Goal: Task Accomplishment & Management: Manage account settings

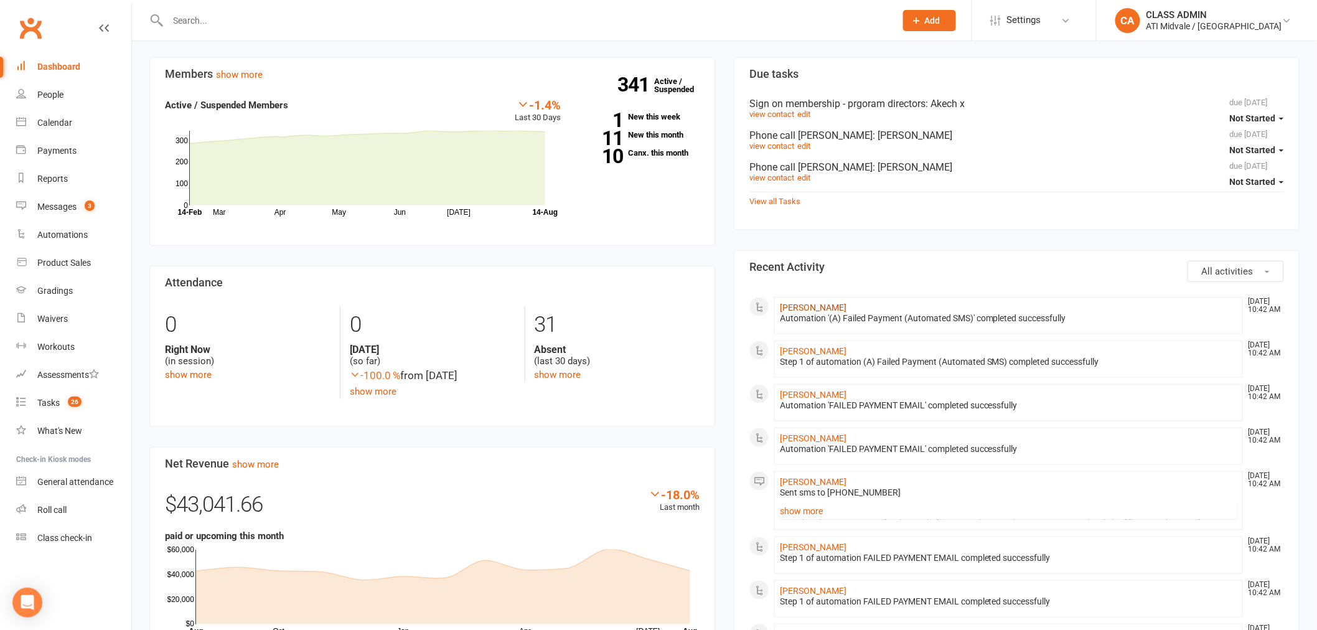
click at [794, 304] on link "[PERSON_NAME]" at bounding box center [813, 307] width 67 height 10
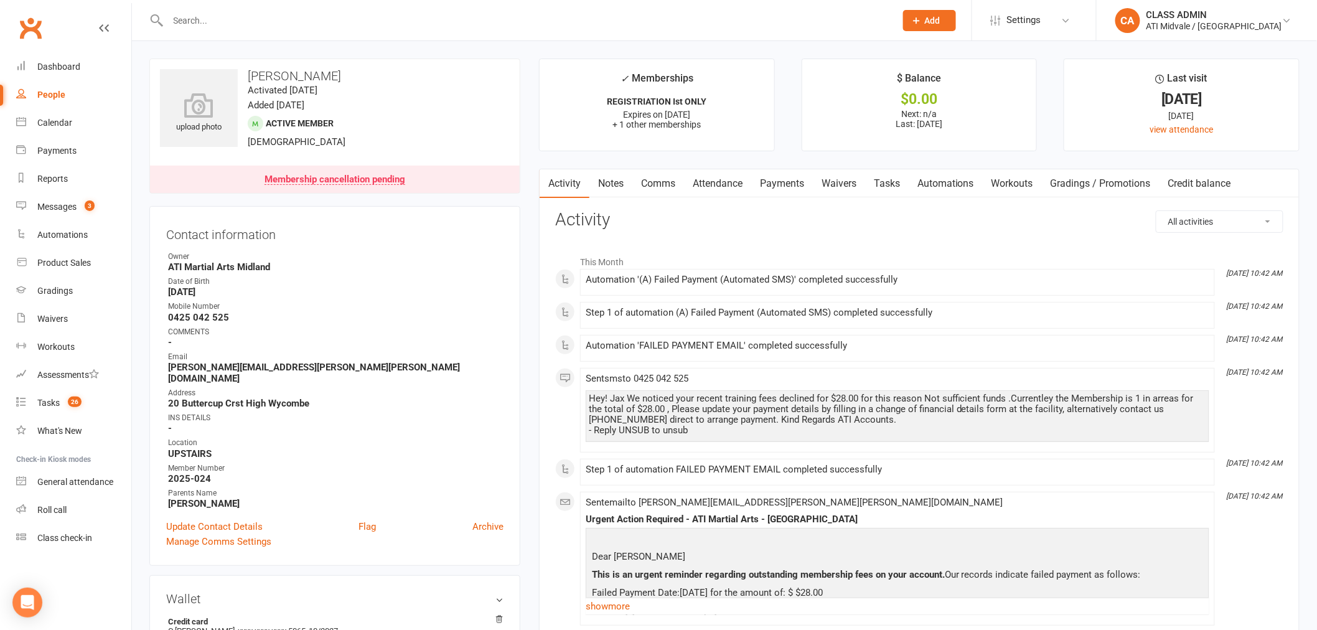
click at [798, 194] on link "Payments" at bounding box center [782, 183] width 62 height 29
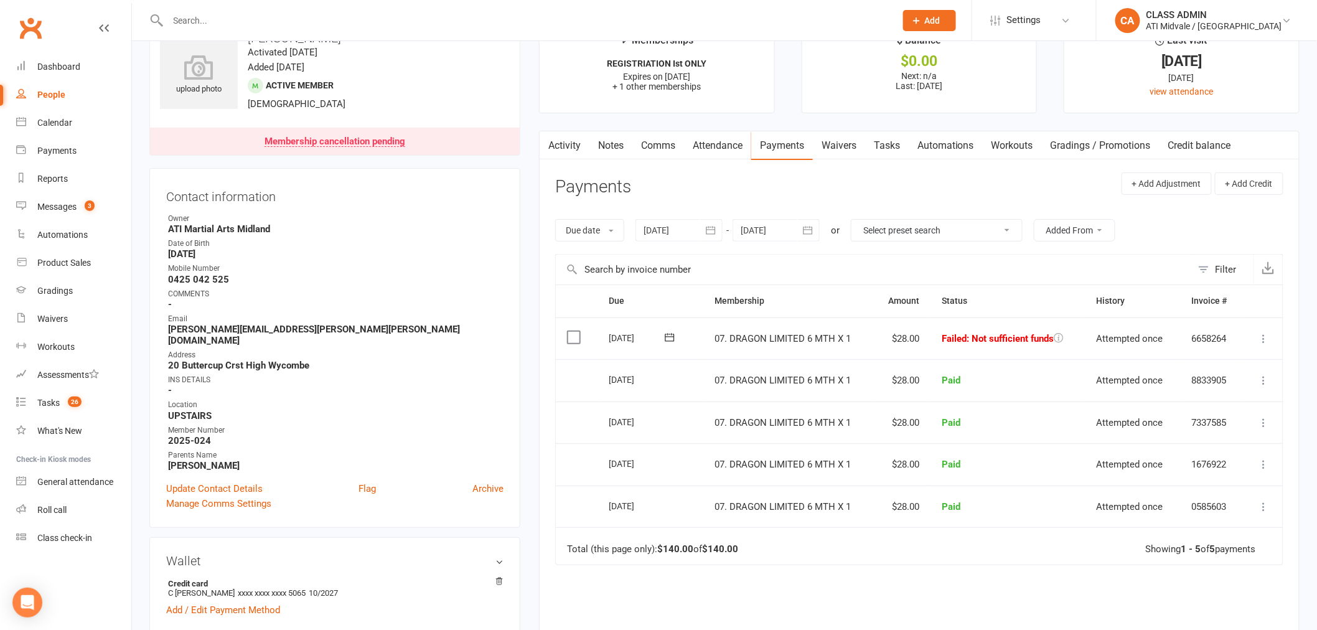
scroll to position [69, 0]
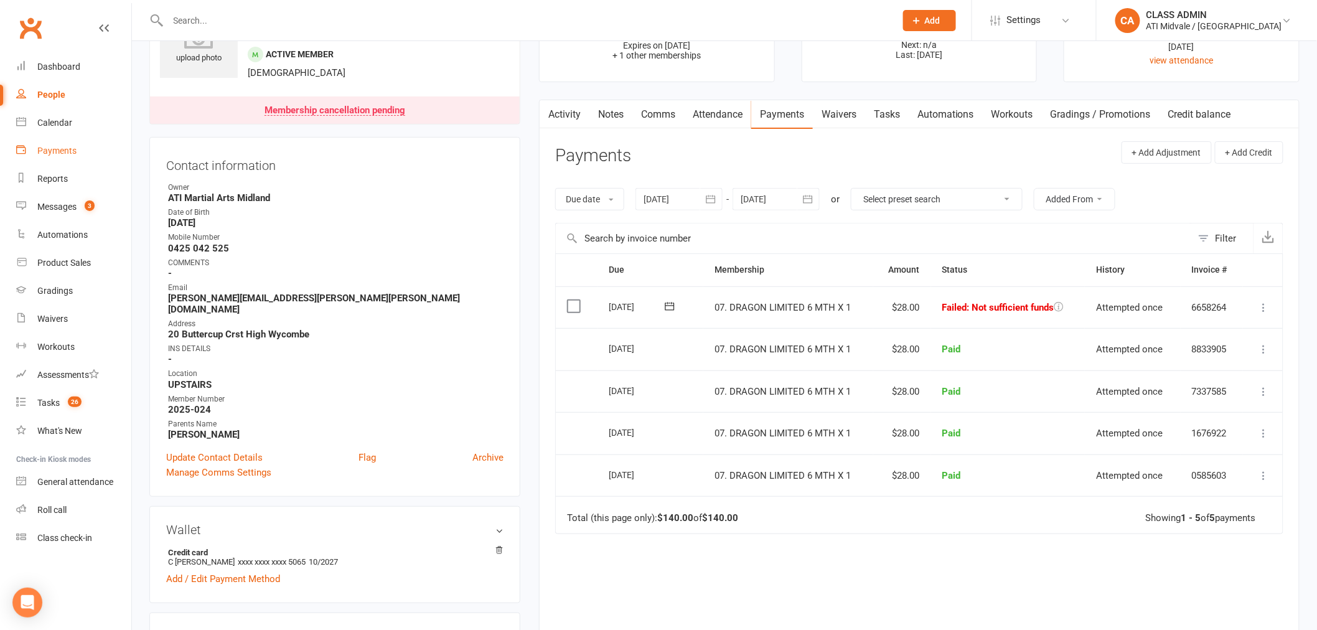
click at [78, 157] on link "Payments" at bounding box center [73, 151] width 115 height 28
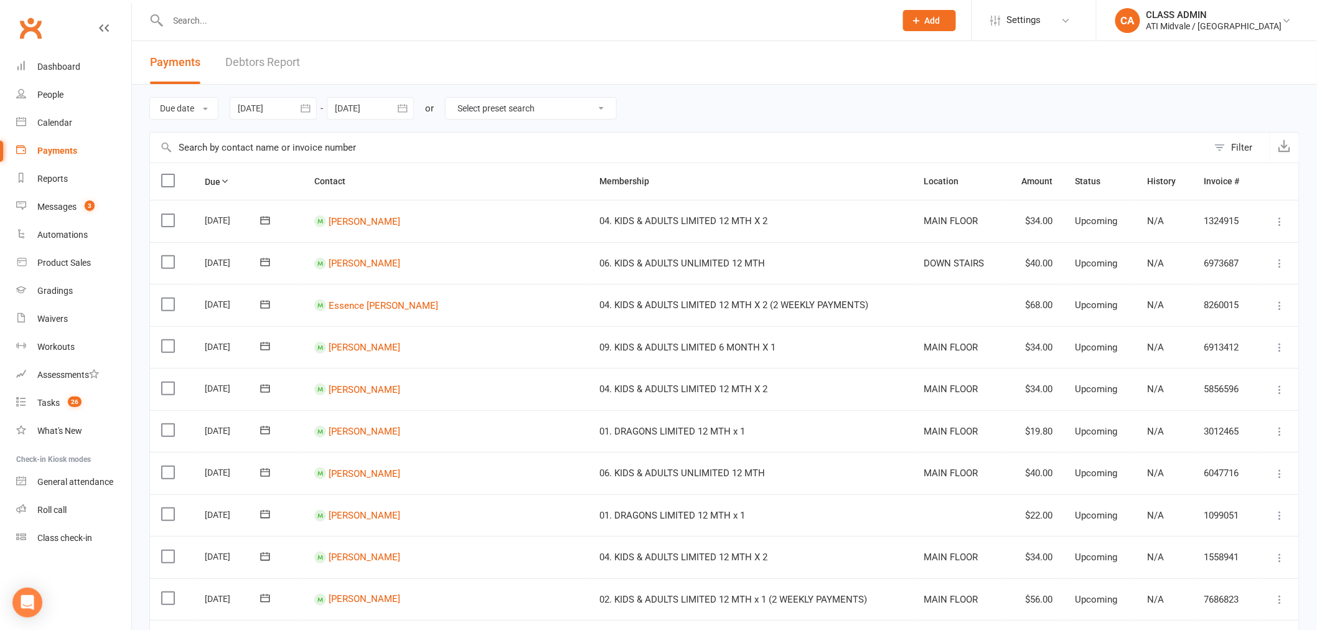
click at [272, 70] on link "Debtors Report" at bounding box center [262, 62] width 75 height 43
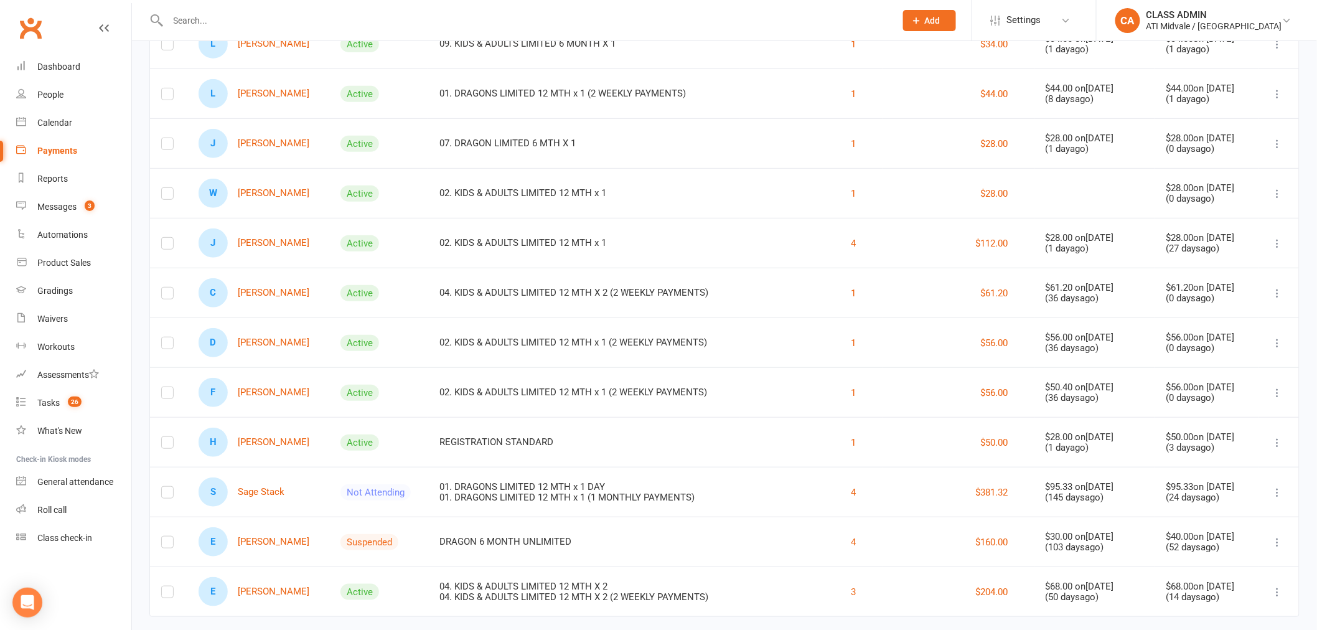
scroll to position [205, 0]
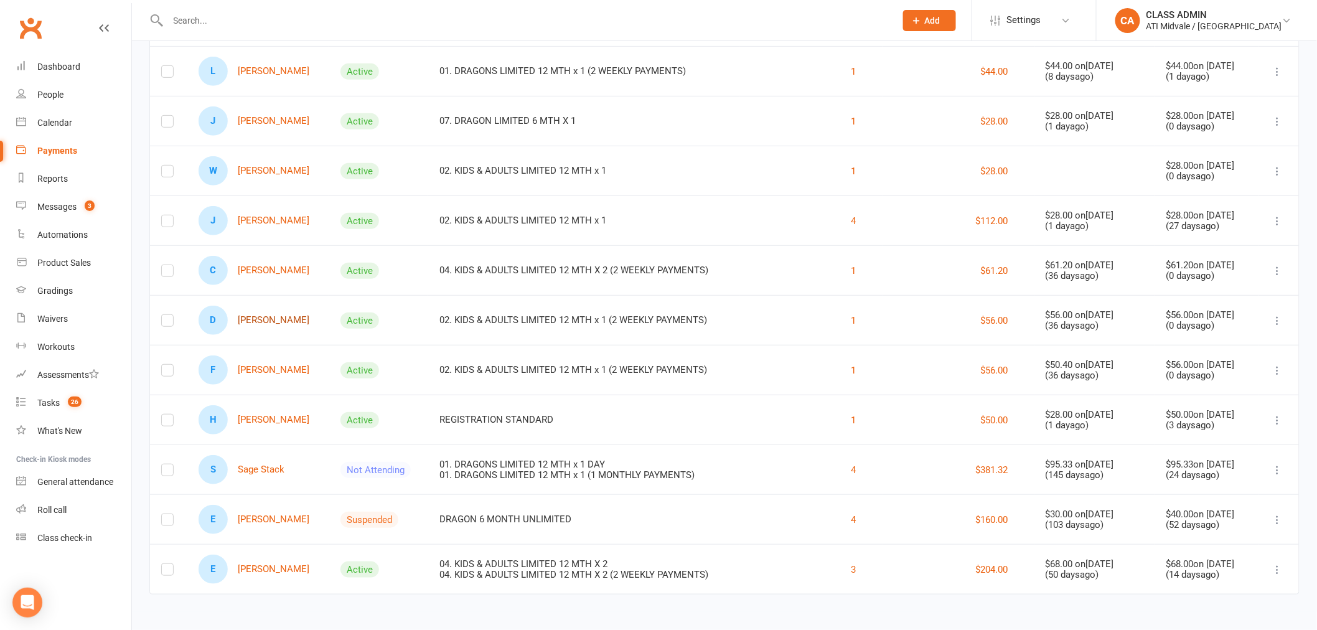
click at [286, 319] on link "D [PERSON_NAME]" at bounding box center [254, 320] width 111 height 29
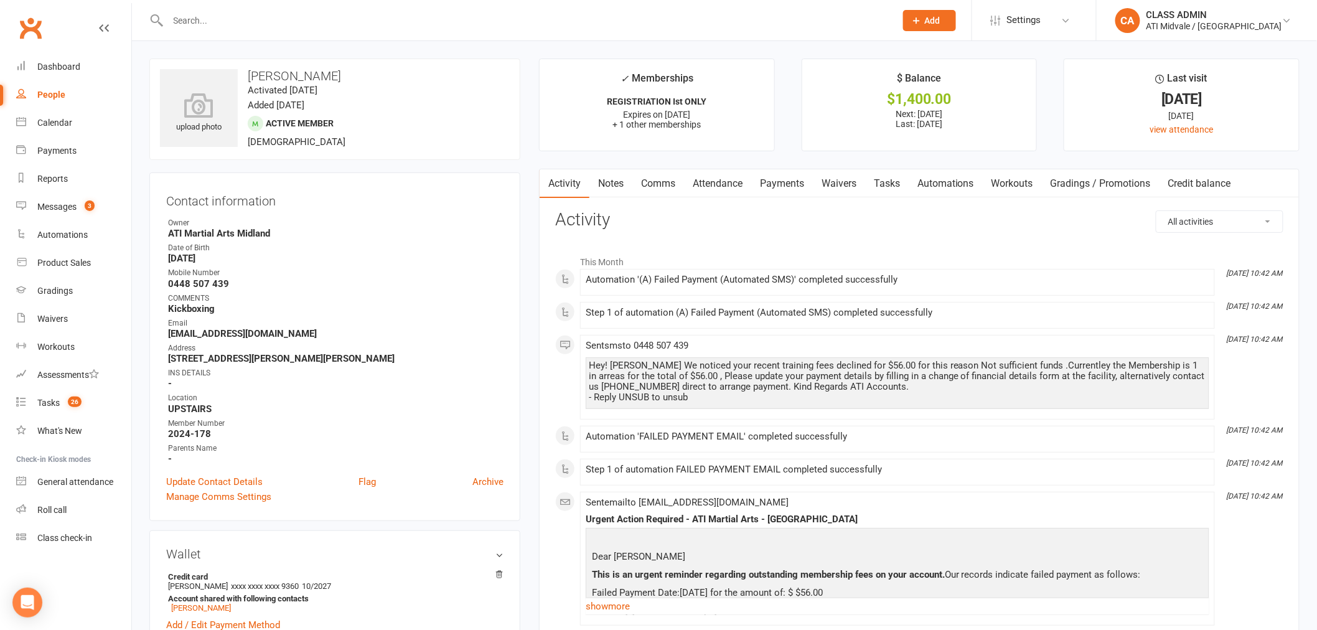
click at [761, 177] on link "Payments" at bounding box center [782, 183] width 62 height 29
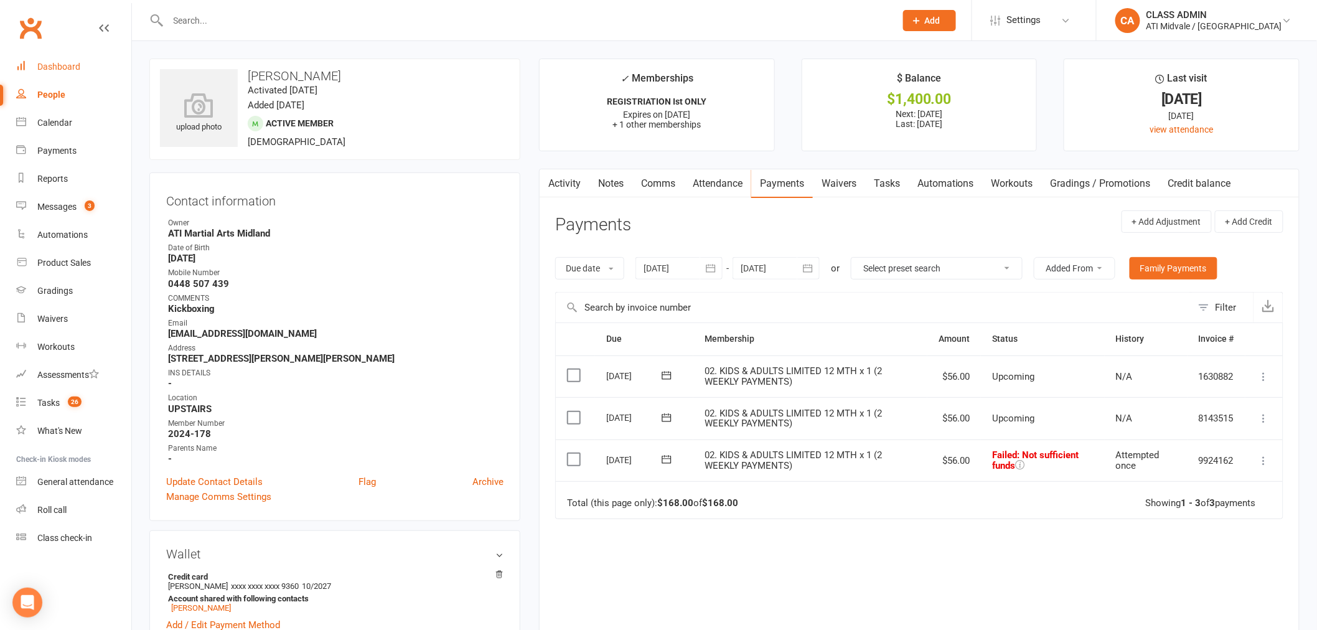
click at [82, 63] on link "Dashboard" at bounding box center [73, 67] width 115 height 28
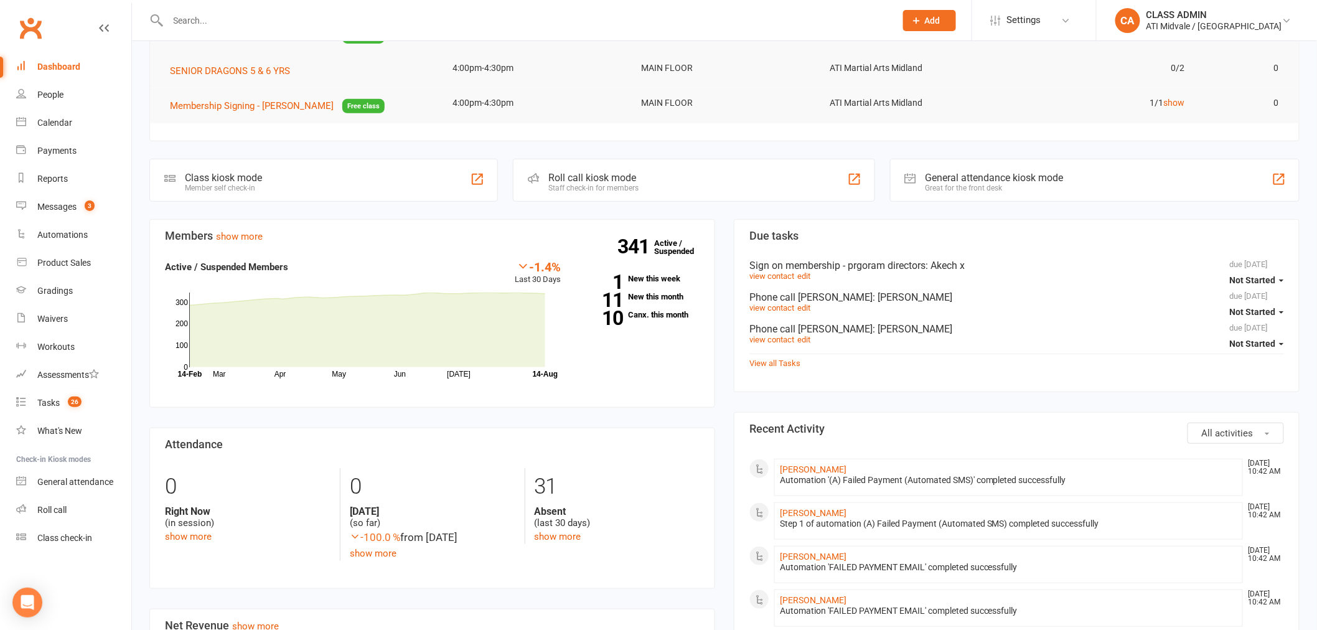
scroll to position [207, 0]
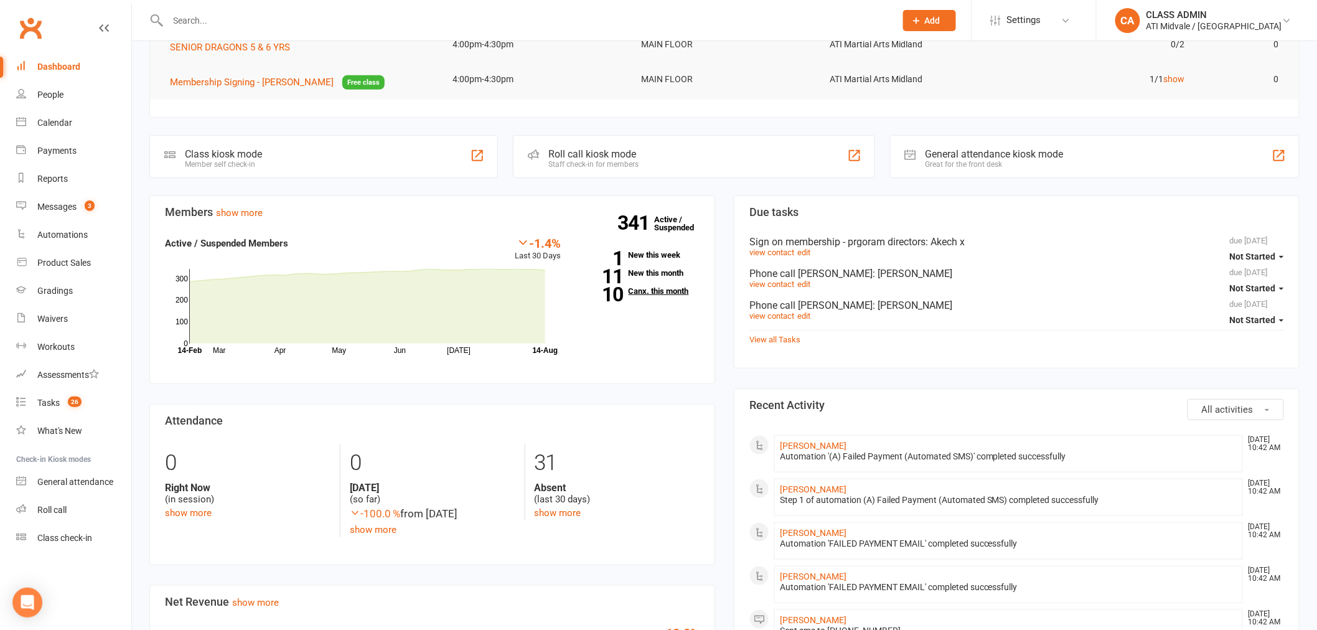
click at [662, 291] on link "10 Canx. this month" at bounding box center [639, 291] width 119 height 8
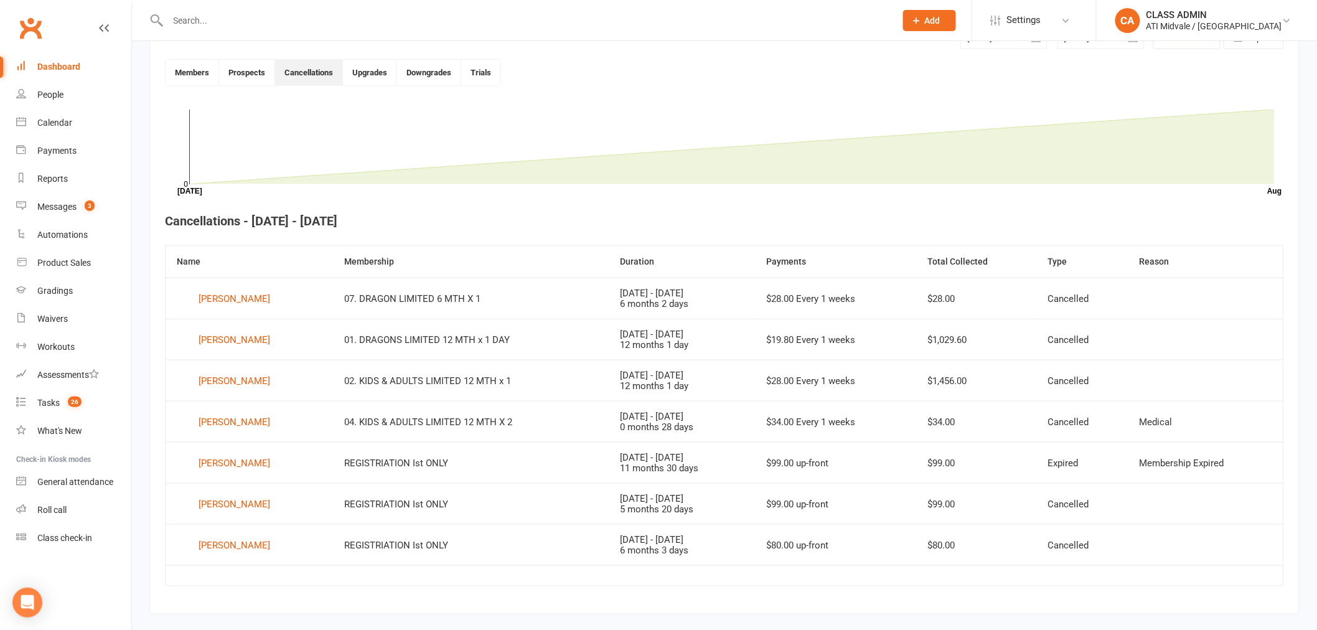
scroll to position [340, 0]
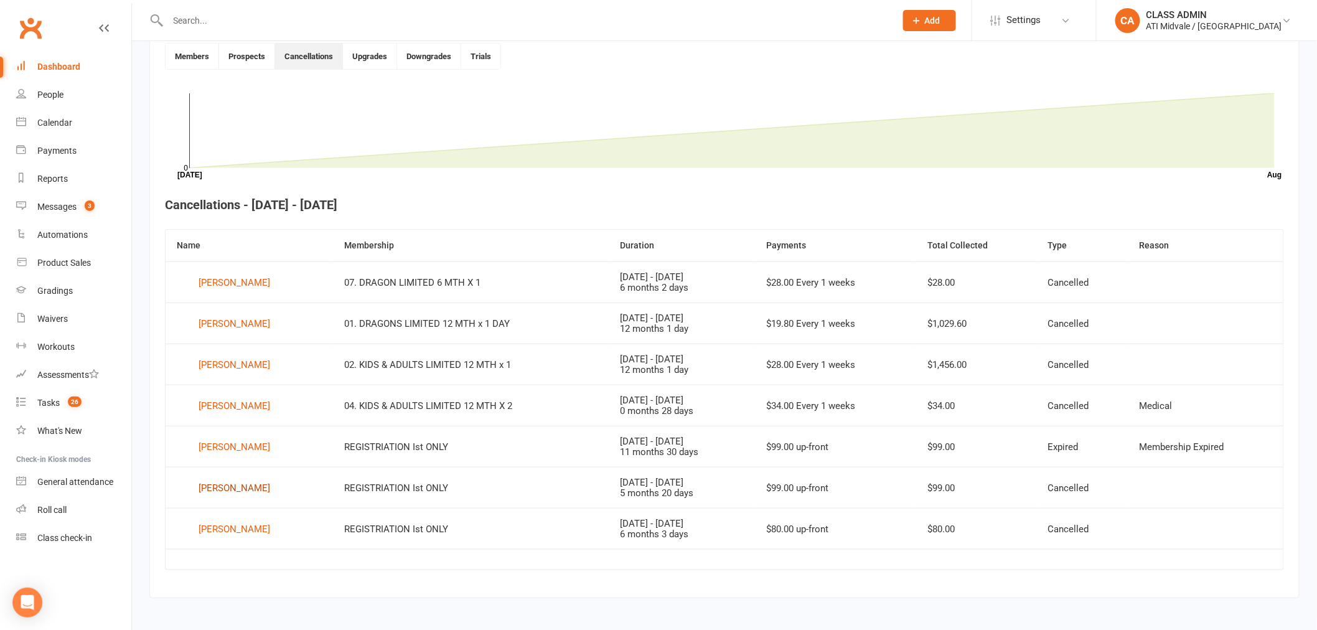
click at [239, 485] on div "[PERSON_NAME]" at bounding box center [235, 488] width 72 height 19
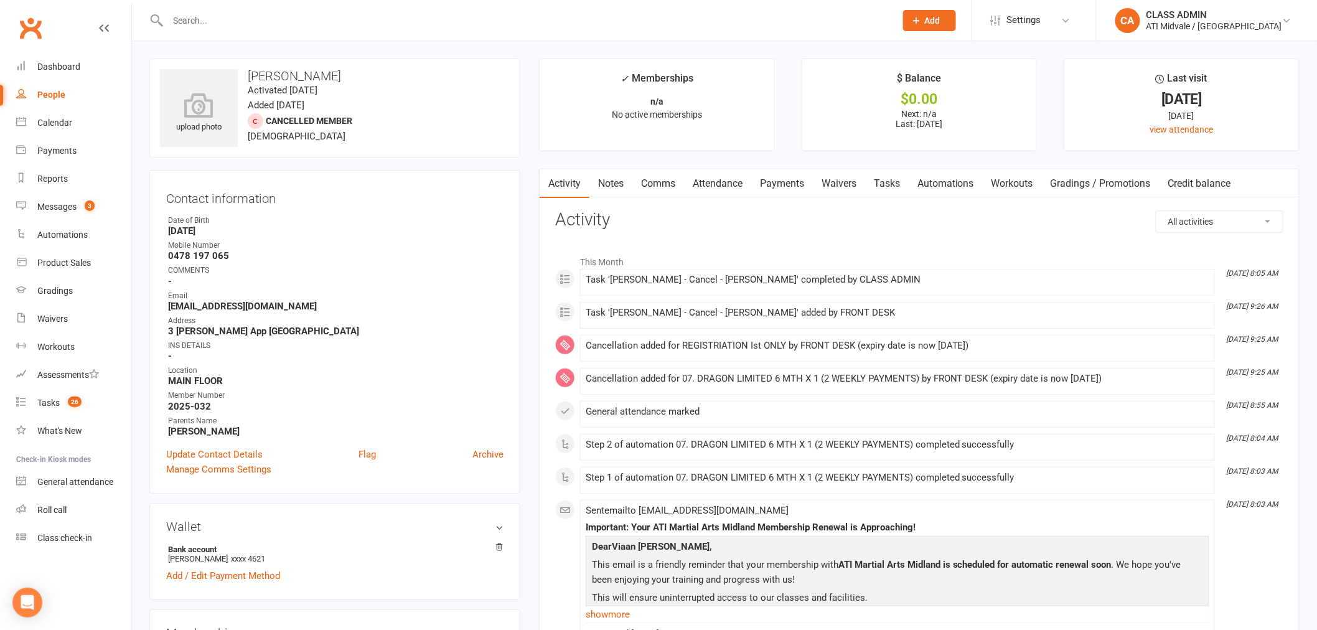
click at [793, 183] on link "Payments" at bounding box center [782, 183] width 62 height 29
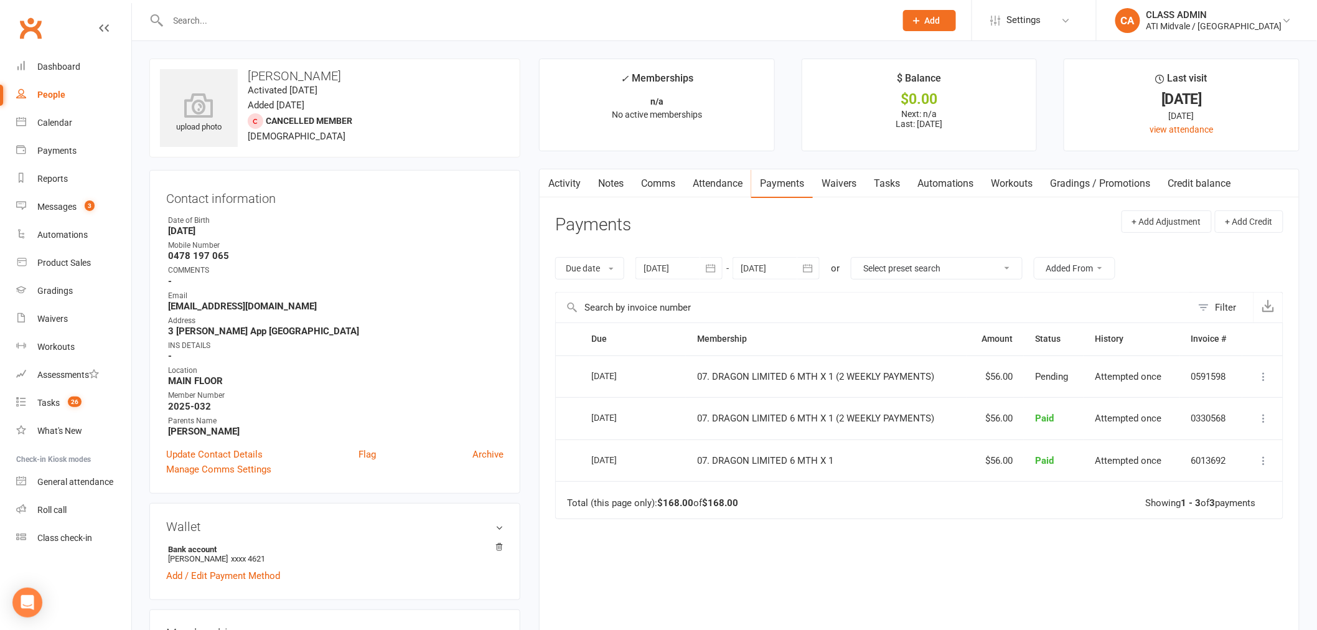
click at [900, 185] on link "Tasks" at bounding box center [887, 183] width 44 height 29
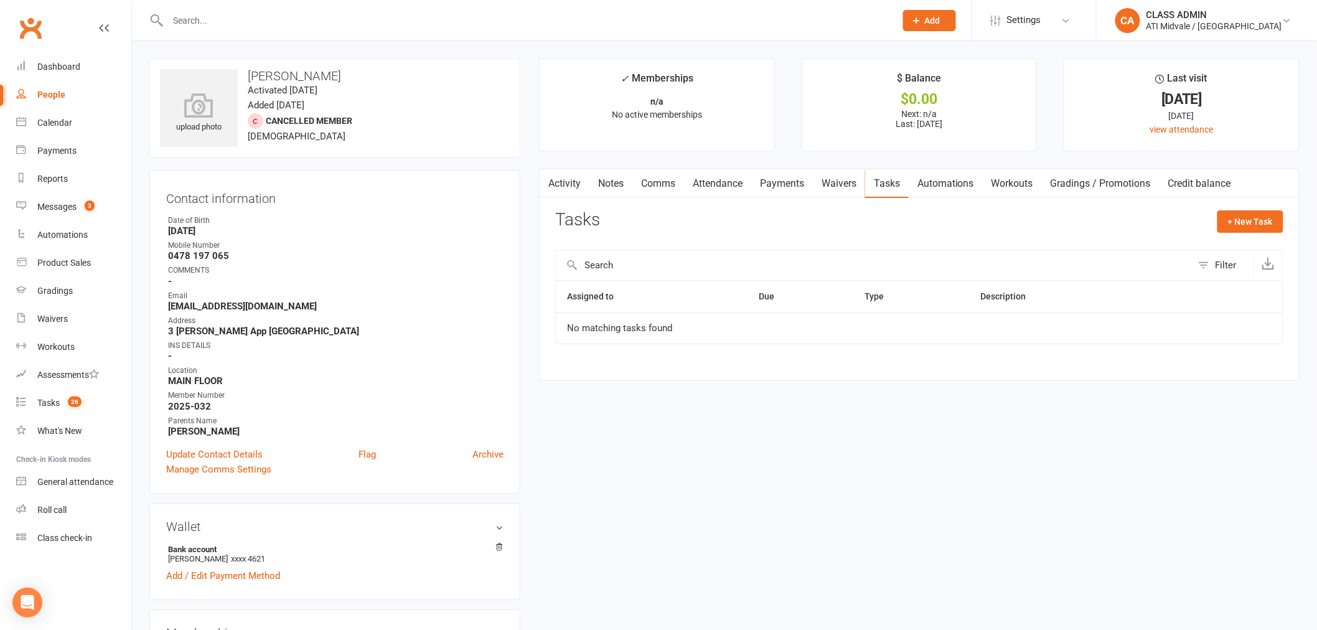
click at [583, 185] on link "Activity" at bounding box center [565, 183] width 50 height 29
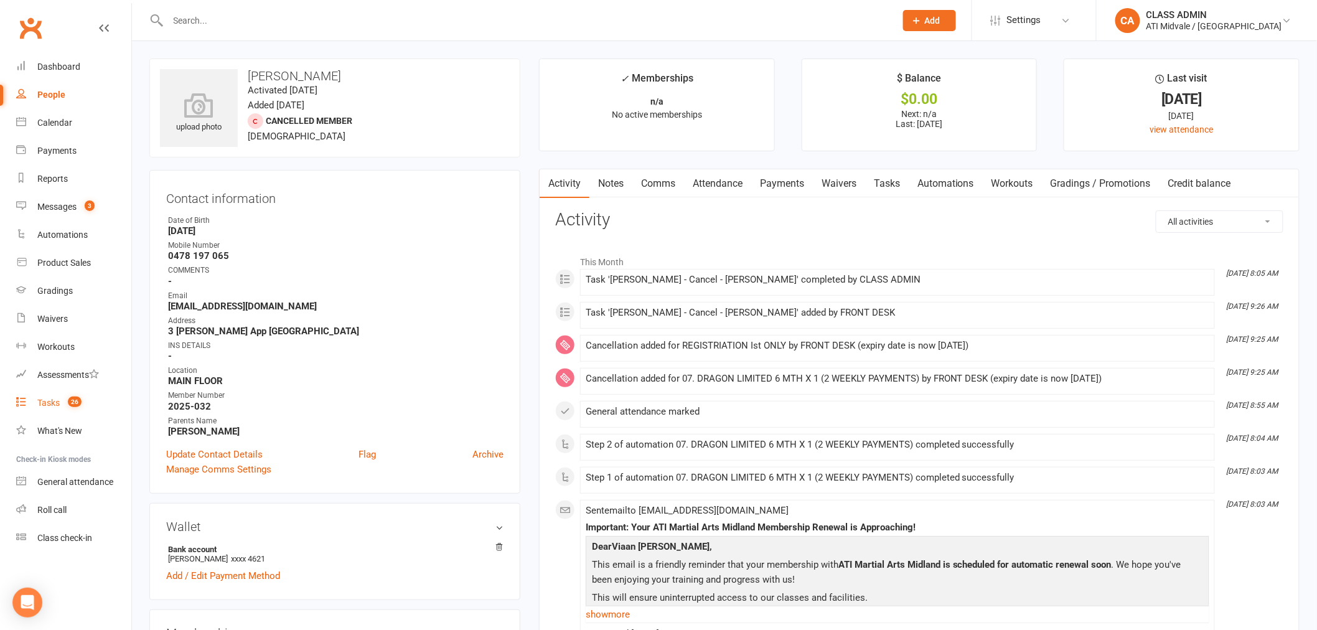
click at [57, 401] on div "Tasks" at bounding box center [48, 403] width 22 height 10
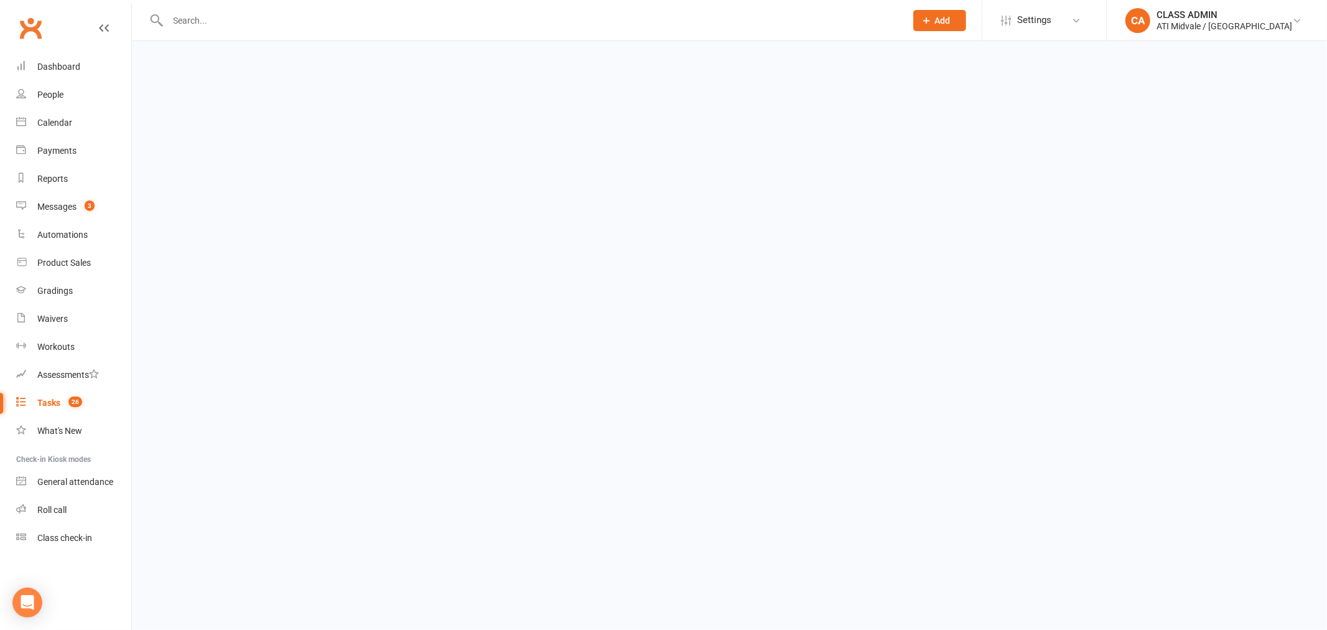
select select "incomplete"
select select "32859"
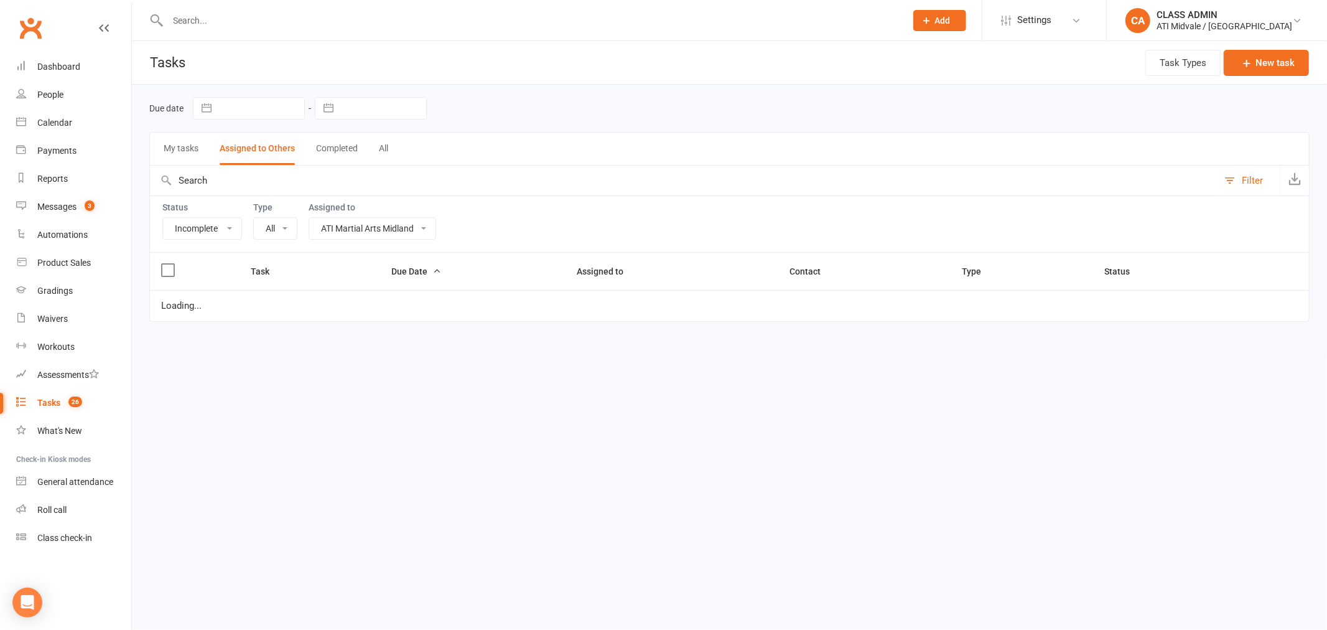
select select "15859"
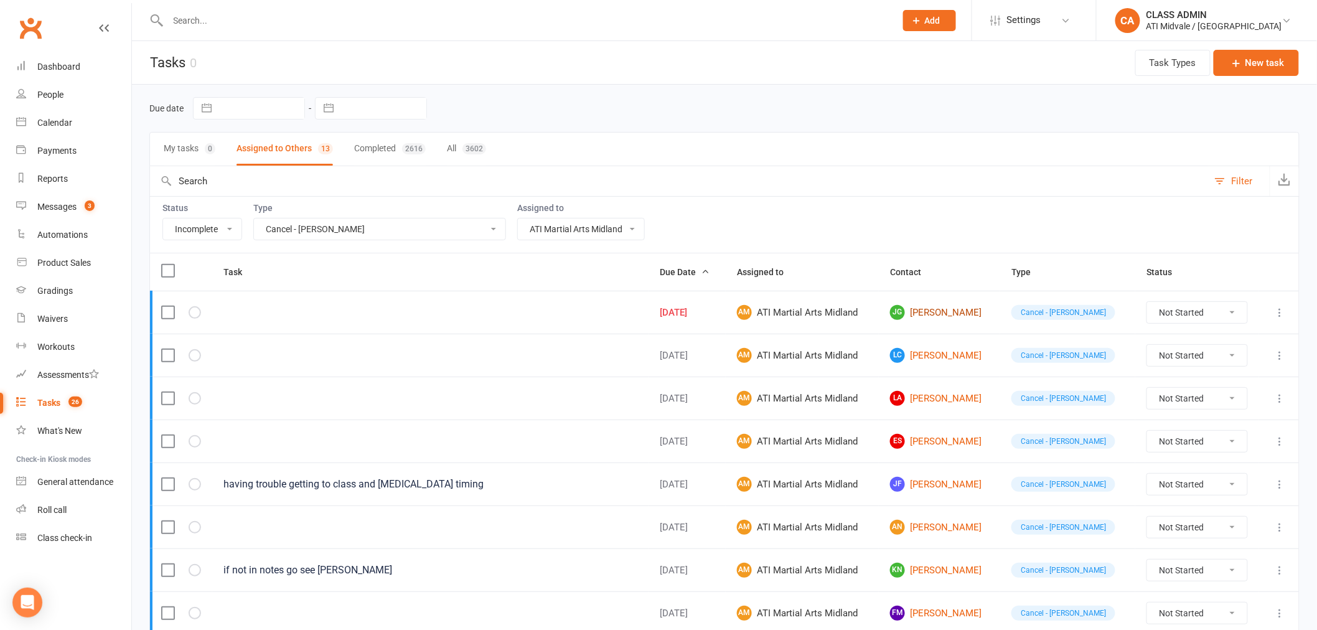
click at [934, 314] on link "JG [PERSON_NAME]" at bounding box center [939, 312] width 99 height 15
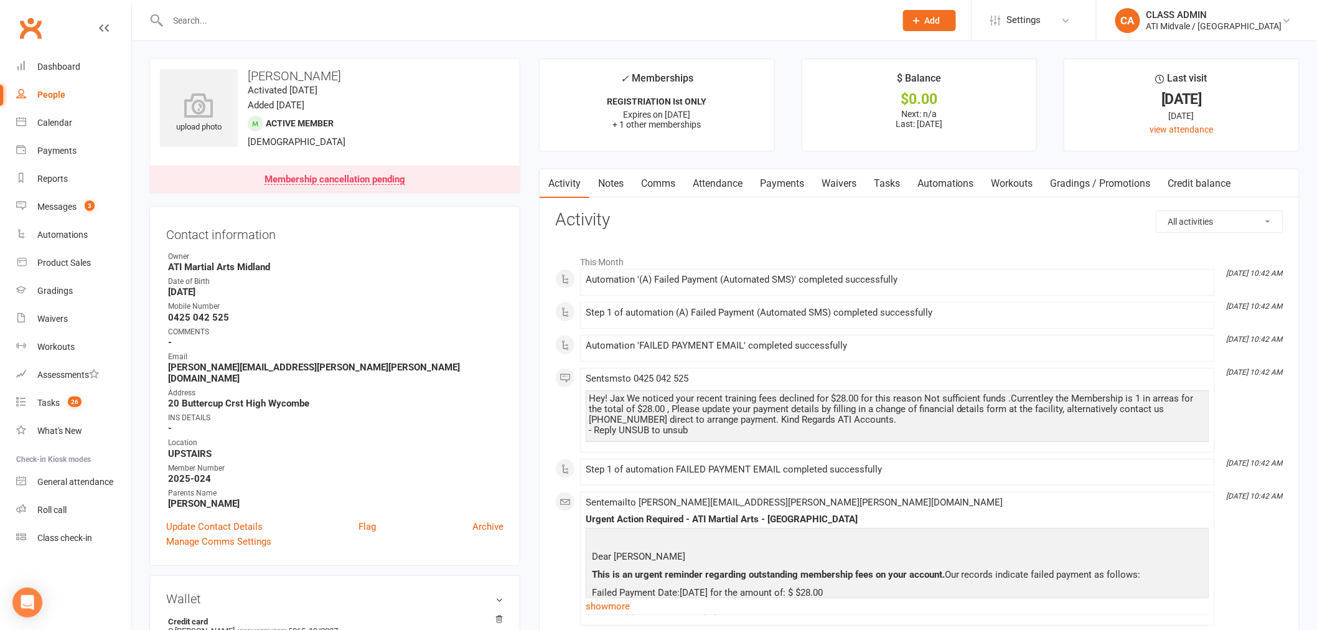
click at [894, 181] on link "Tasks" at bounding box center [887, 183] width 44 height 29
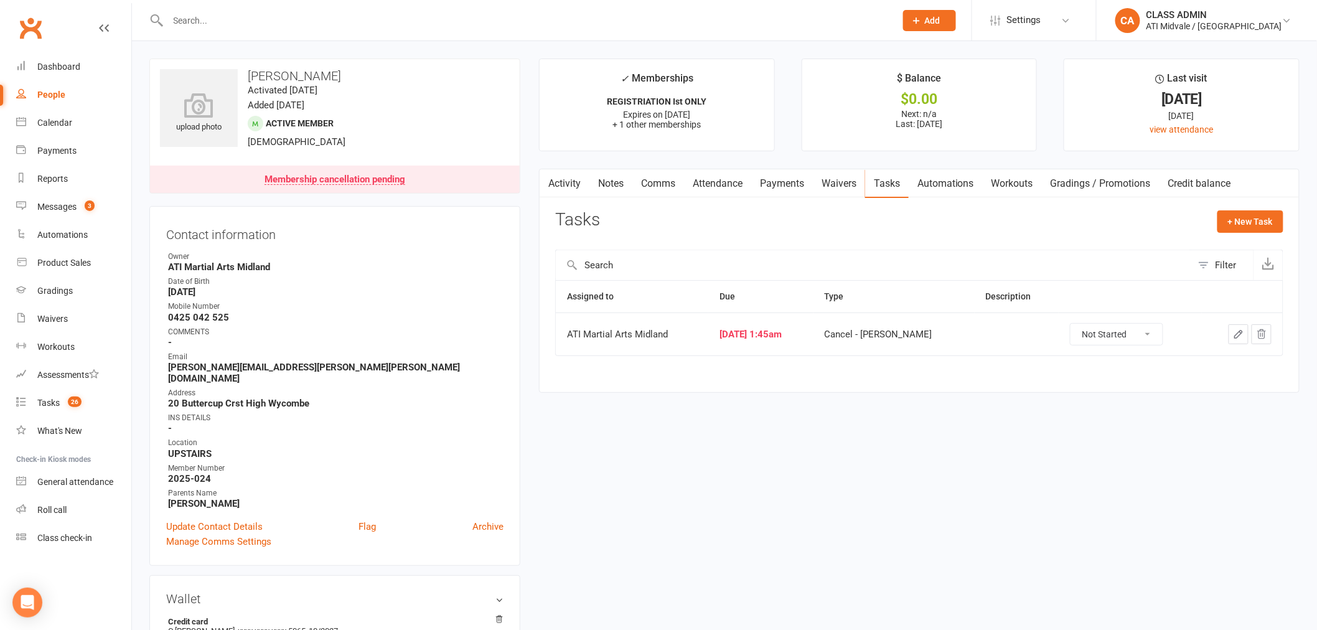
click at [780, 188] on link "Payments" at bounding box center [782, 183] width 62 height 29
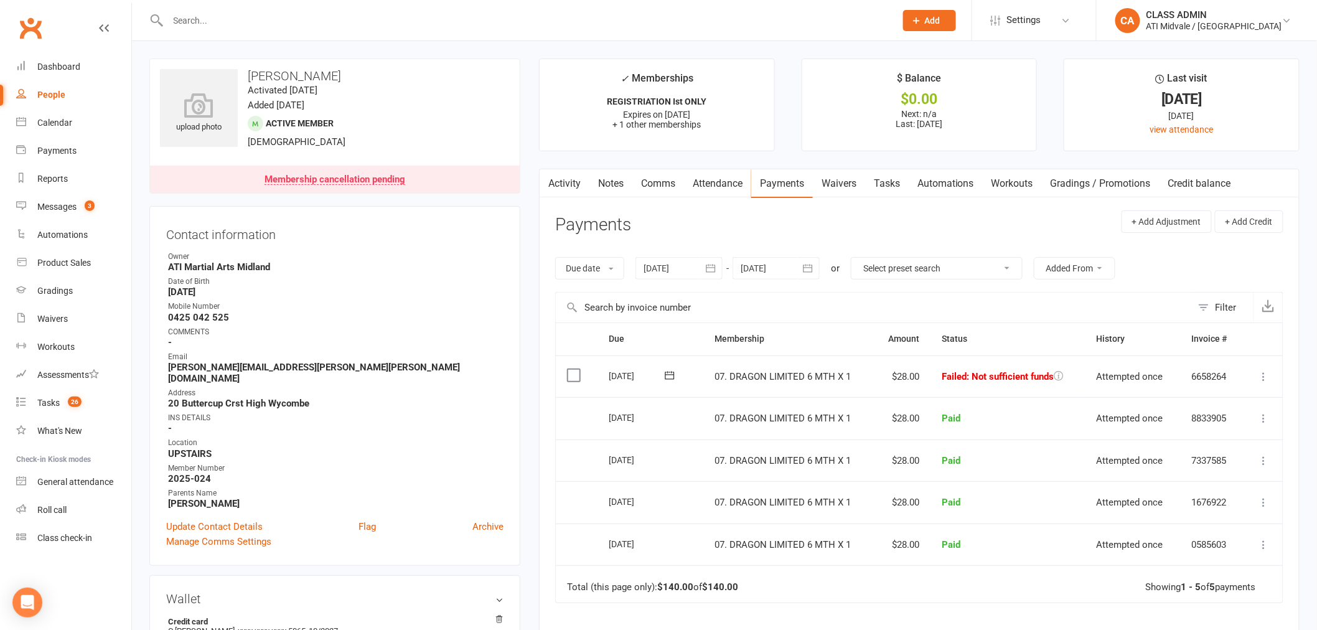
scroll to position [138, 0]
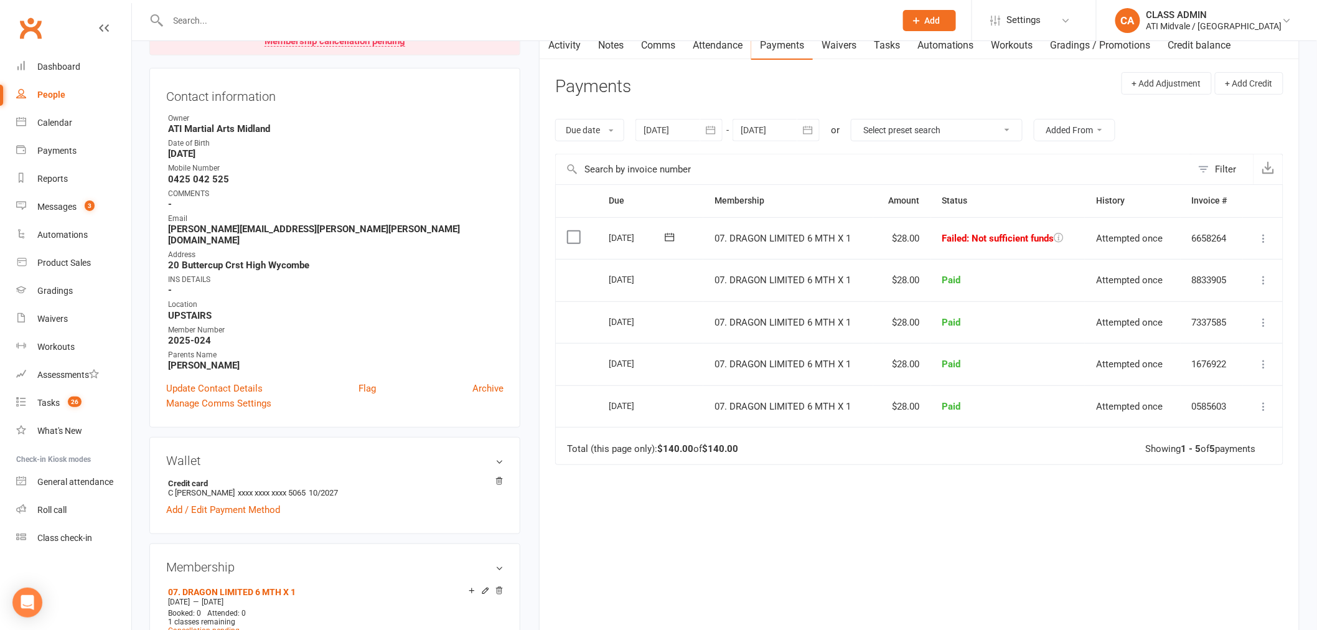
click at [573, 244] on td "Select this" at bounding box center [577, 238] width 42 height 42
click at [577, 240] on label at bounding box center [575, 237] width 17 height 12
click at [575, 231] on input "checkbox" at bounding box center [571, 231] width 8 height 0
click at [1210, 595] on button "Change status" at bounding box center [1250, 601] width 98 height 26
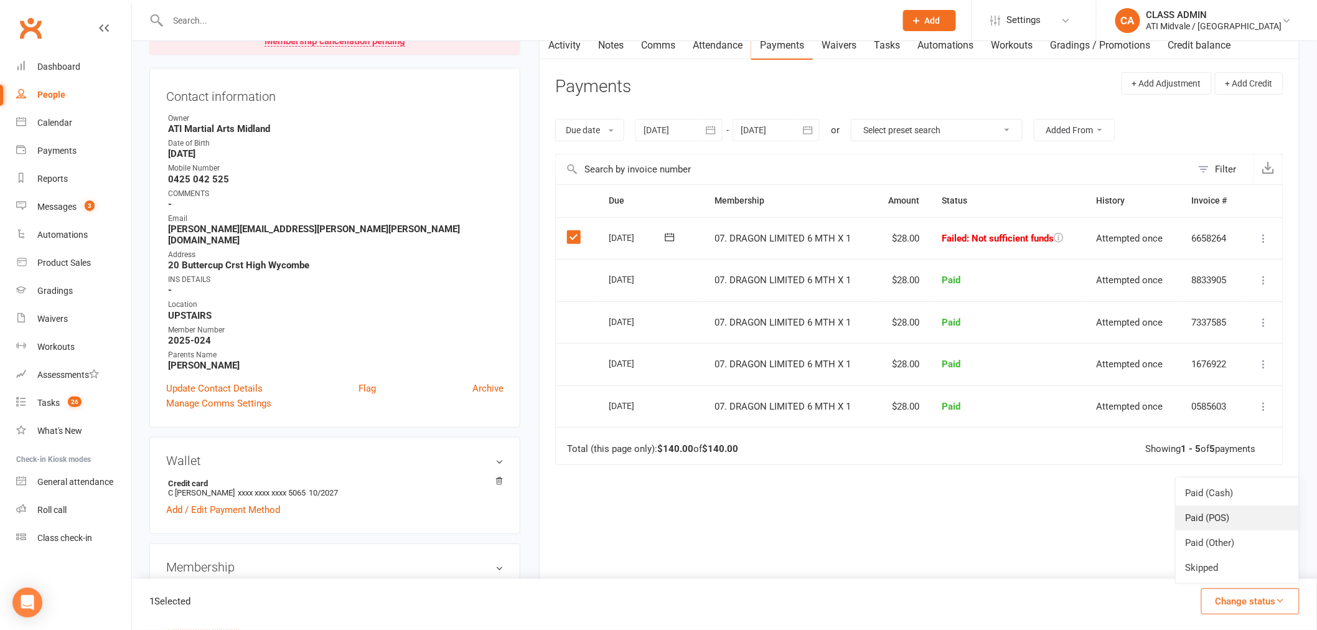
click at [1207, 515] on link "Paid (POS)" at bounding box center [1237, 517] width 123 height 25
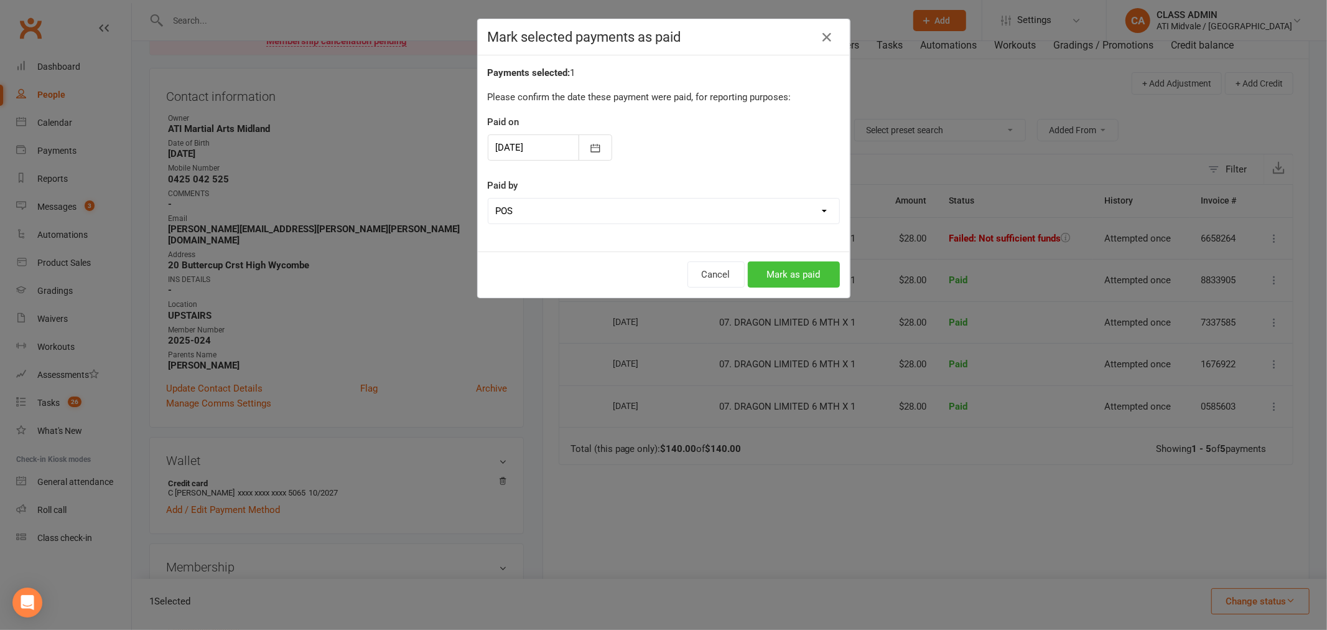
click at [826, 266] on button "Mark as paid" at bounding box center [794, 274] width 92 height 26
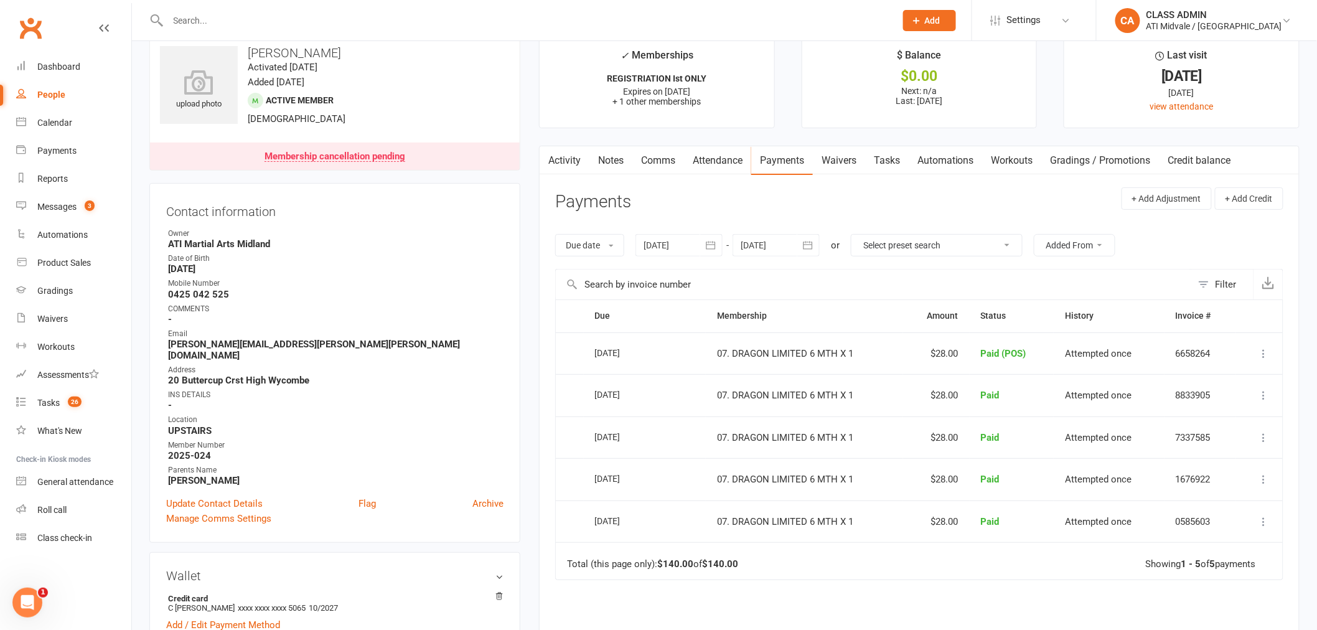
scroll to position [0, 0]
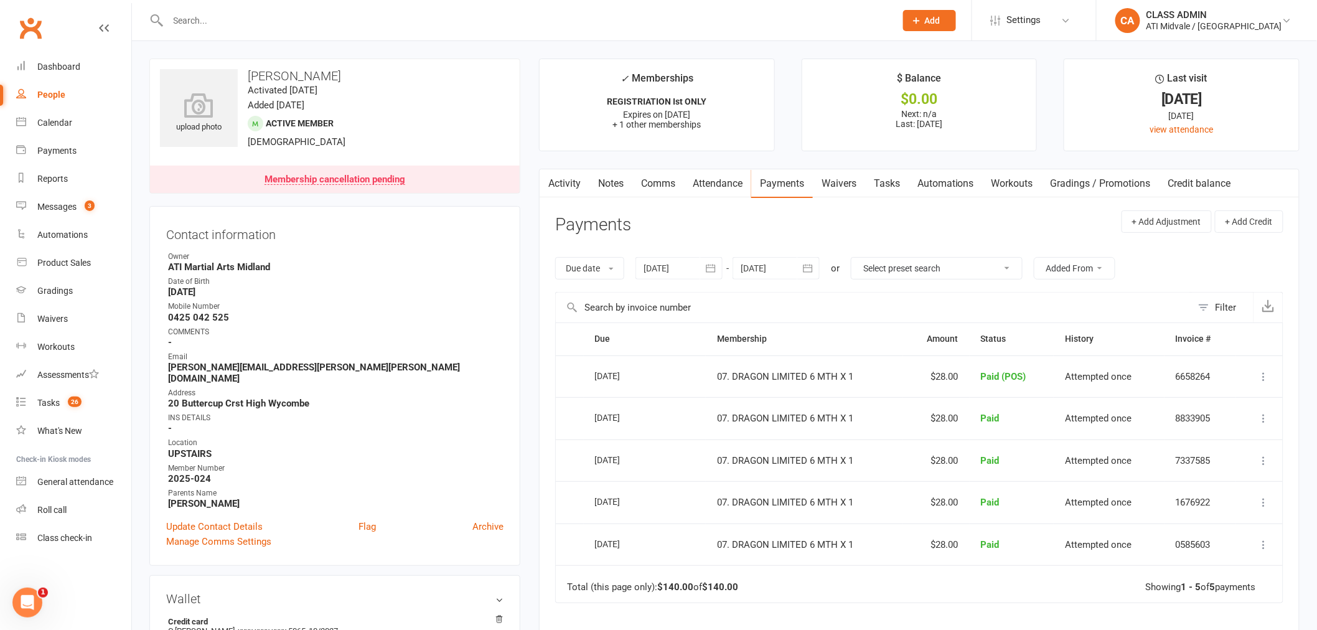
click at [881, 184] on link "Tasks" at bounding box center [887, 183] width 44 height 29
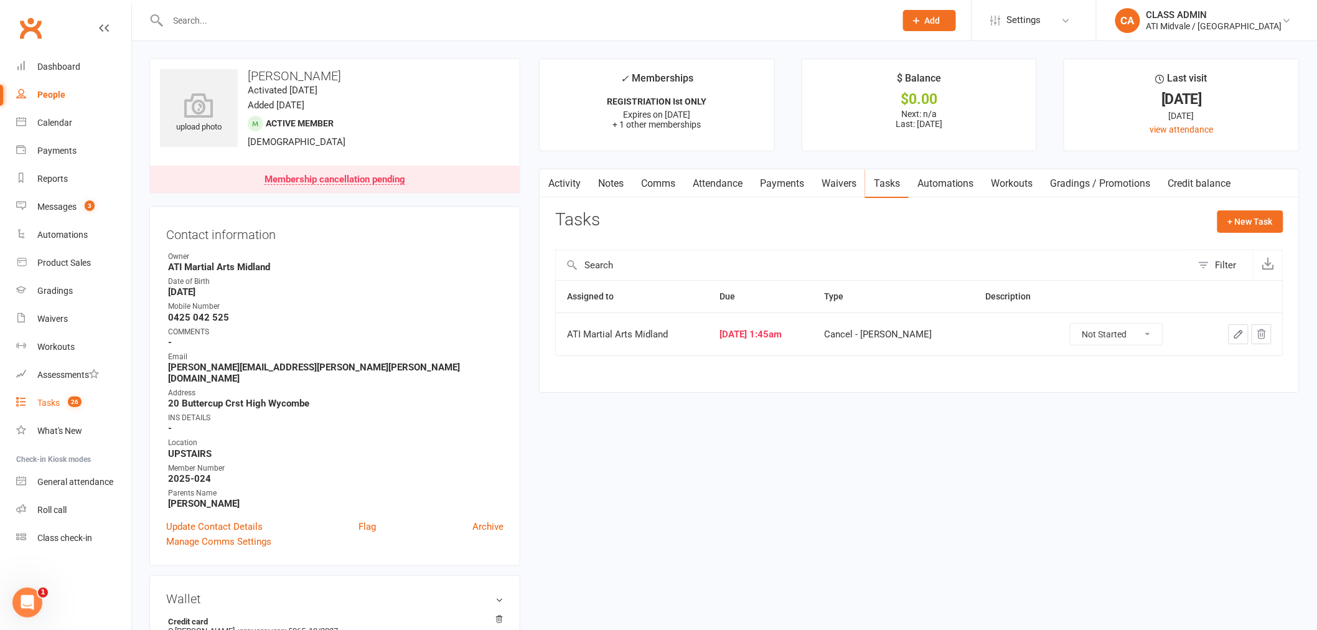
click at [60, 405] on link "Tasks 26" at bounding box center [73, 403] width 115 height 28
select select "incomplete"
select select "32859"
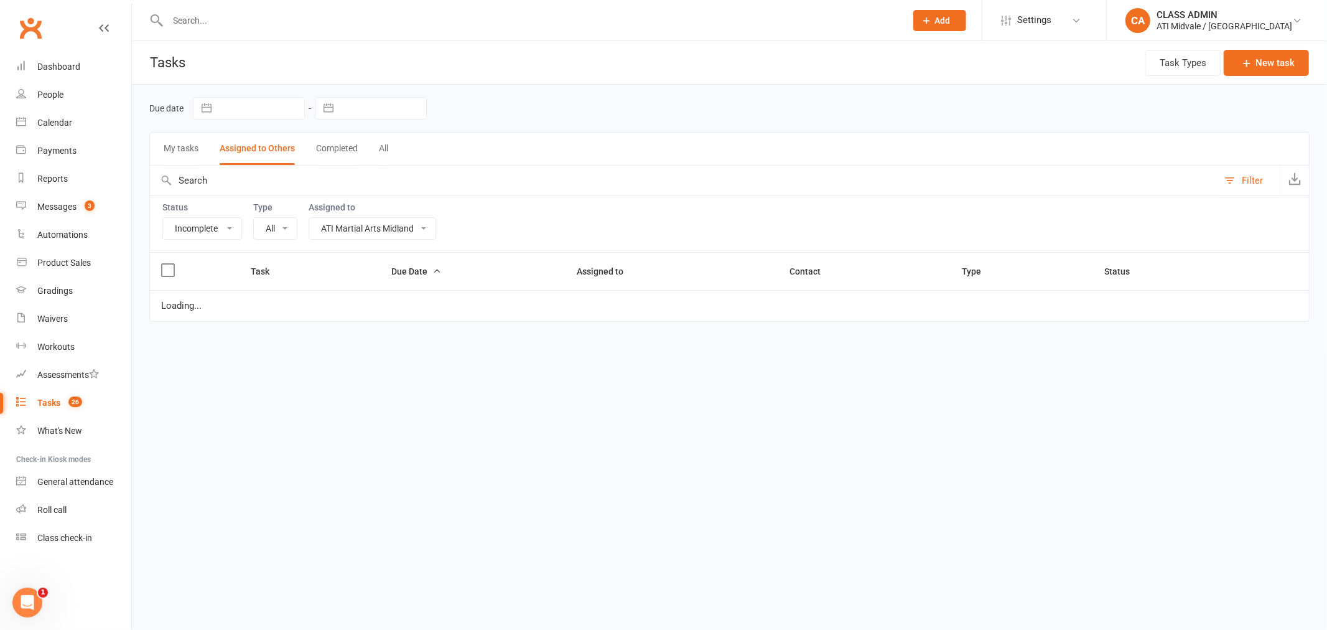
select select "15859"
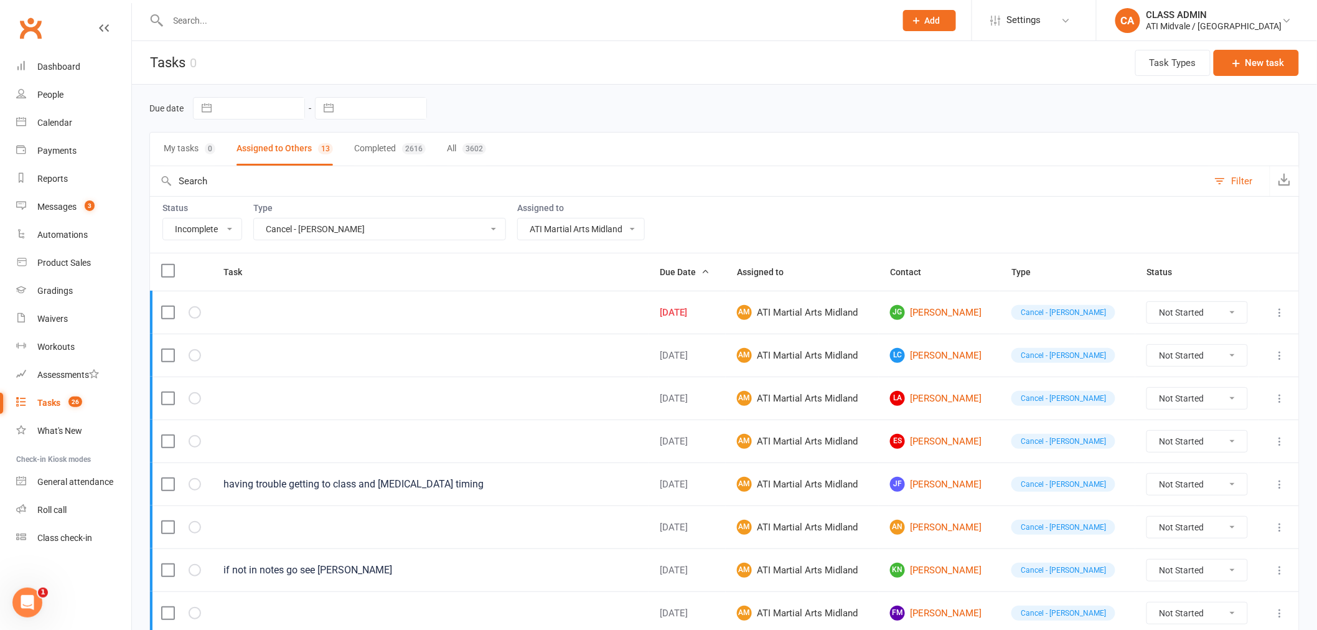
click at [457, 236] on select "All Add info to task Automatic renewal checking Booked in for 1st trial program…" at bounding box center [379, 228] width 251 height 21
select select
click at [254, 220] on select "All Add info to task Automatic renewal checking Booked in for 1st trial program…" at bounding box center [379, 228] width 251 height 21
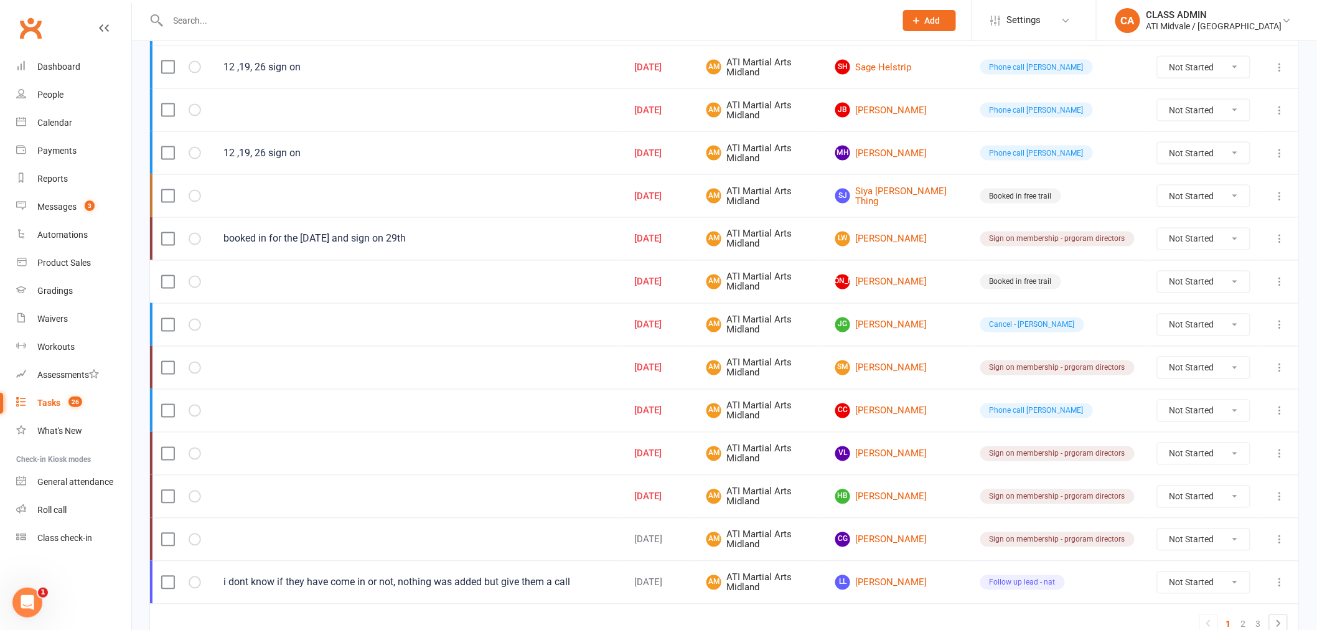
scroll to position [830, 0]
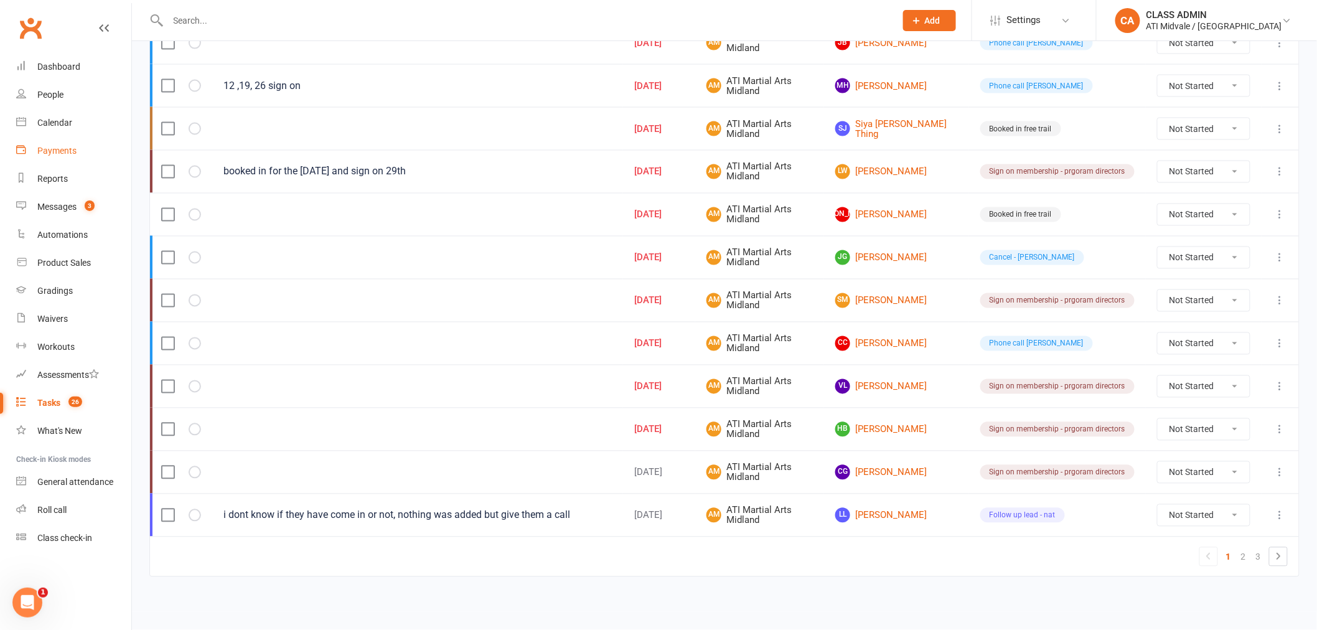
click at [70, 156] on link "Payments" at bounding box center [73, 151] width 115 height 28
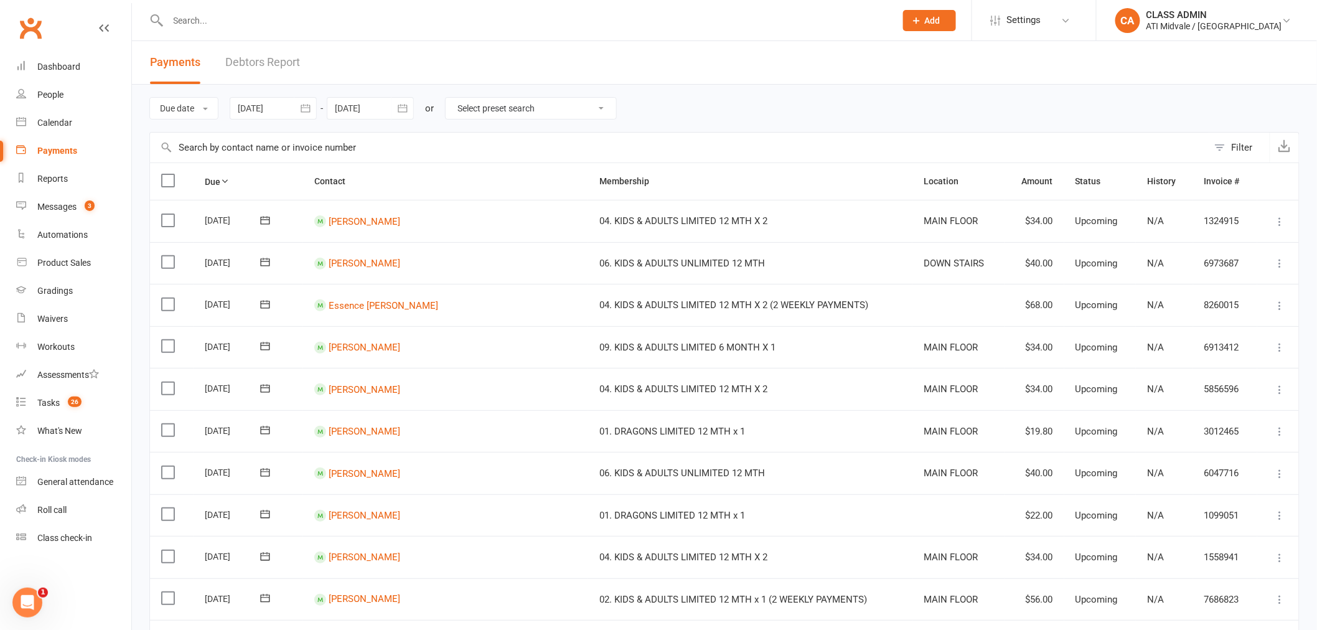
click at [233, 69] on link "Debtors Report" at bounding box center [262, 62] width 75 height 43
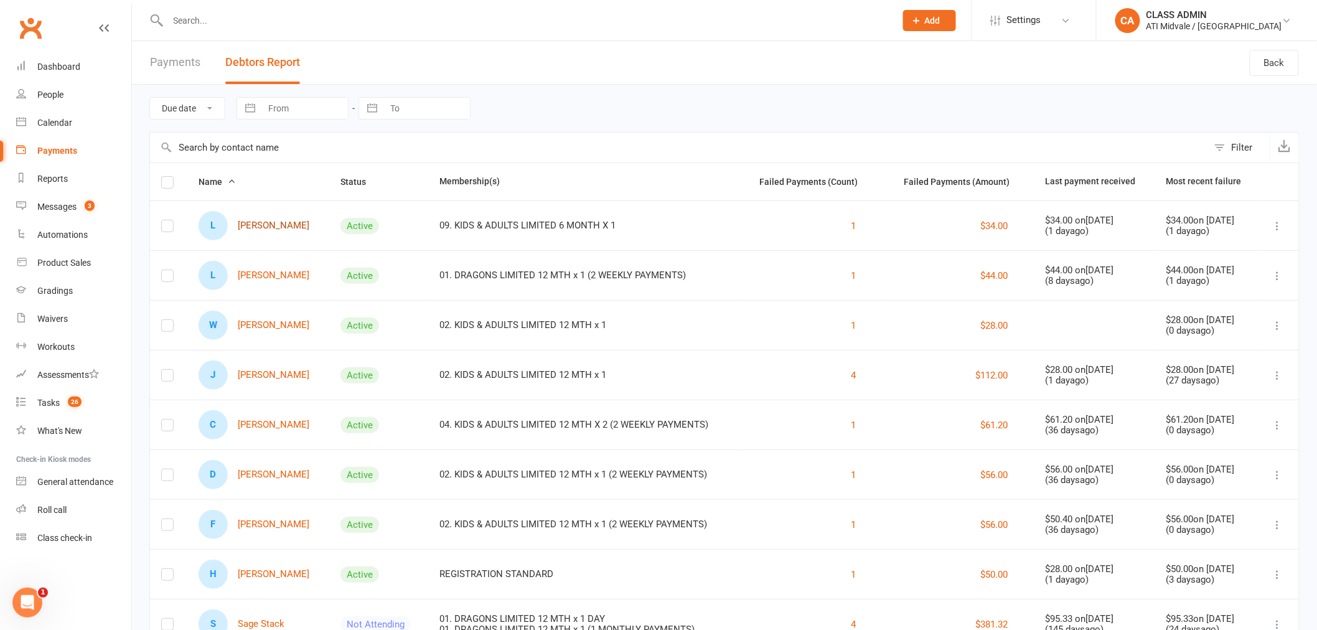
click at [263, 225] on link "L [PERSON_NAME]" at bounding box center [254, 225] width 111 height 29
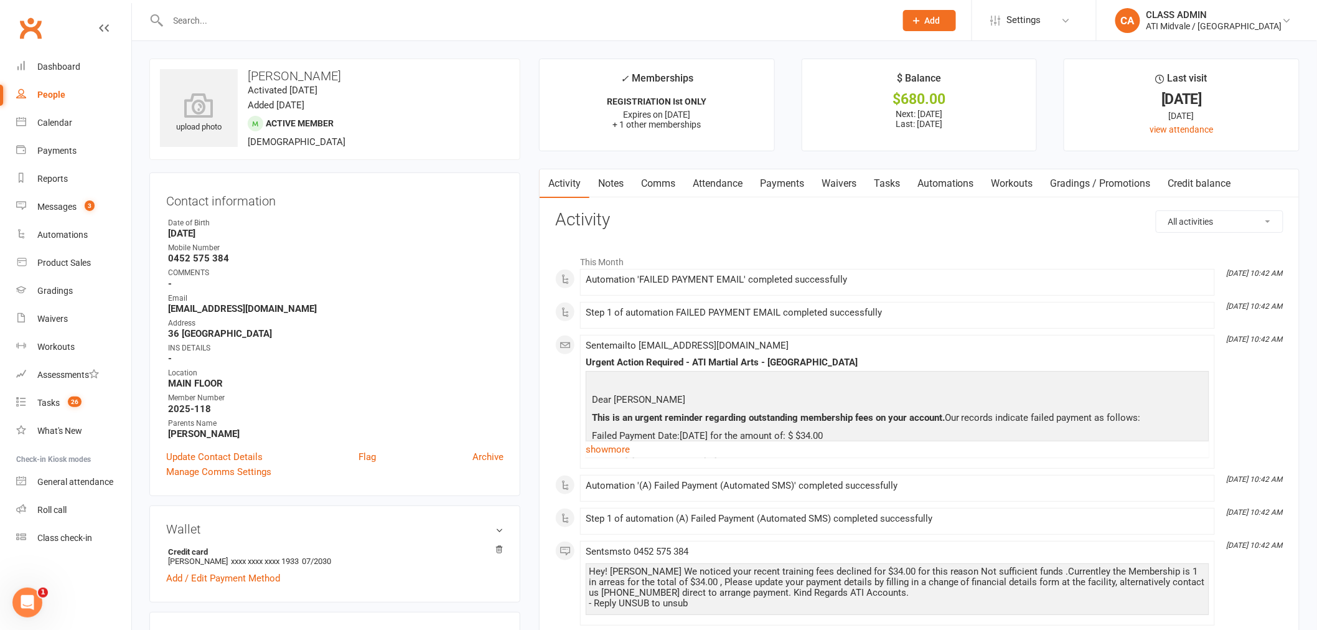
click at [801, 179] on link "Payments" at bounding box center [782, 183] width 62 height 29
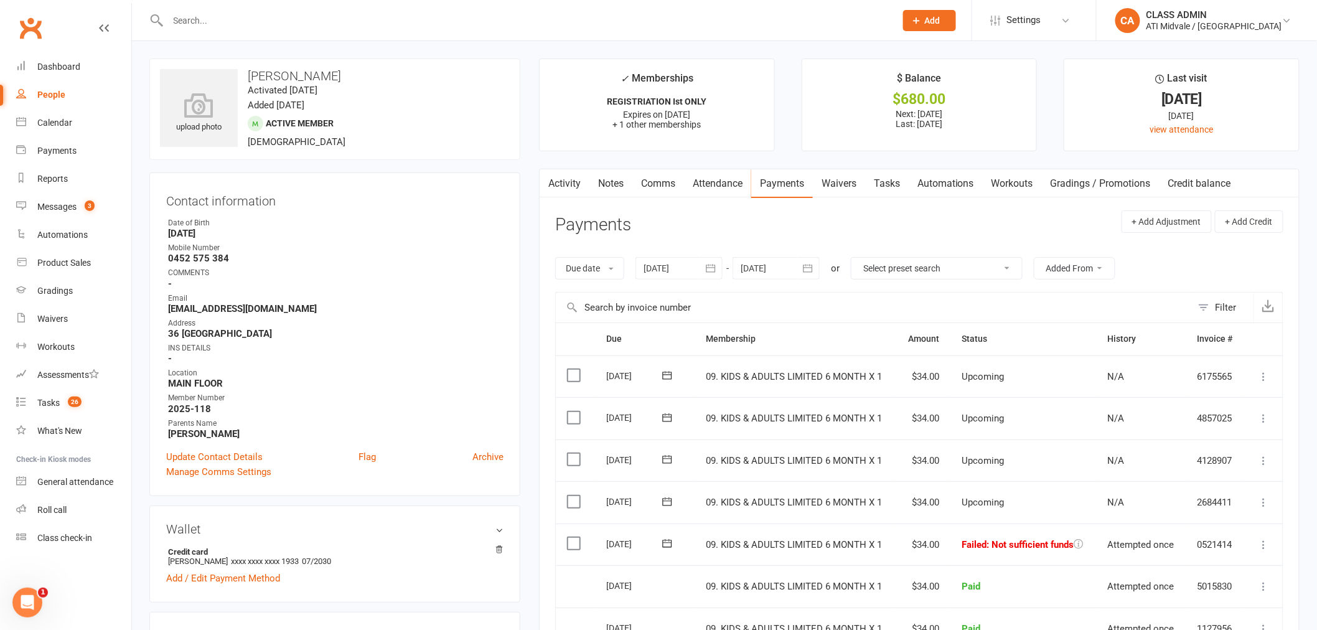
click at [571, 541] on label at bounding box center [575, 543] width 17 height 12
click at [571, 537] on input "checkbox" at bounding box center [571, 537] width 8 height 0
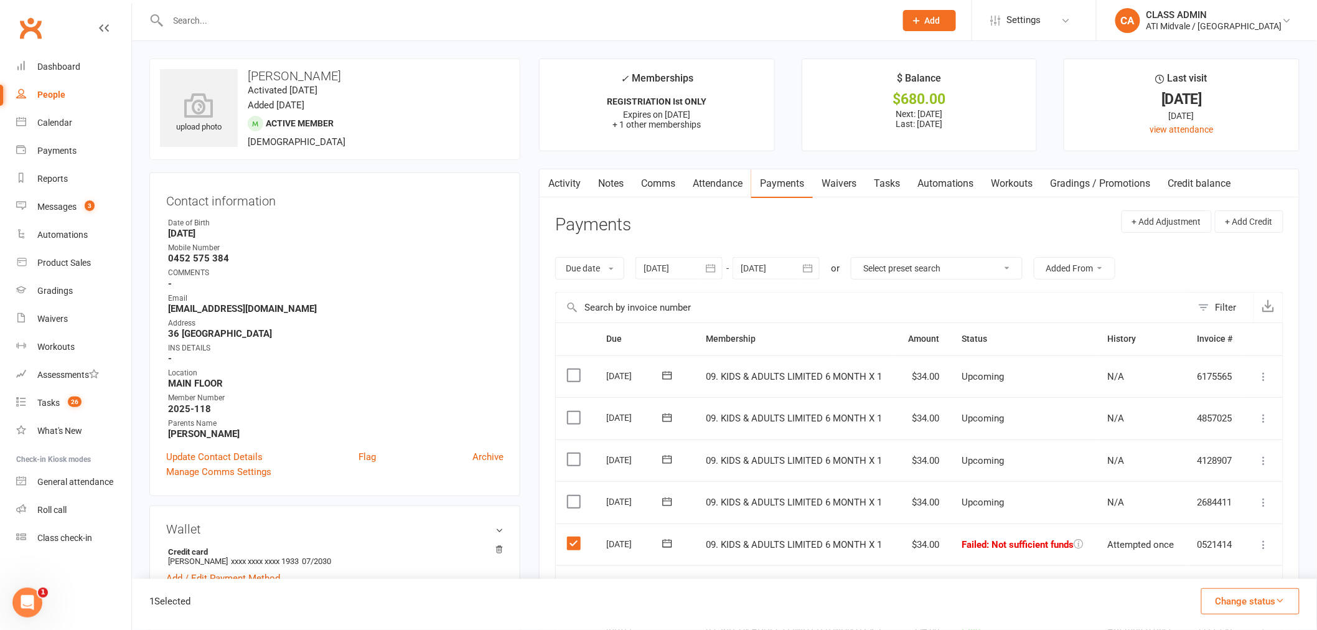
click at [1217, 592] on button "Change status" at bounding box center [1250, 601] width 98 height 26
click at [1212, 520] on link "Paid (POS)" at bounding box center [1237, 517] width 123 height 25
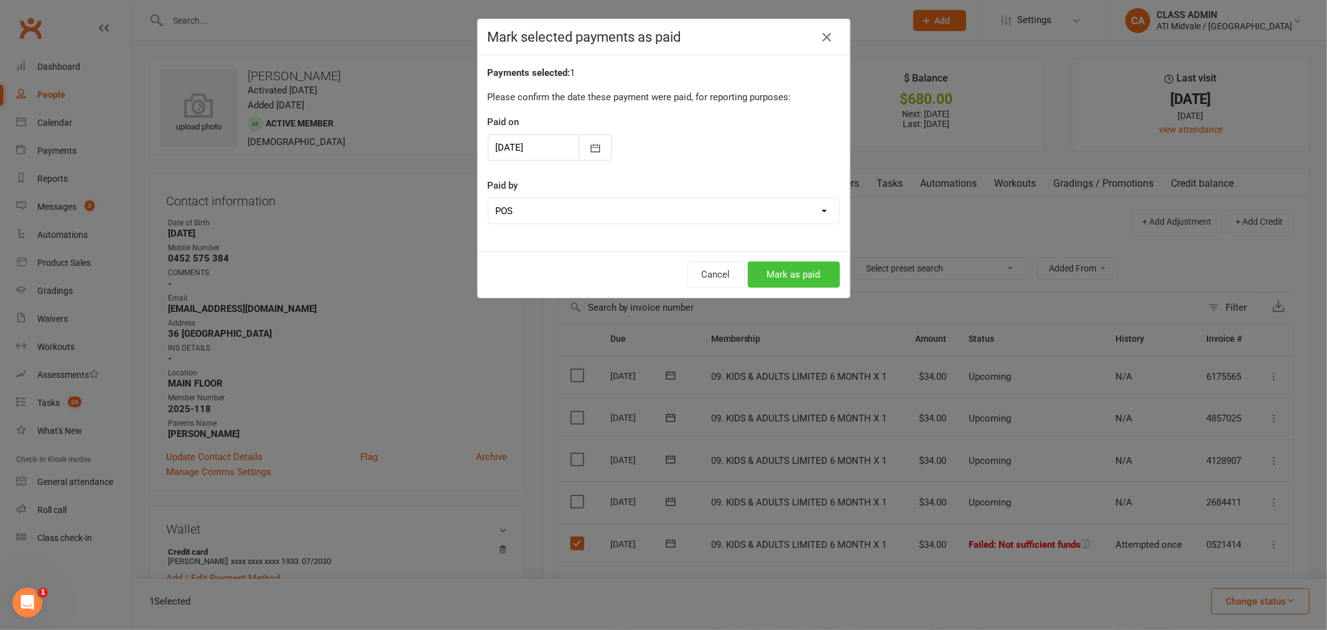
click at [810, 282] on button "Mark as paid" at bounding box center [794, 274] width 92 height 26
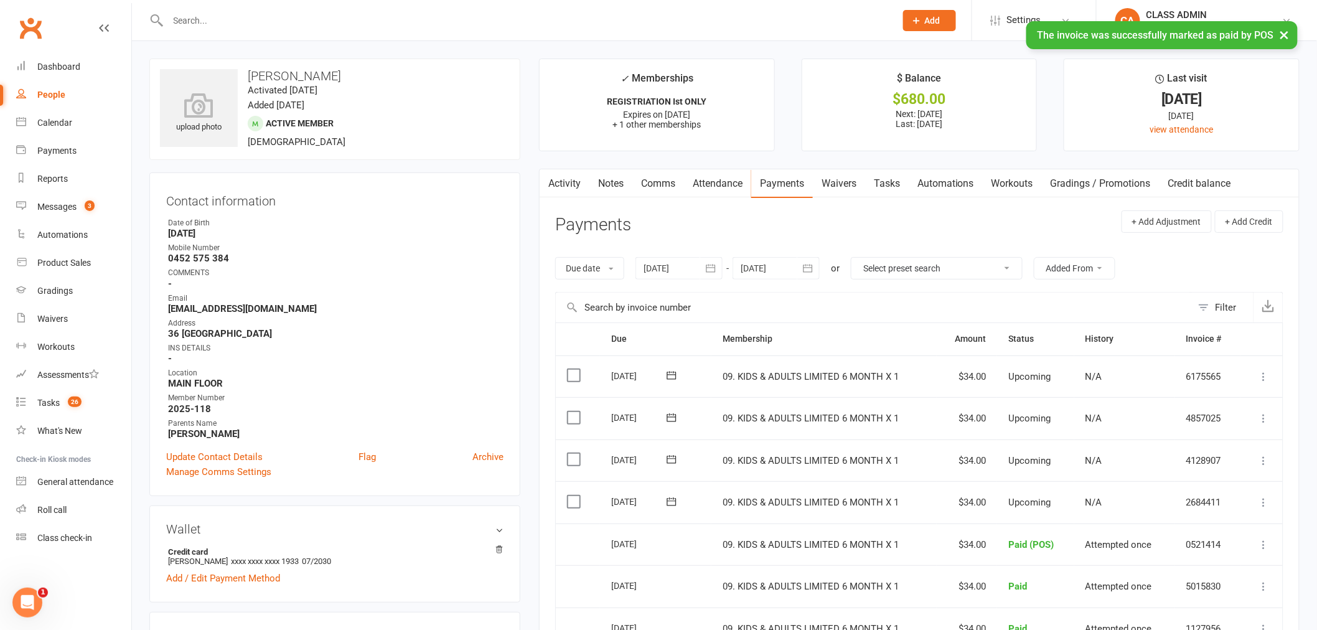
click at [890, 183] on link "Tasks" at bounding box center [887, 183] width 44 height 29
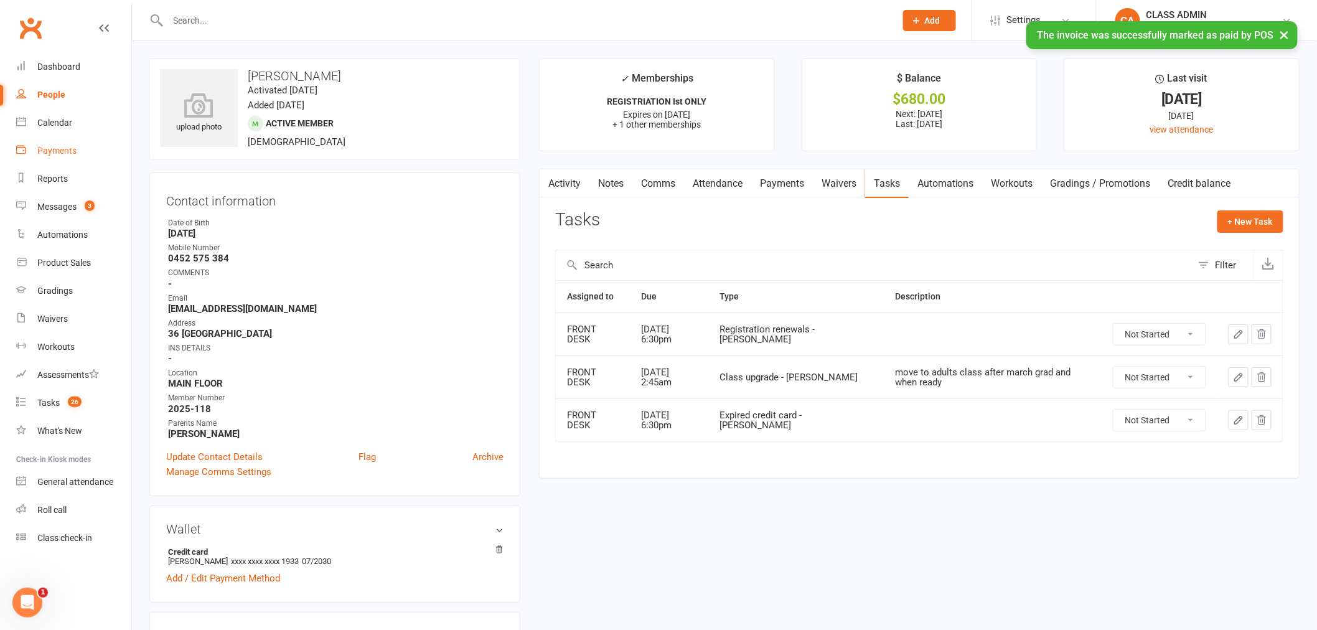
click at [52, 144] on link "Payments" at bounding box center [73, 151] width 115 height 28
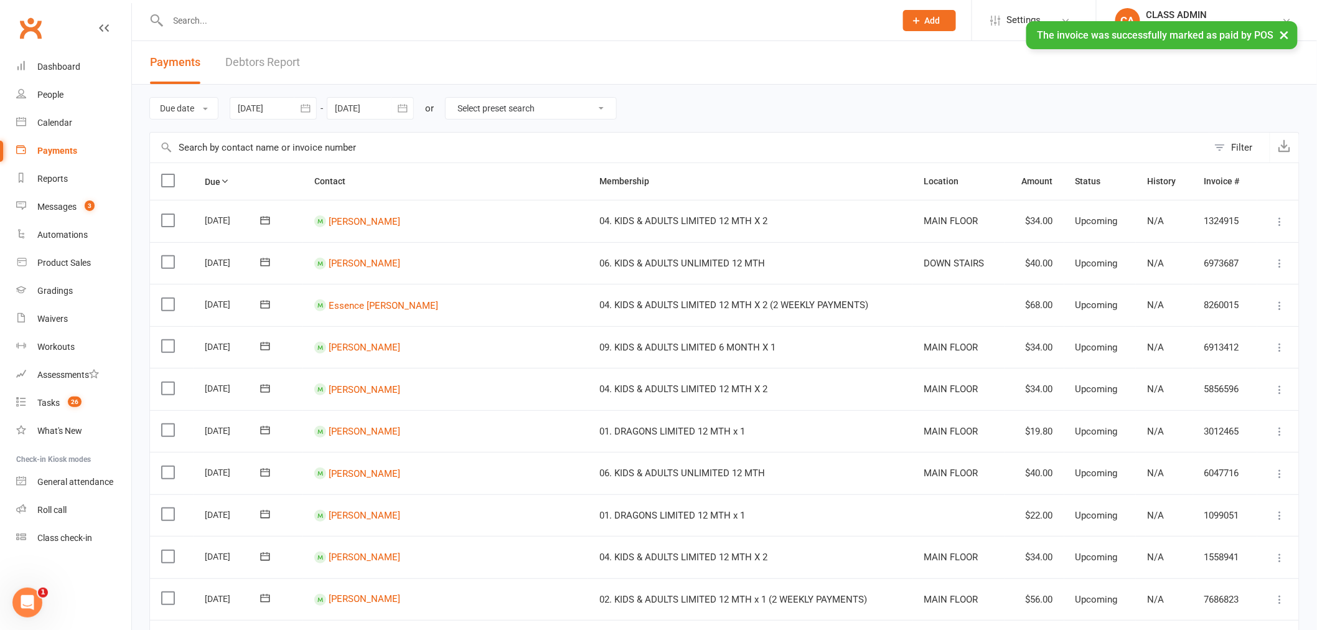
click at [291, 65] on link "Debtors Report" at bounding box center [262, 62] width 75 height 43
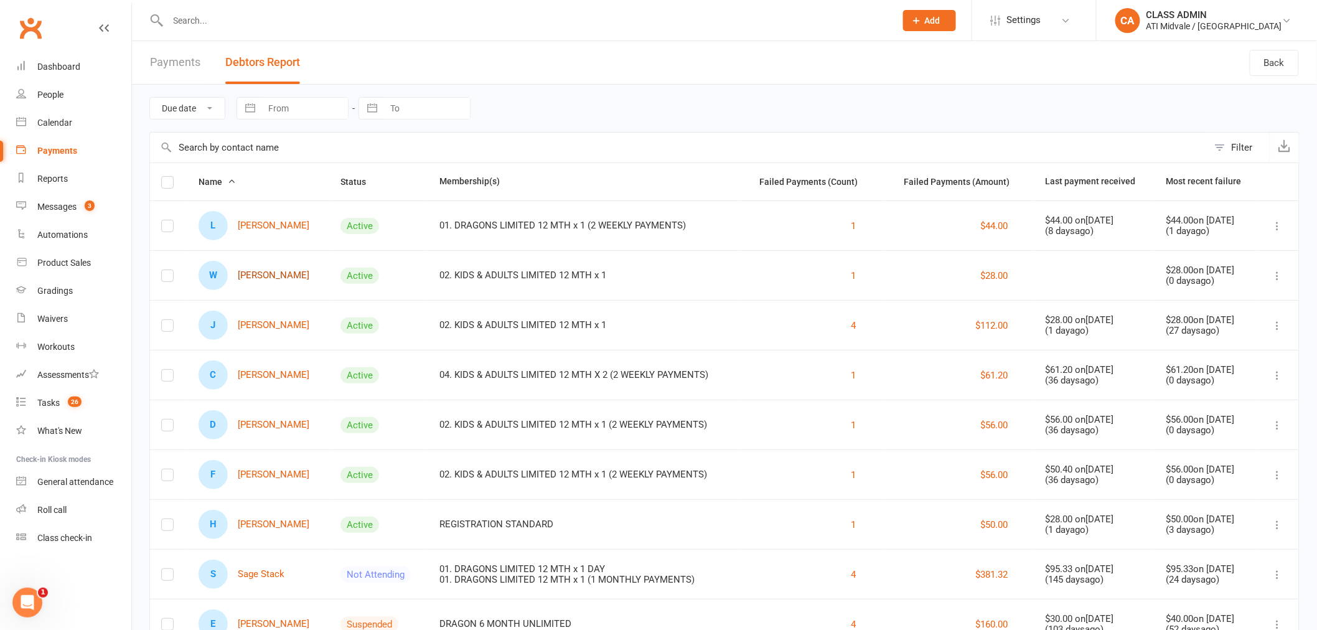
click at [299, 273] on link "W [PERSON_NAME]" at bounding box center [254, 275] width 111 height 29
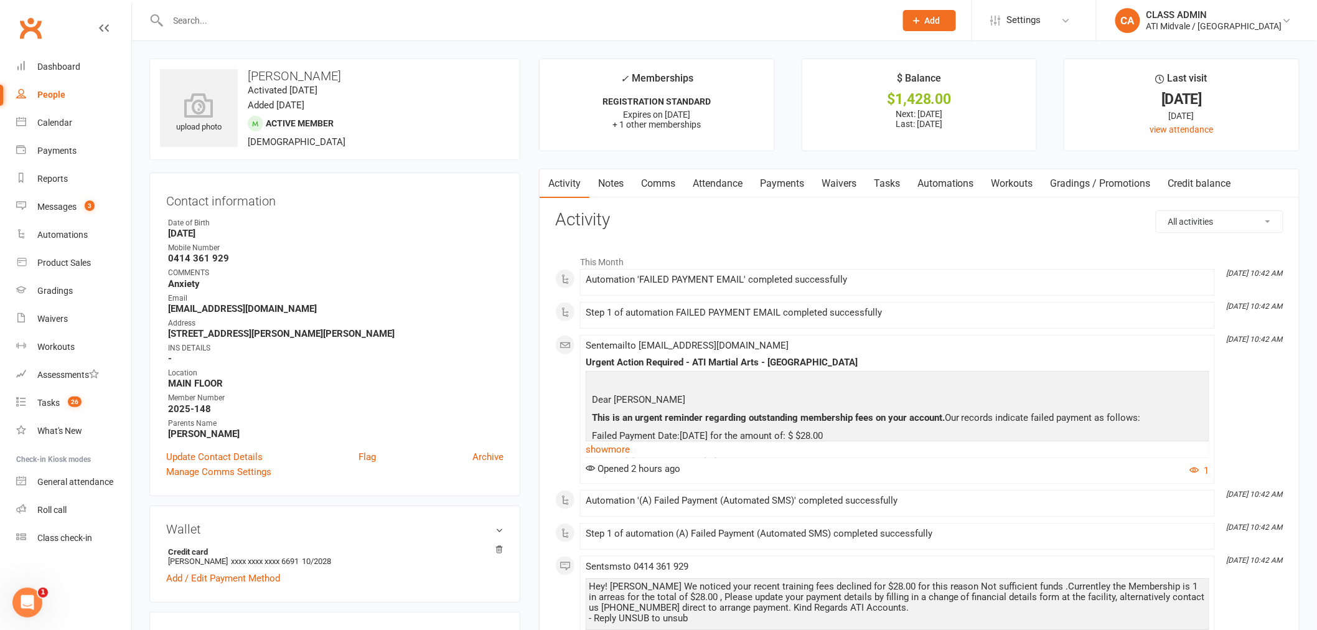
click at [774, 189] on link "Payments" at bounding box center [782, 183] width 62 height 29
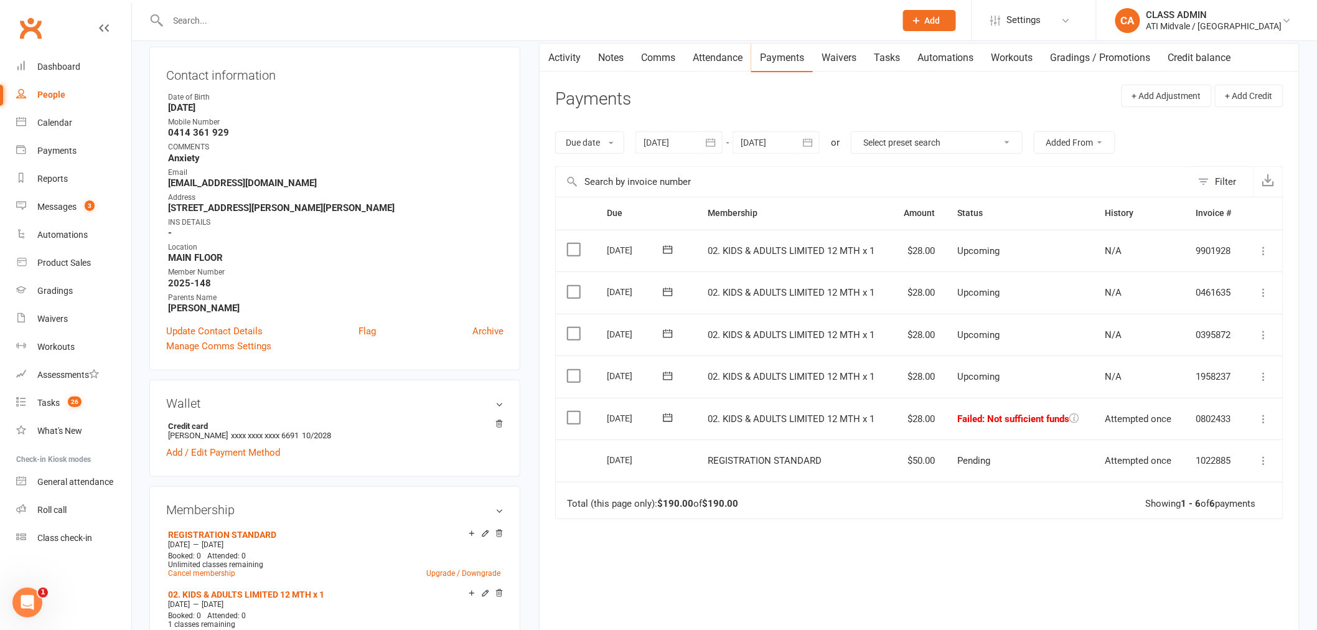
scroll to position [138, 0]
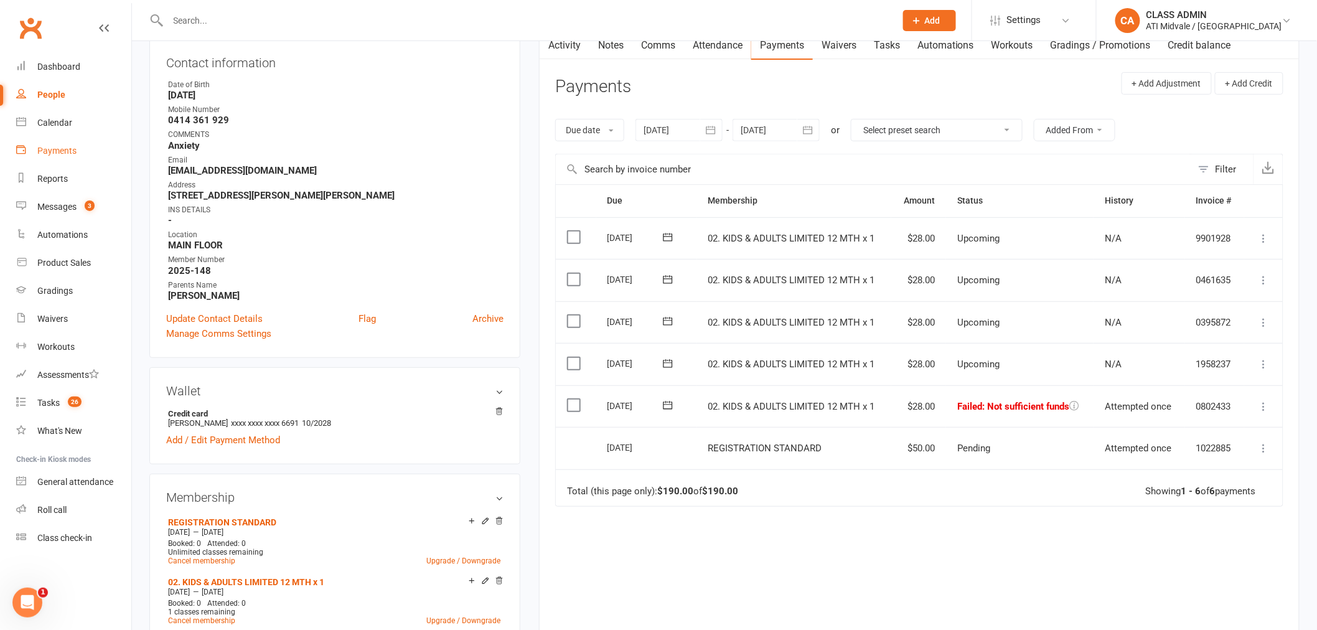
click at [62, 140] on link "Payments" at bounding box center [73, 151] width 115 height 28
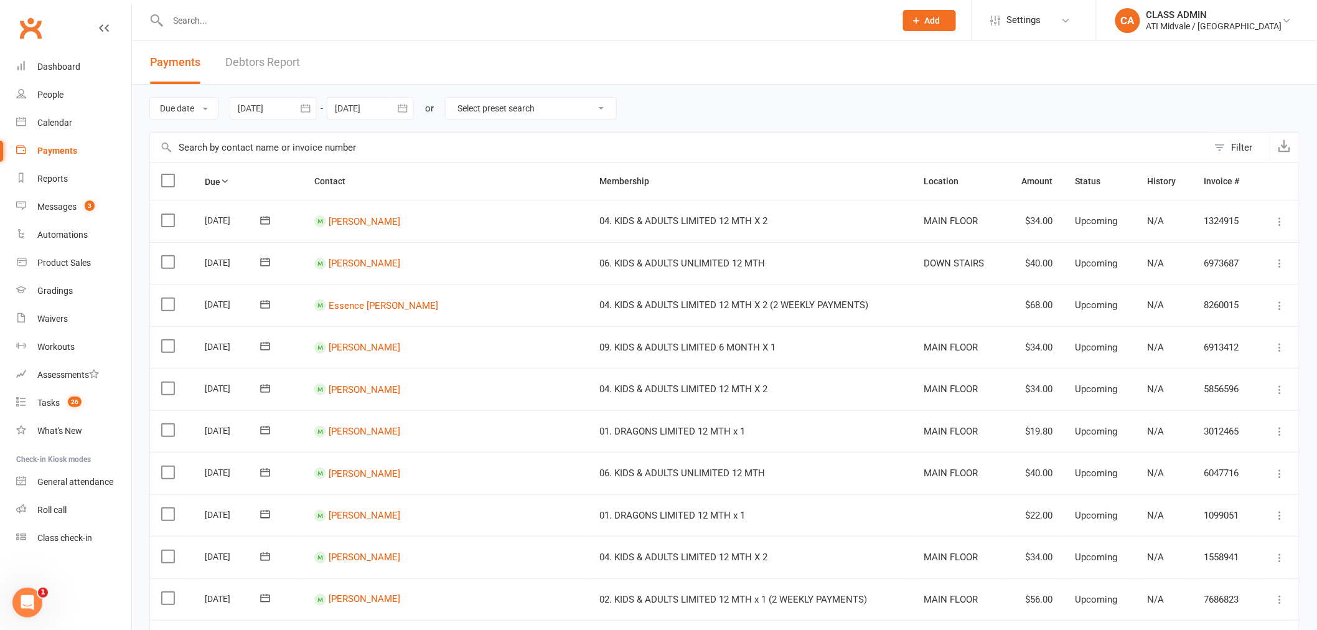
click at [264, 65] on link "Debtors Report" at bounding box center [262, 62] width 75 height 43
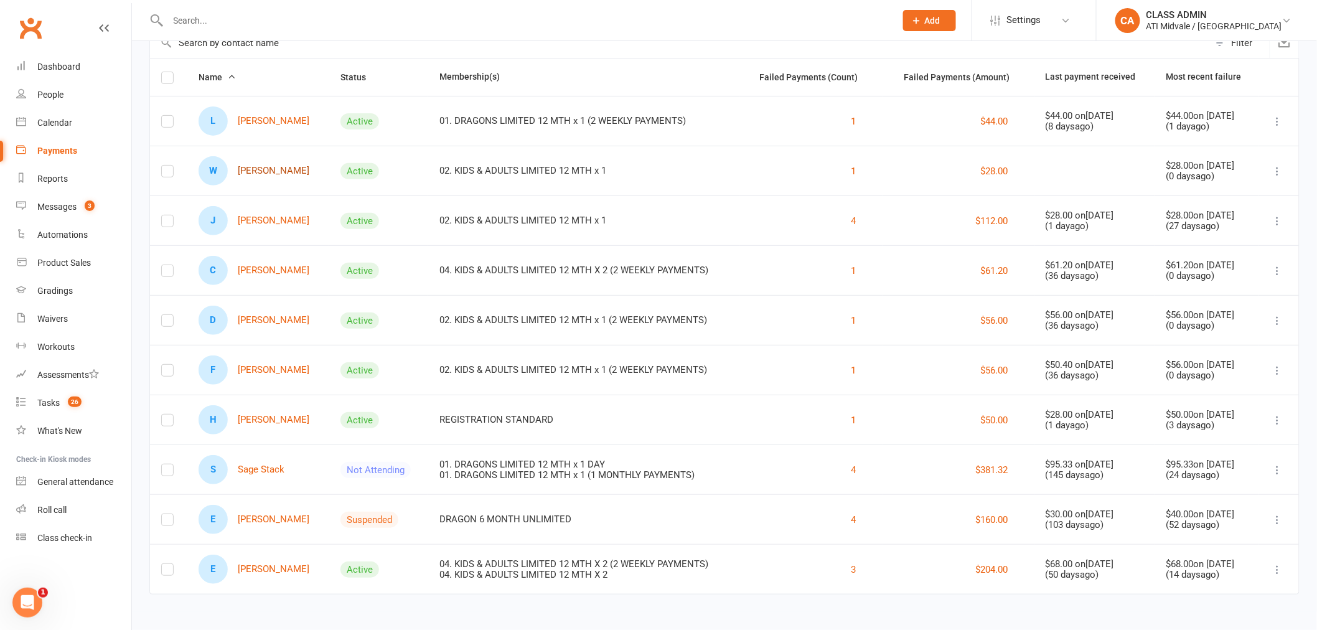
scroll to position [35, 0]
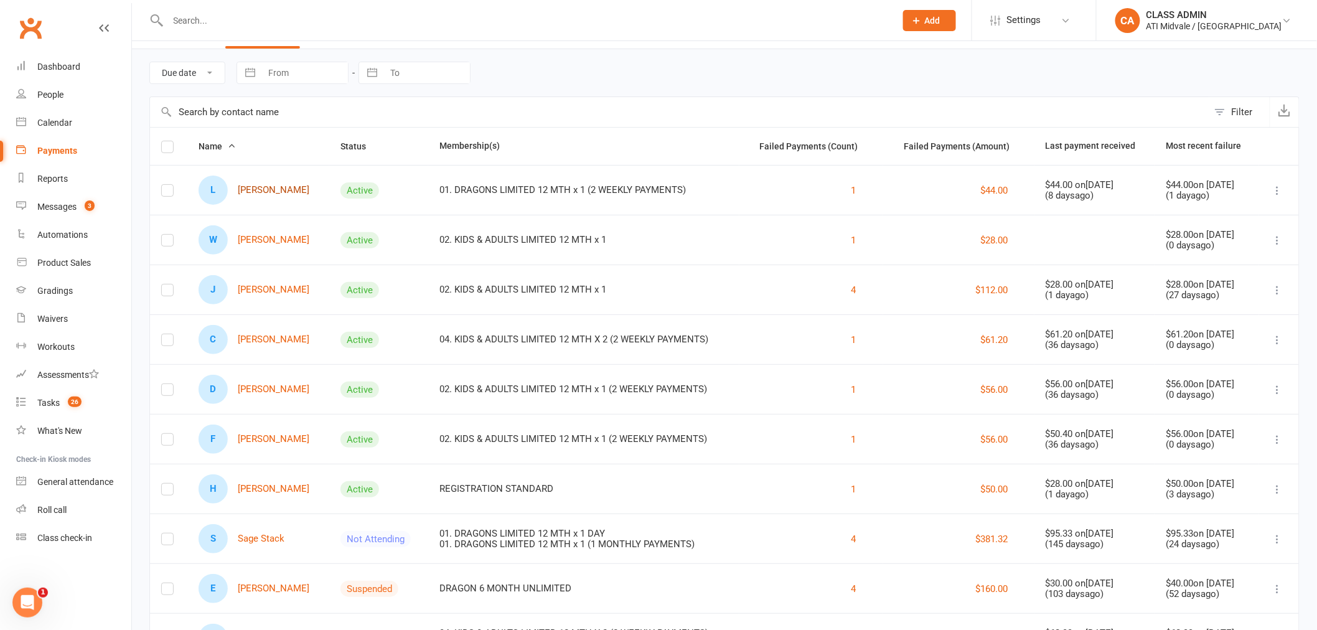
click at [272, 190] on link "L [PERSON_NAME]" at bounding box center [254, 190] width 111 height 29
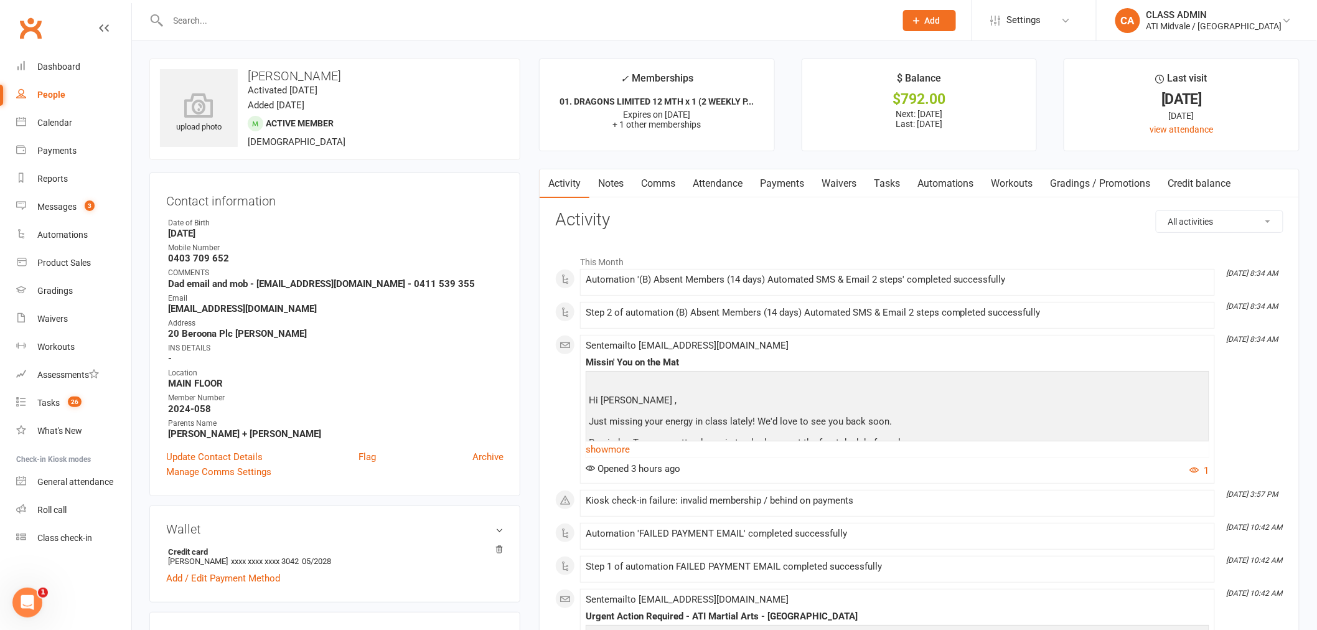
click at [801, 184] on link "Payments" at bounding box center [782, 183] width 62 height 29
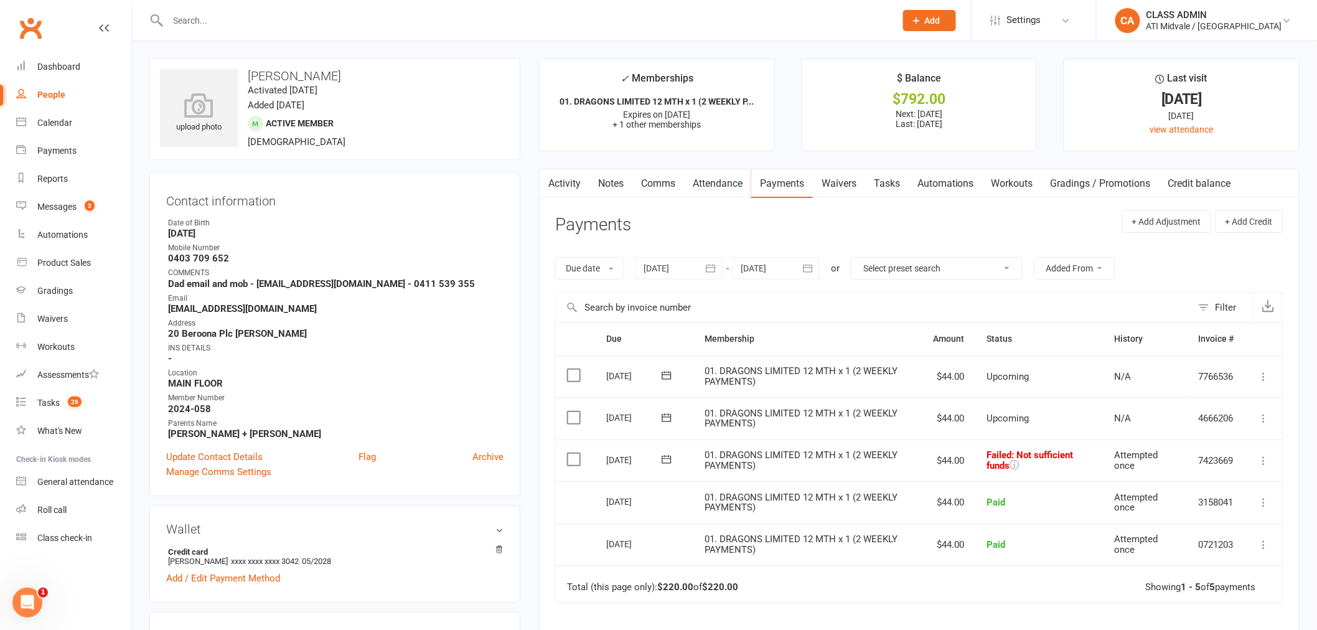
click at [576, 462] on label at bounding box center [575, 459] width 17 height 12
click at [575, 453] on input "checkbox" at bounding box center [571, 453] width 8 height 0
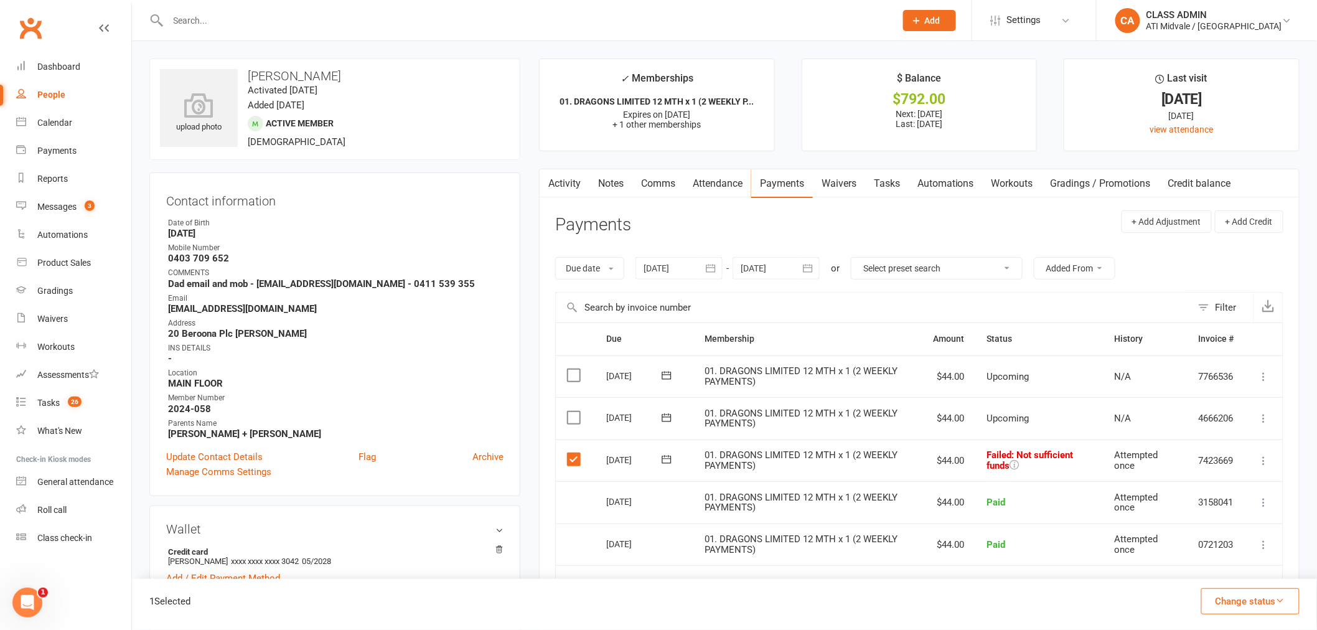
click at [1239, 594] on button "Change status" at bounding box center [1250, 601] width 98 height 26
click at [1230, 524] on link "Paid (POS)" at bounding box center [1237, 517] width 123 height 25
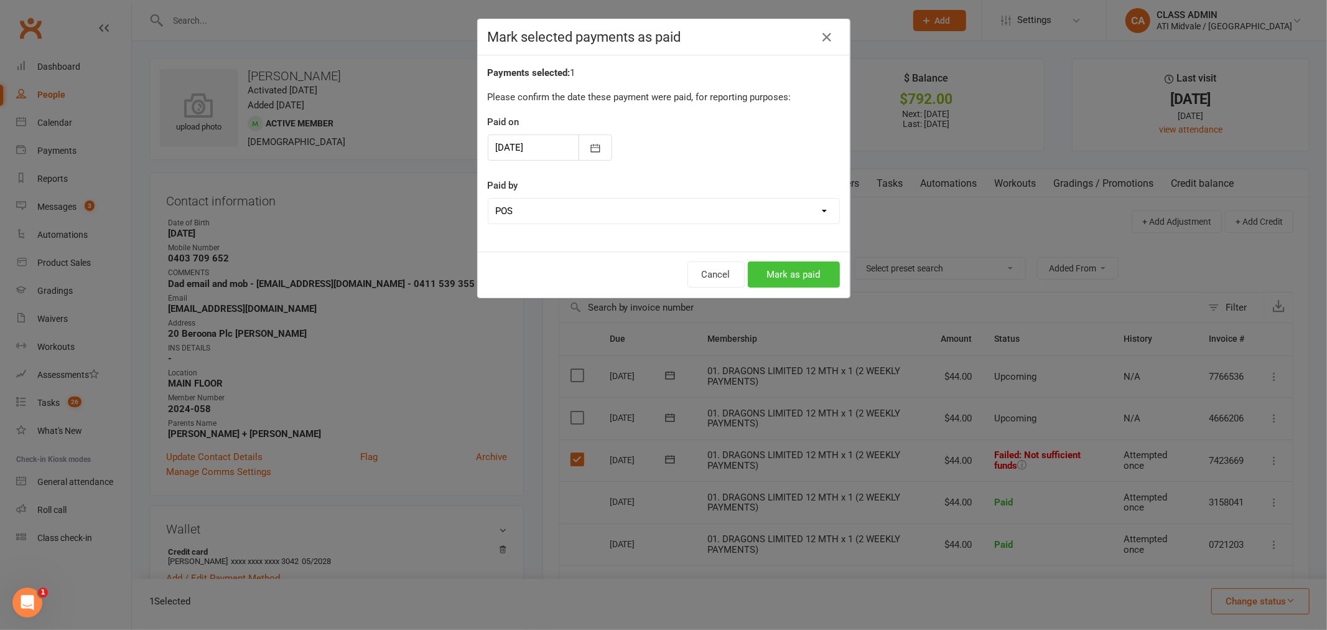
click at [818, 281] on button "Mark as paid" at bounding box center [794, 274] width 92 height 26
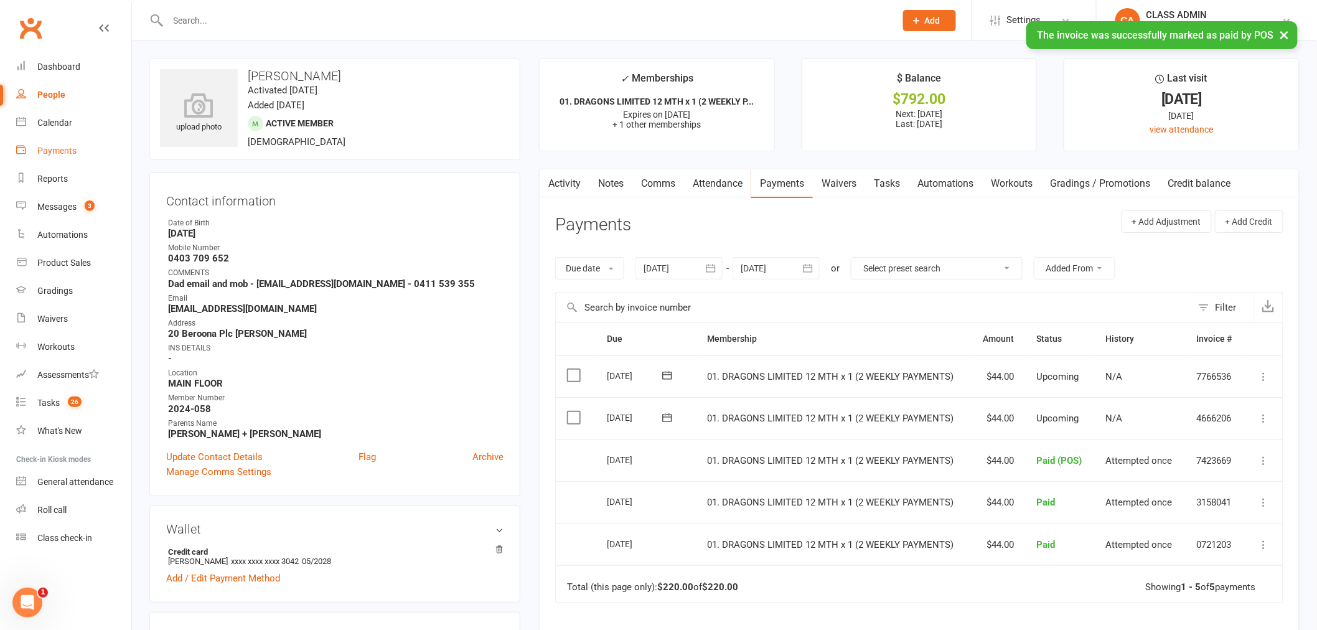
click at [57, 152] on div "Payments" at bounding box center [56, 151] width 39 height 10
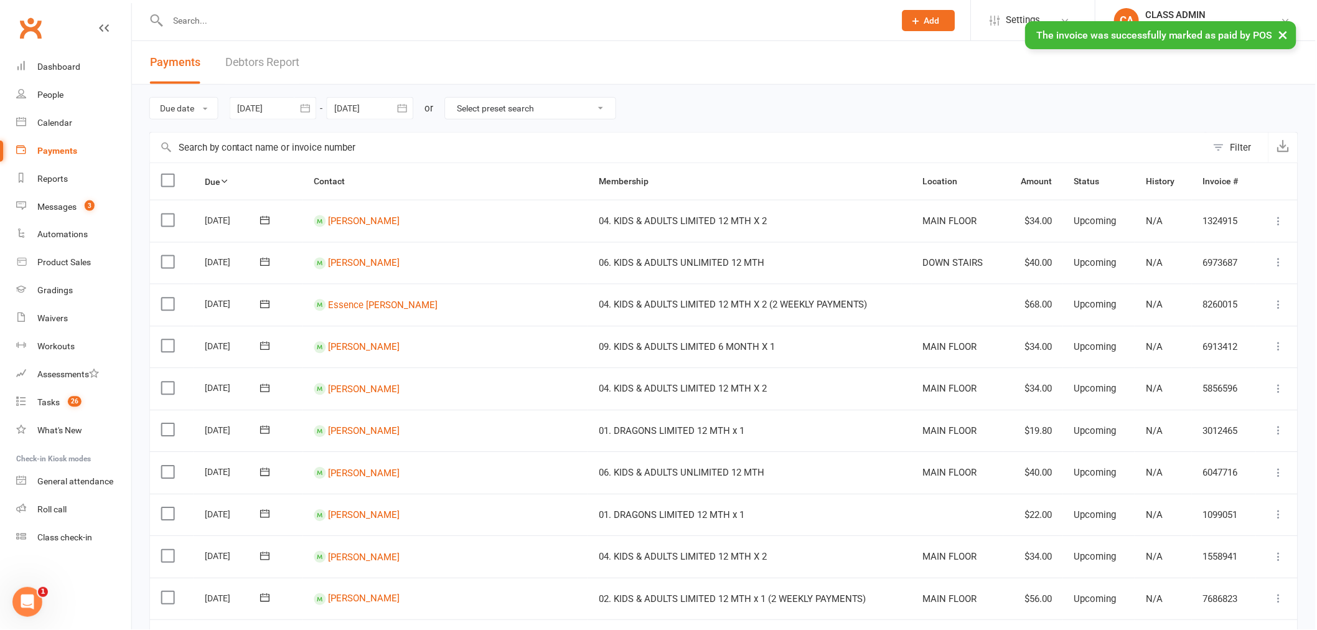
click at [278, 63] on link "Debtors Report" at bounding box center [262, 62] width 75 height 43
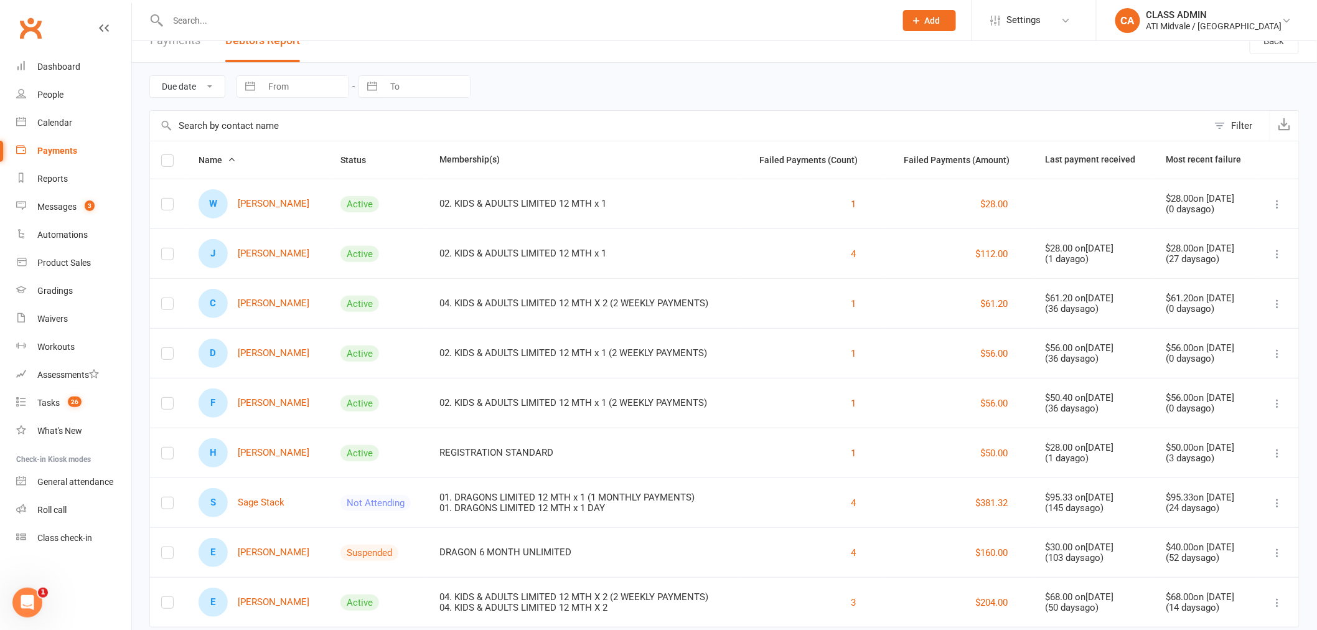
scroll to position [55, 0]
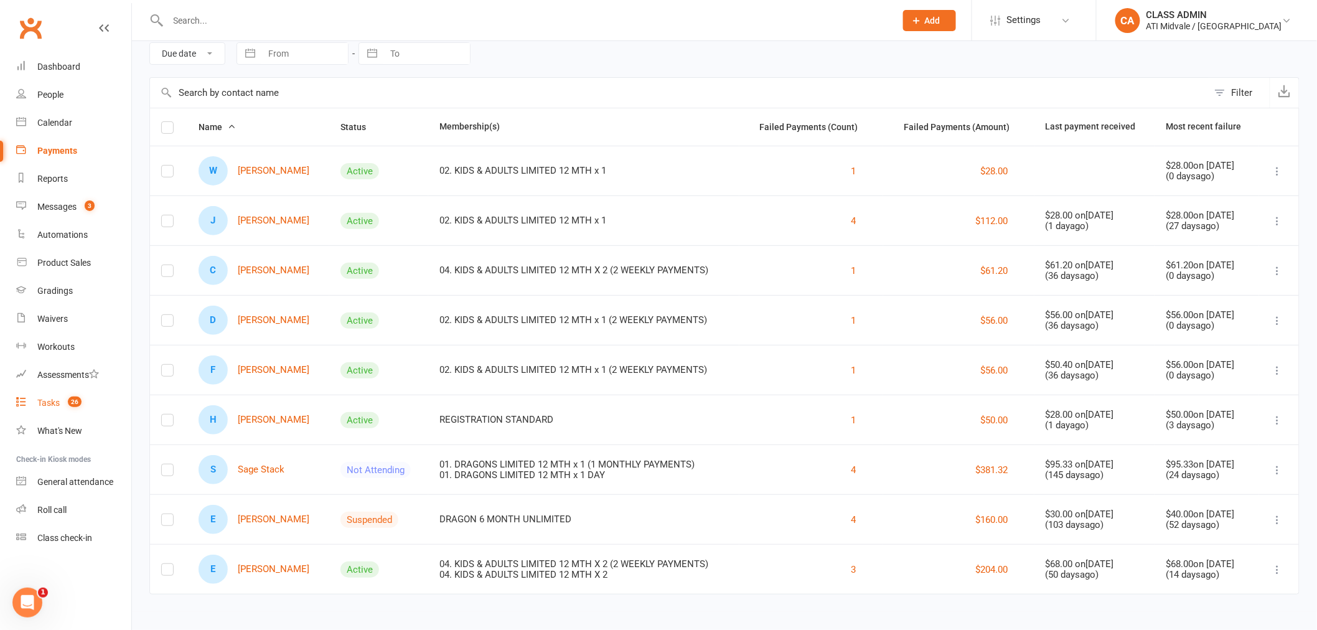
click at [52, 398] on div "Tasks" at bounding box center [48, 403] width 22 height 10
select select "incomplete"
select select "32859"
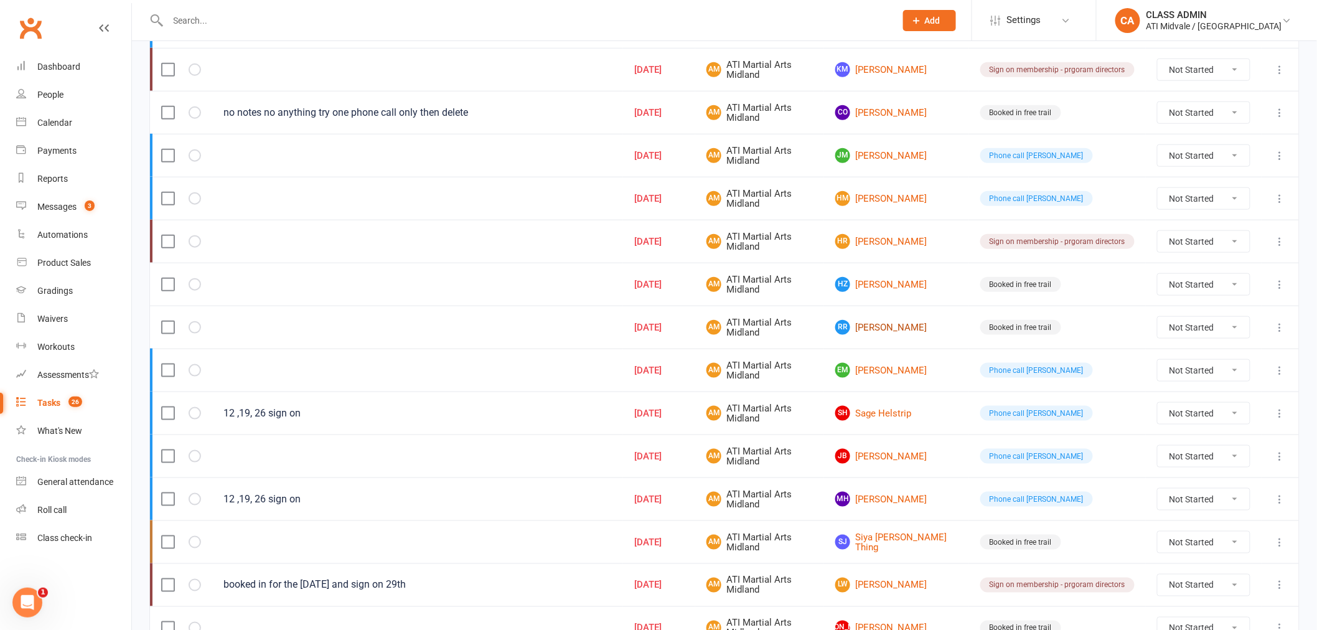
scroll to position [345, 0]
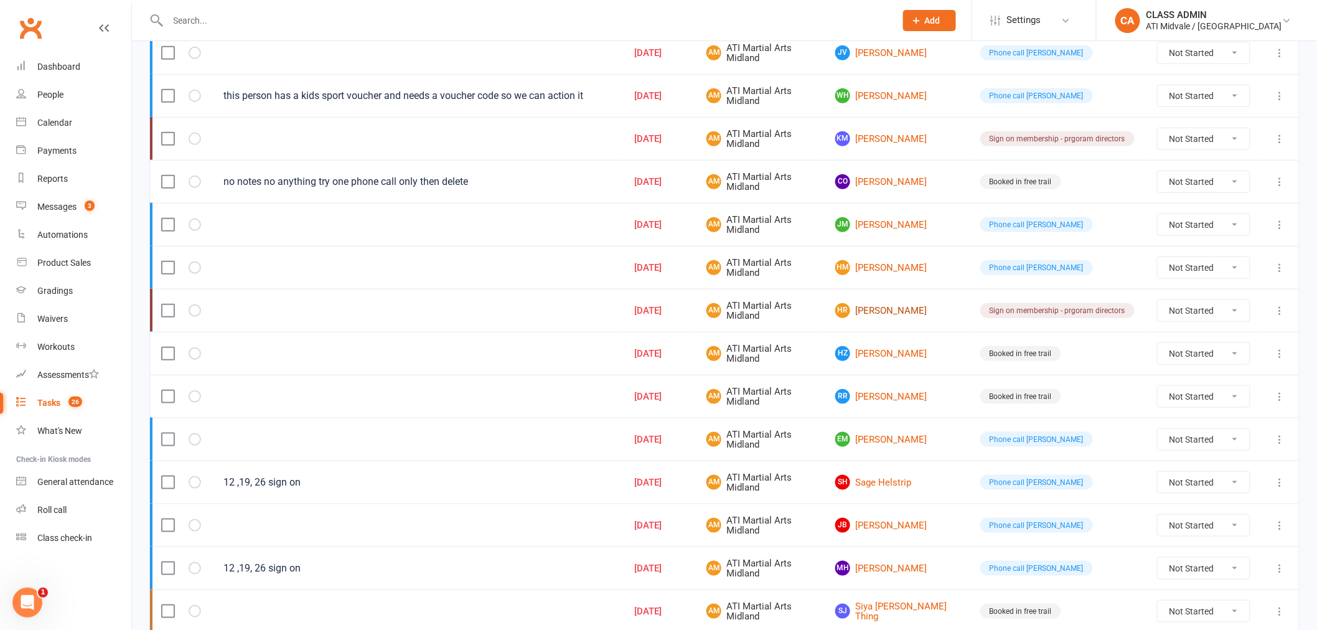
click at [910, 314] on link "HR [PERSON_NAME]" at bounding box center [896, 310] width 123 height 15
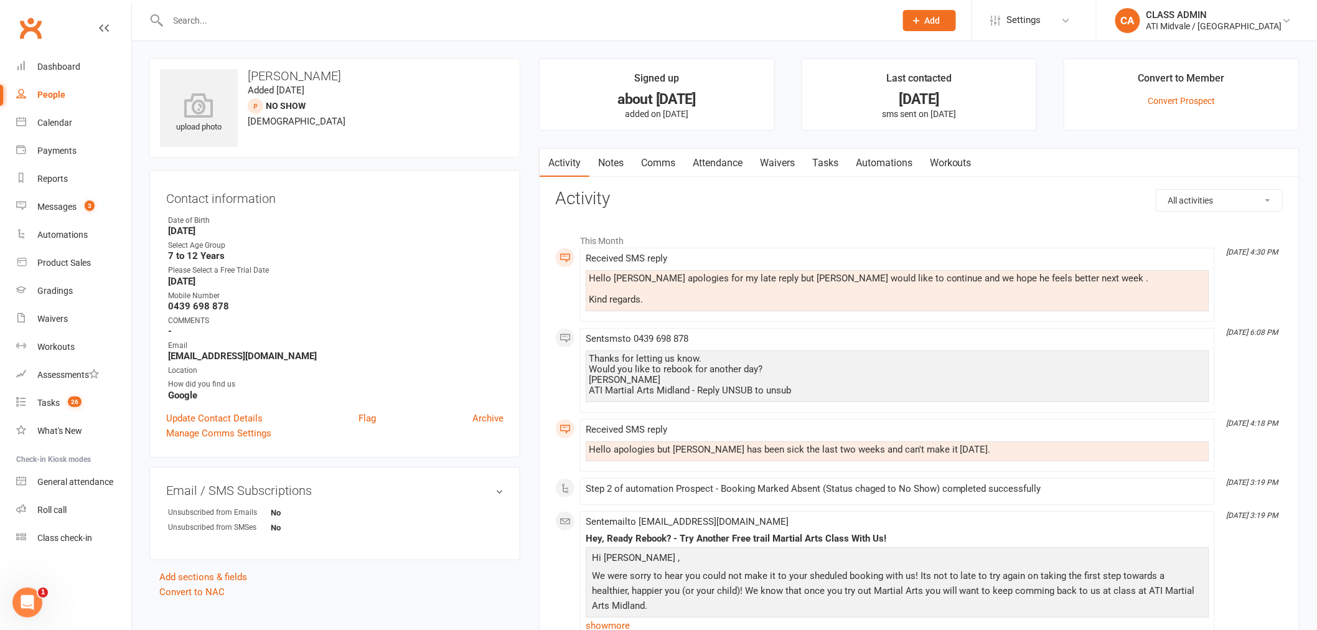
click at [838, 168] on link "Tasks" at bounding box center [825, 163] width 44 height 29
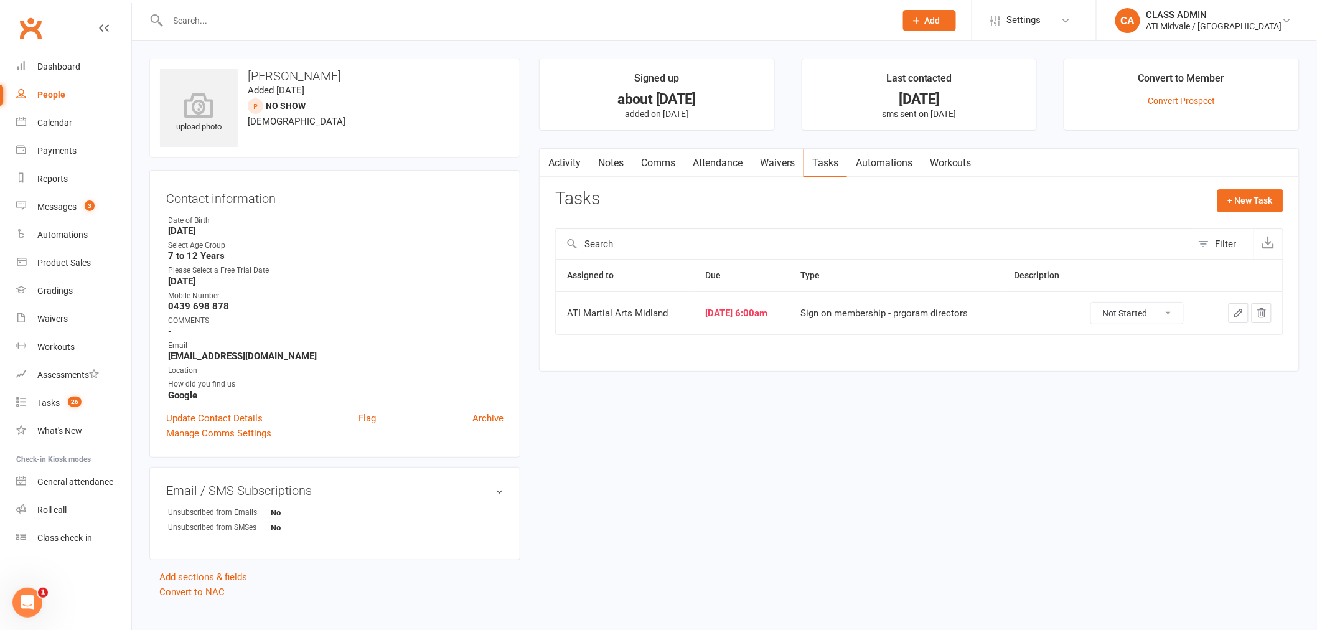
click at [1229, 315] on button "button" at bounding box center [1239, 313] width 20 height 20
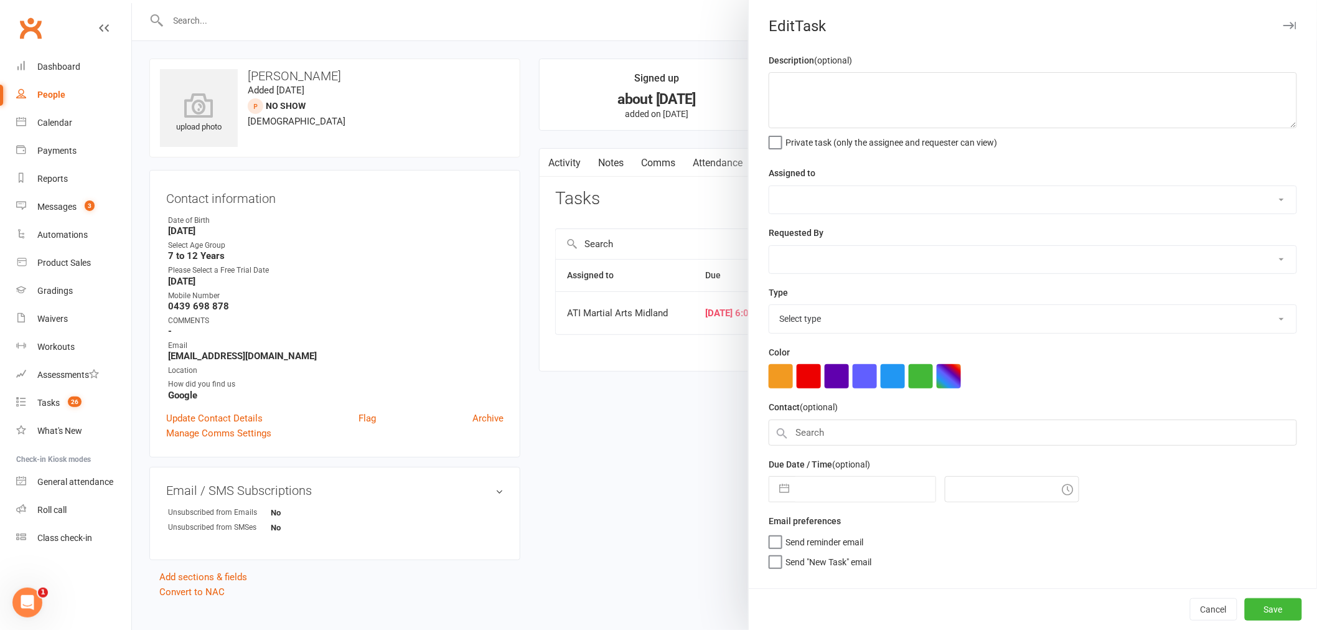
select select "32859"
type input "[DATE]"
type input "6:00am"
select select "22453"
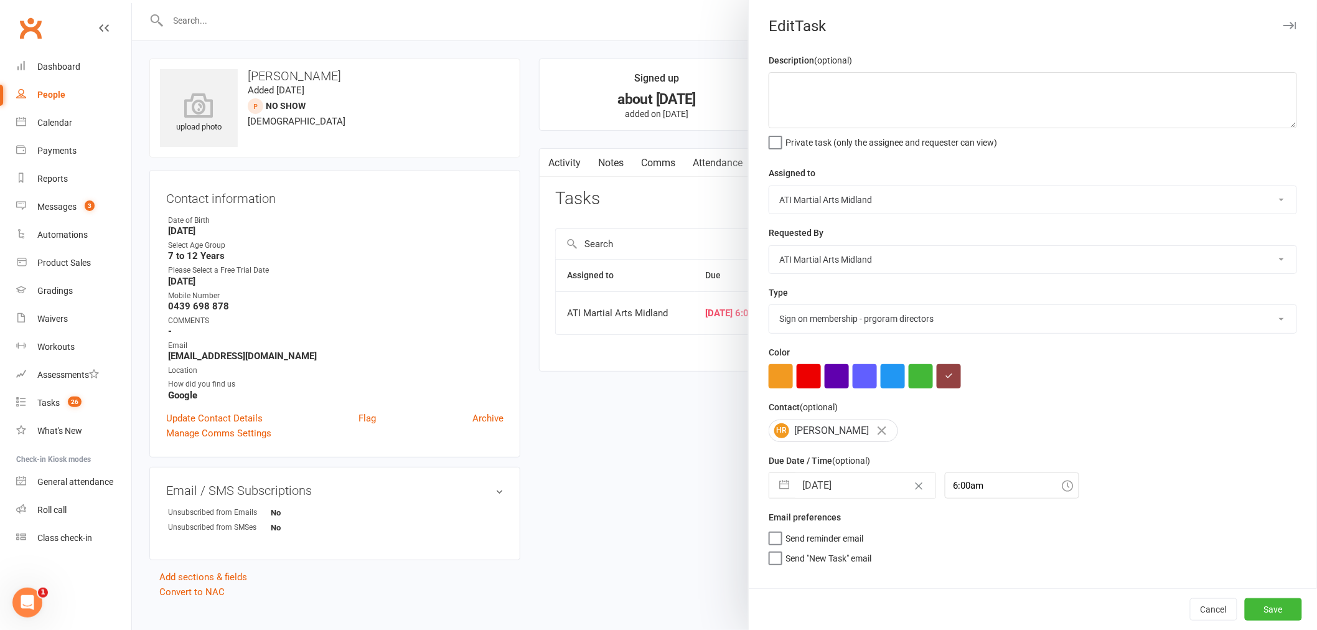
click at [778, 492] on button "button" at bounding box center [784, 485] width 22 height 25
select select "5"
select select "2025"
select select "6"
select select "2025"
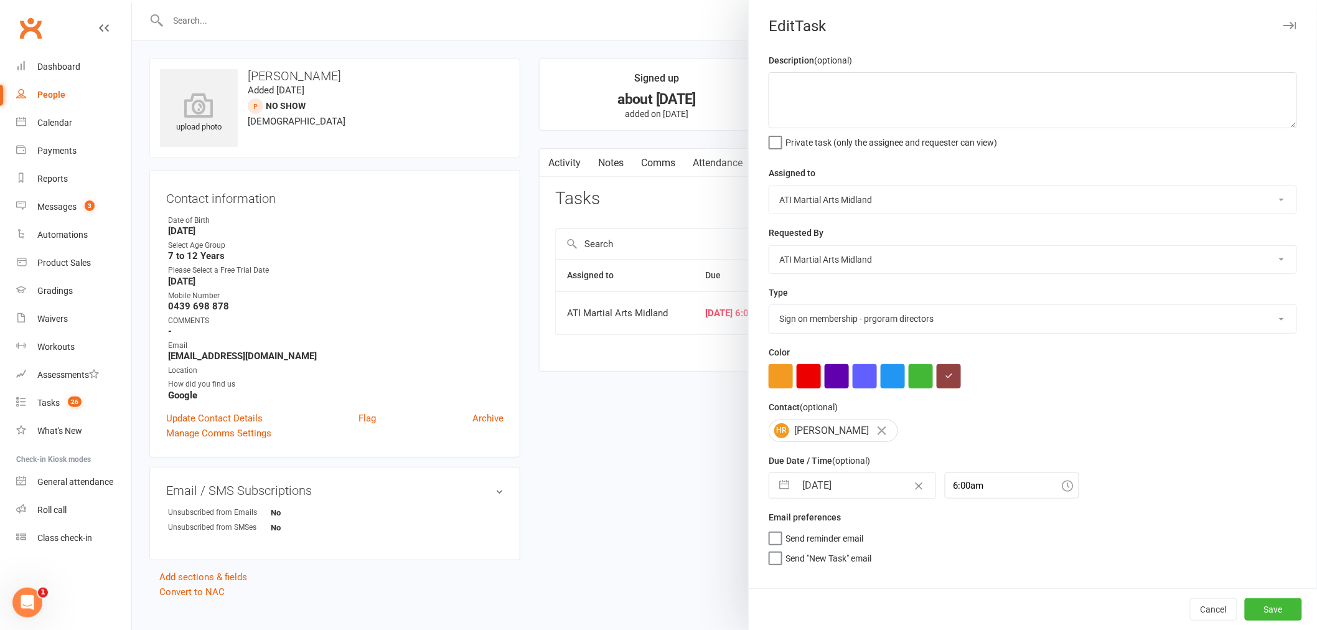
select select "7"
select select "2025"
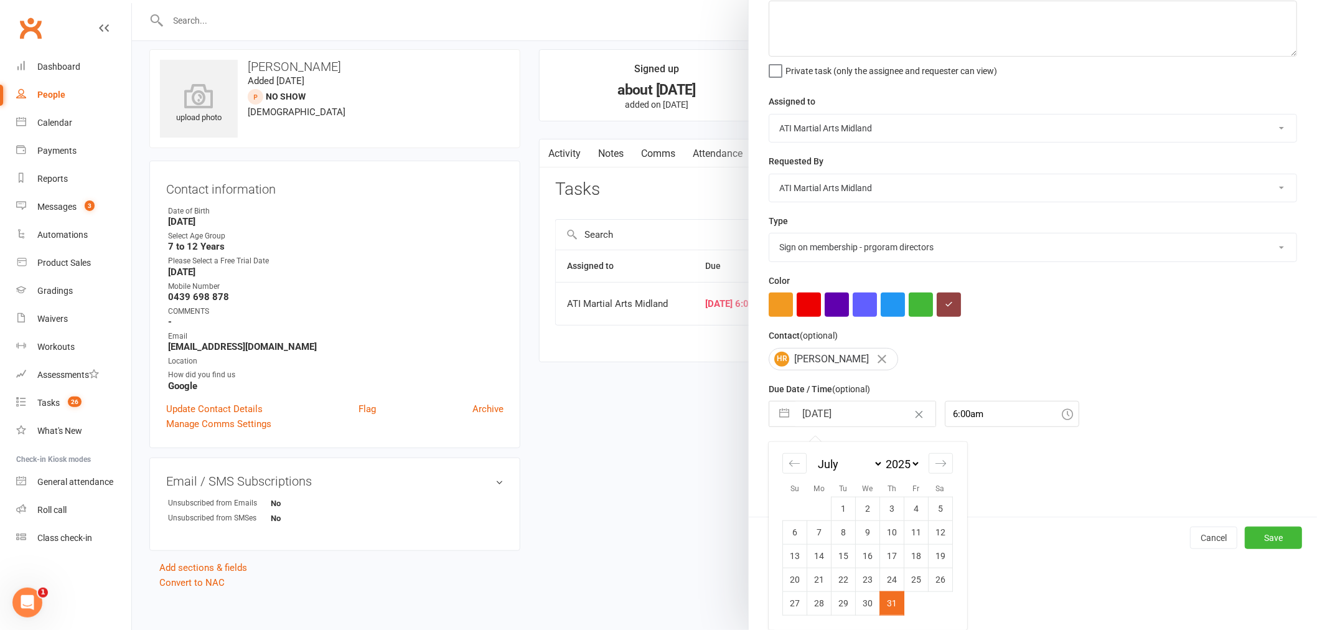
scroll to position [17, 0]
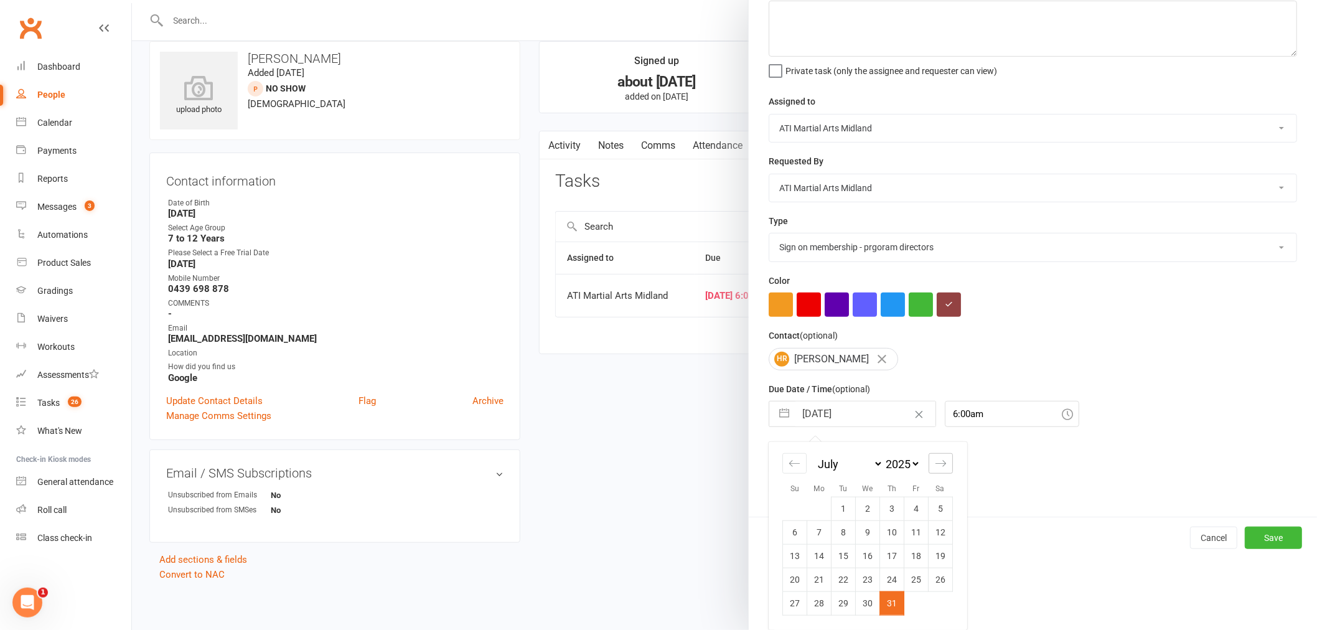
click at [935, 462] on icon "Move forward to switch to the next month." at bounding box center [941, 463] width 12 height 12
select select "8"
select select "2025"
click at [880, 554] on td "14" at bounding box center [892, 556] width 24 height 24
type input "[DATE]"
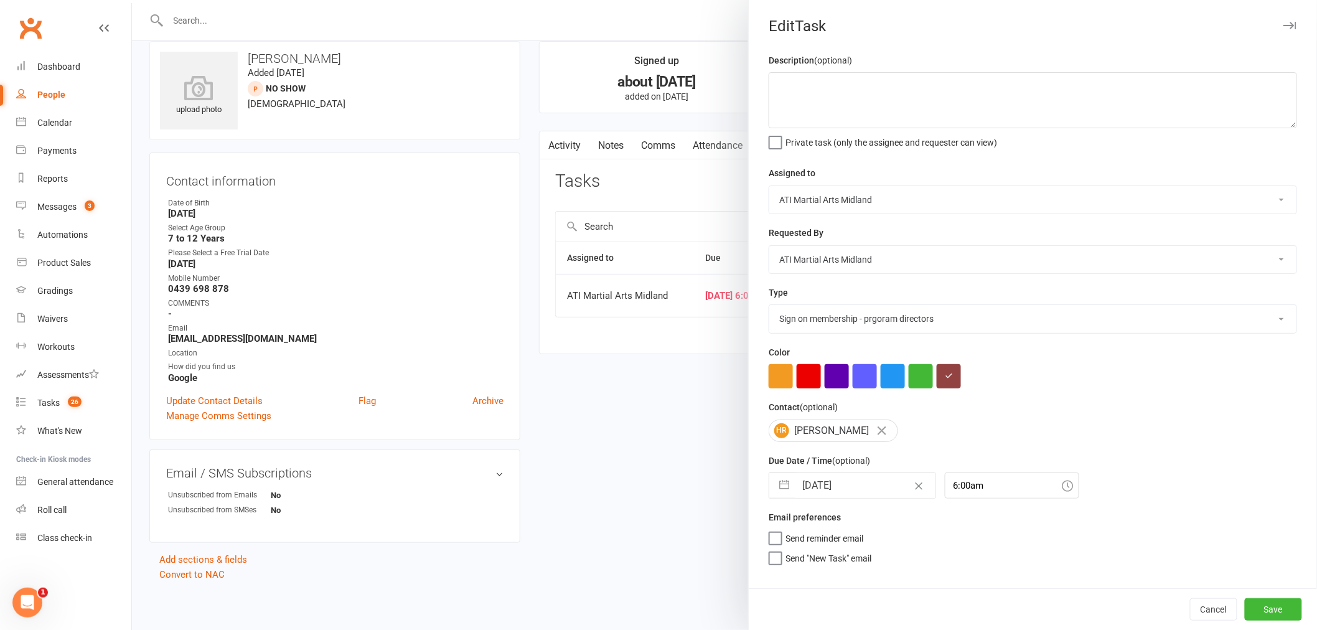
scroll to position [0, 0]
click at [1248, 606] on button "Save" at bounding box center [1273, 609] width 57 height 22
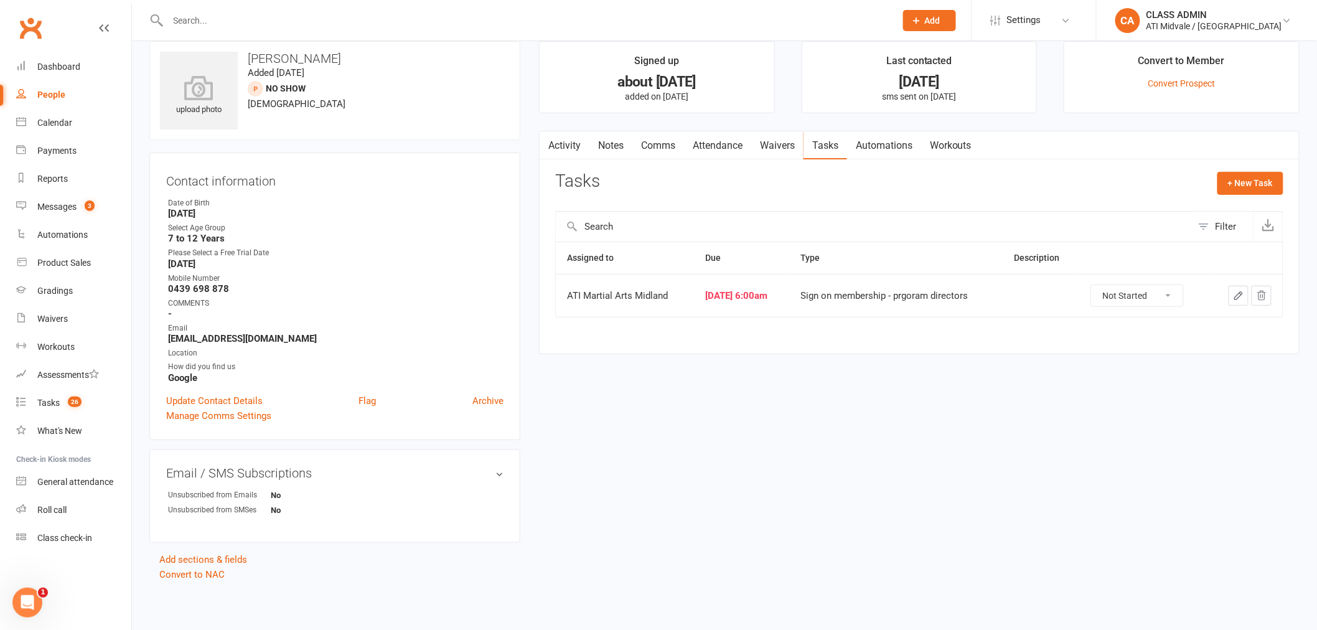
click at [729, 143] on link "Attendance" at bounding box center [717, 145] width 67 height 29
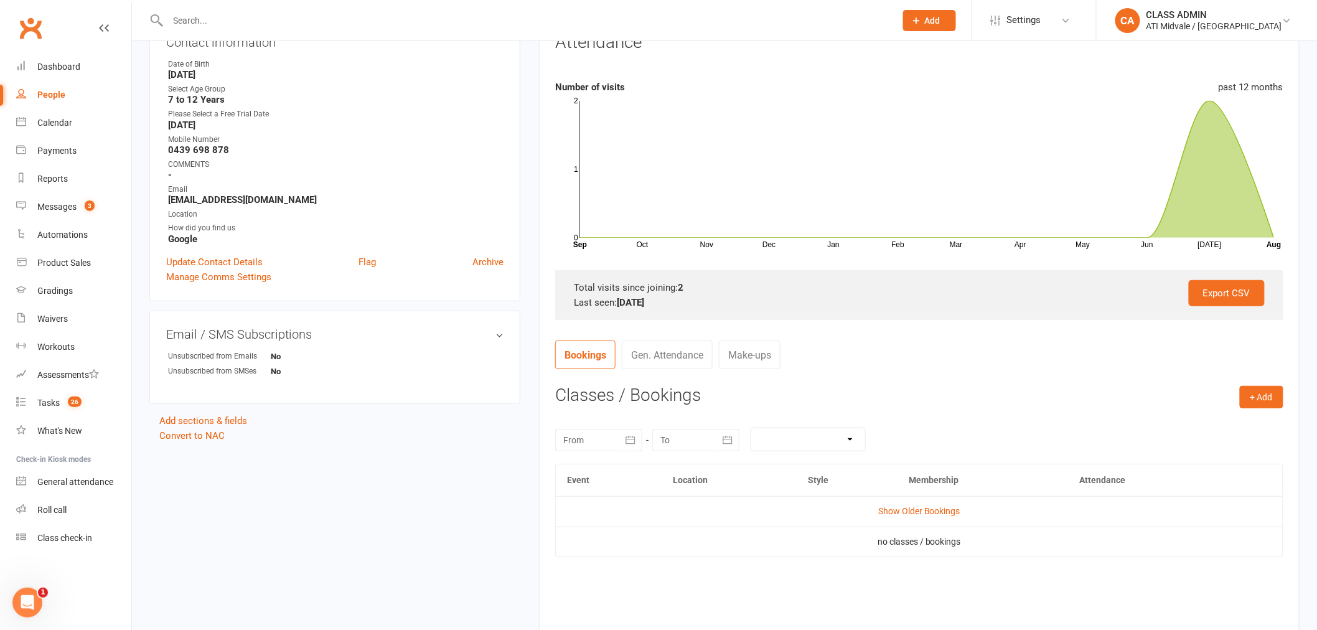
scroll to position [225, 0]
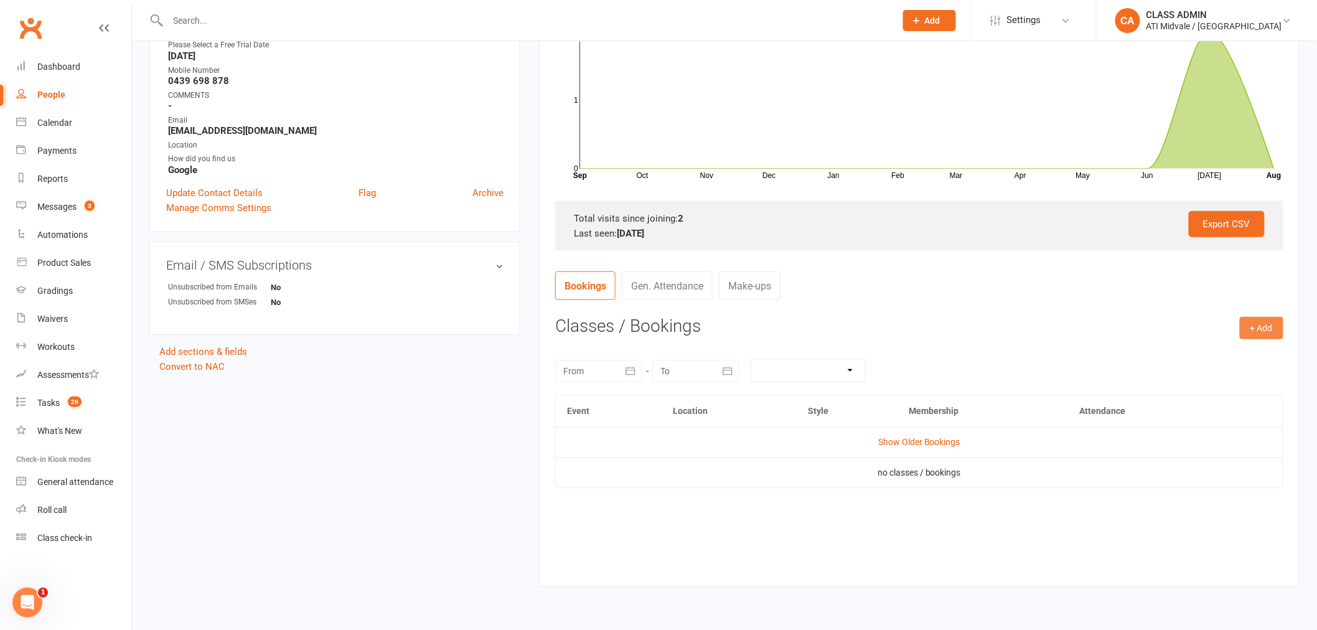
click at [1243, 336] on button "+ Add" at bounding box center [1262, 328] width 44 height 22
click at [1179, 387] on link "Add Appointment" at bounding box center [1220, 380] width 123 height 25
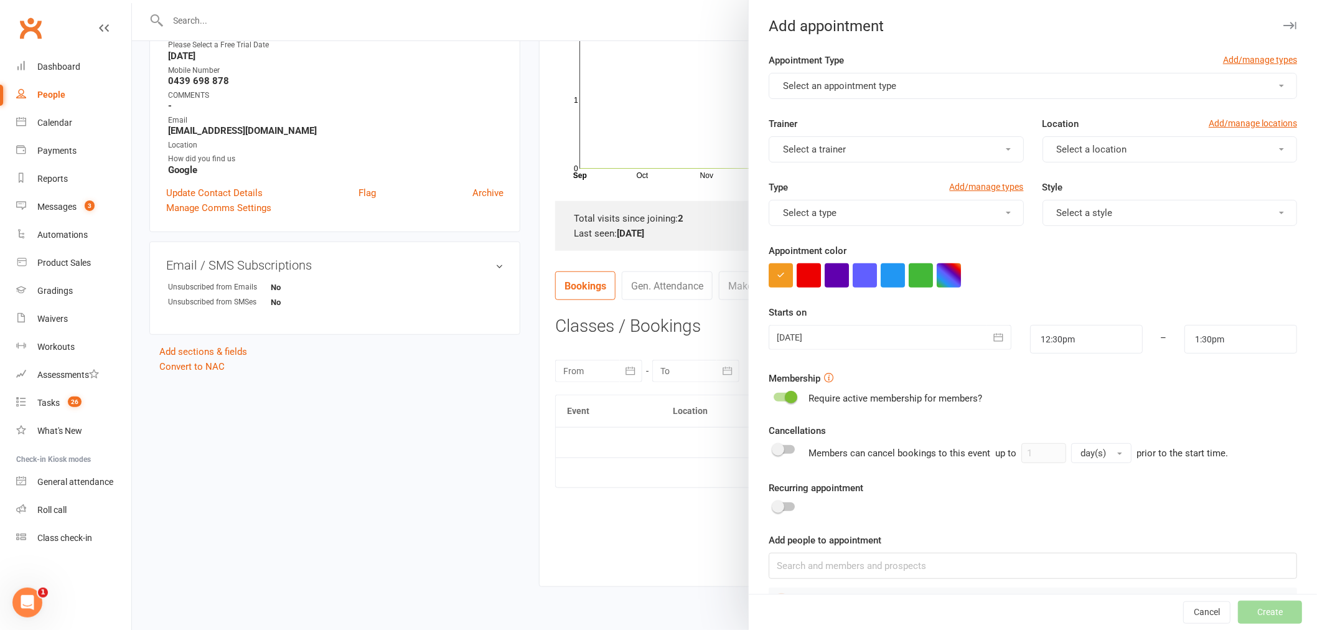
click at [828, 92] on button "Select an appointment type" at bounding box center [1033, 86] width 528 height 26
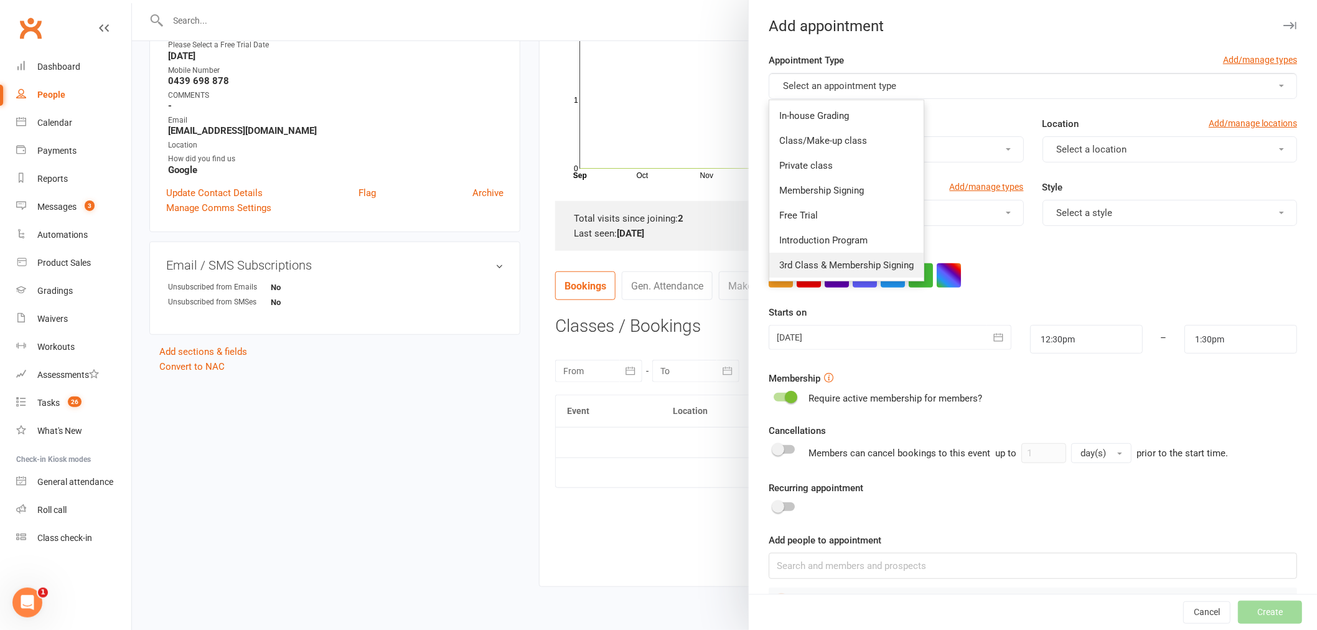
click at [822, 263] on span "3rd Class & Membership Signing" at bounding box center [846, 265] width 134 height 11
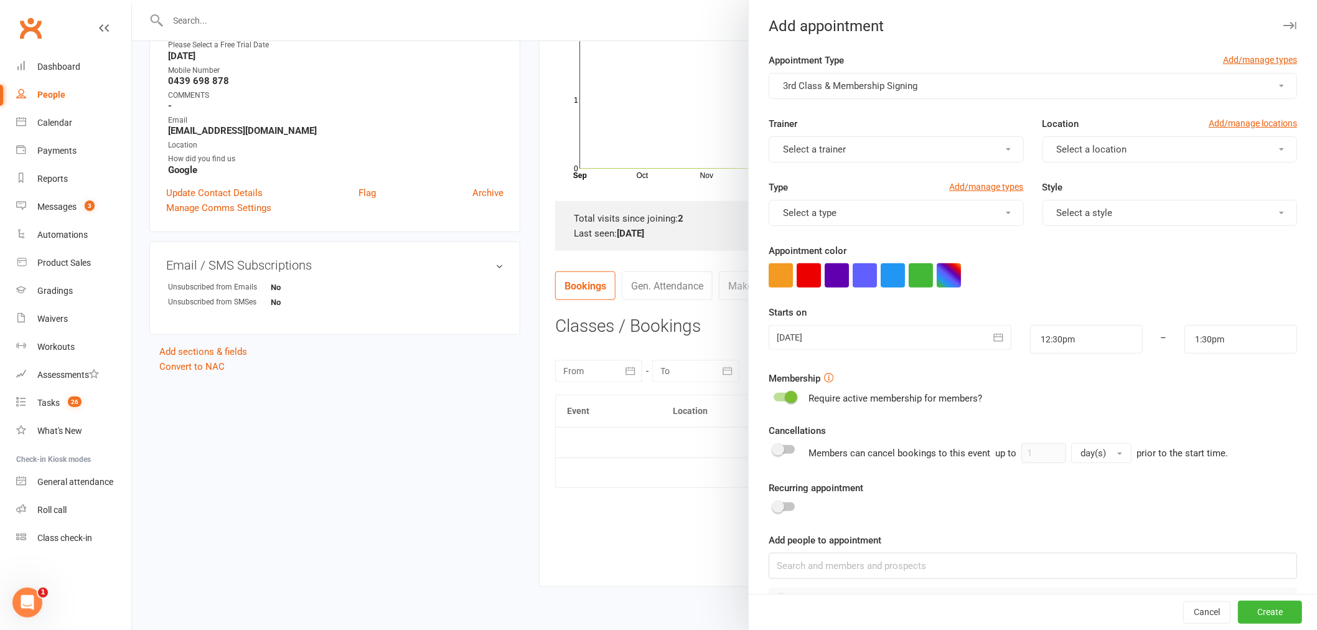
click at [854, 339] on div at bounding box center [890, 337] width 243 height 25
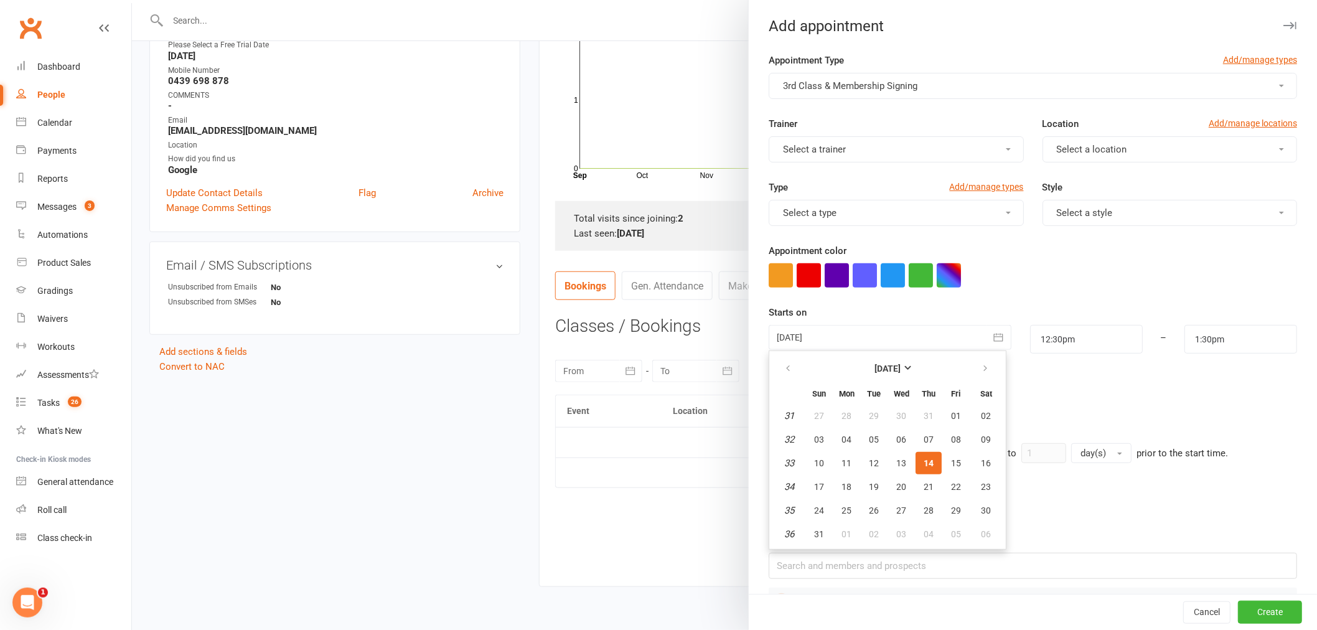
click at [924, 461] on span "14" at bounding box center [929, 463] width 10 height 10
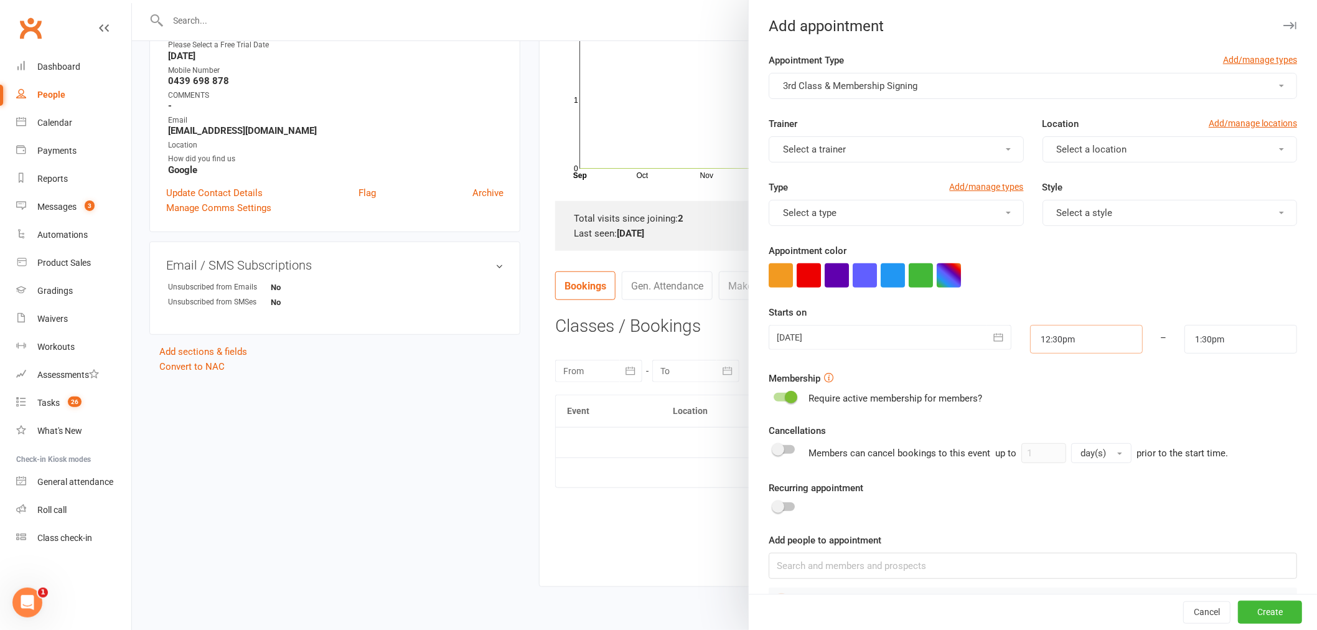
click at [1079, 343] on input "12:30pm" at bounding box center [1086, 339] width 113 height 29
type input "4:30pm"
click at [1044, 402] on li "4:30pm" at bounding box center [1061, 406] width 60 height 19
click at [1209, 339] on input "5:30pm" at bounding box center [1240, 339] width 113 height 29
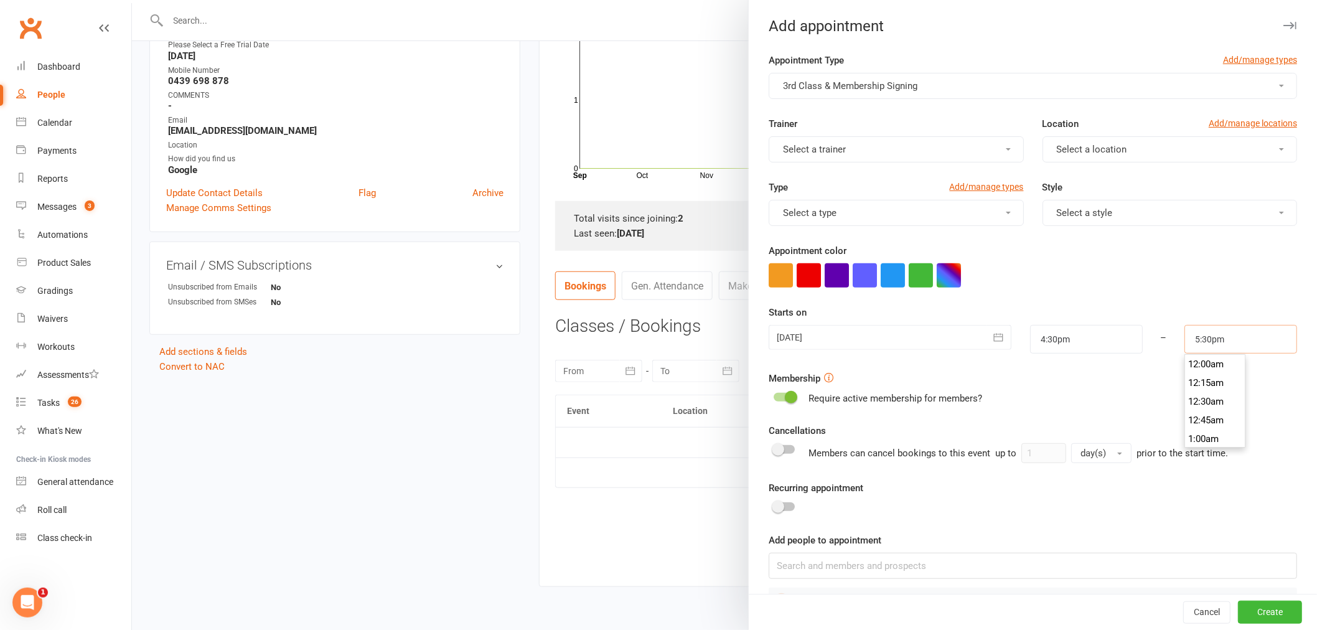
scroll to position [1286, 0]
type input "5:15pm"
click at [1197, 368] on li "5:15pm" at bounding box center [1215, 366] width 60 height 19
click at [1087, 212] on span "Select a style" at bounding box center [1085, 212] width 56 height 11
click at [1083, 245] on span "Coloured Belts" at bounding box center [1084, 242] width 62 height 11
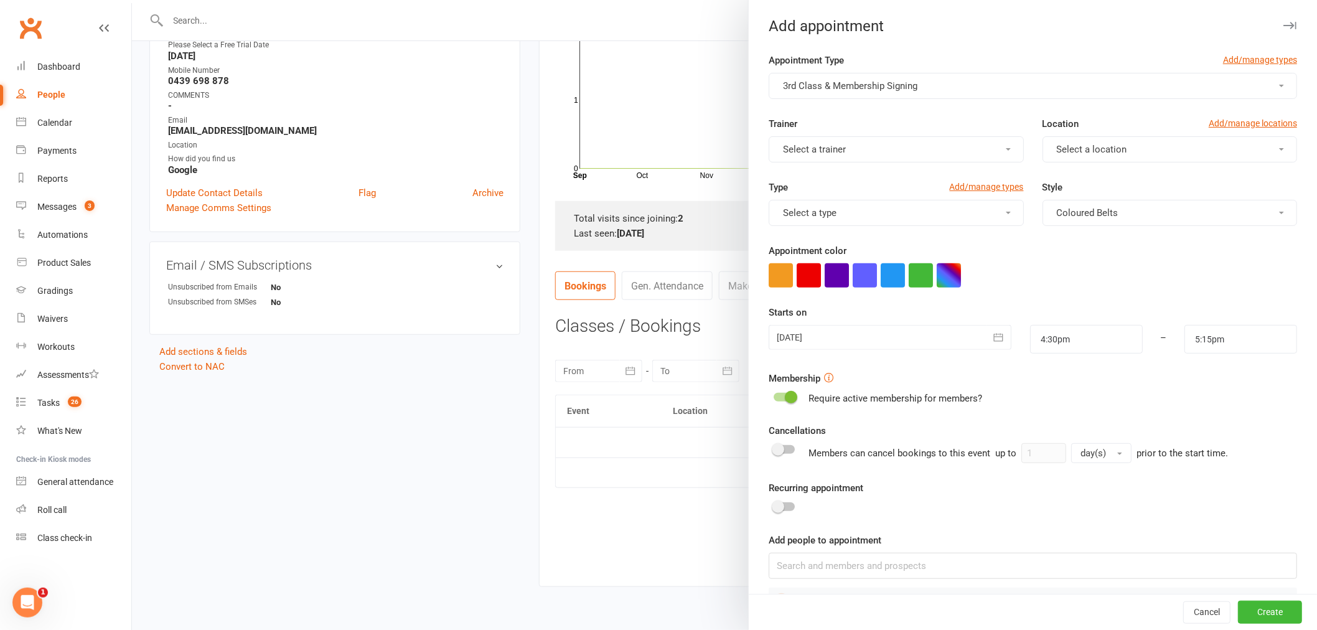
click at [1100, 148] on span "Select a location" at bounding box center [1092, 149] width 70 height 11
click at [1095, 178] on link "MAIN FLOOR" at bounding box center [1104, 179] width 123 height 25
click at [815, 282] on button "button" at bounding box center [809, 275] width 24 height 24
click at [1255, 604] on button "Create" at bounding box center [1270, 612] width 64 height 22
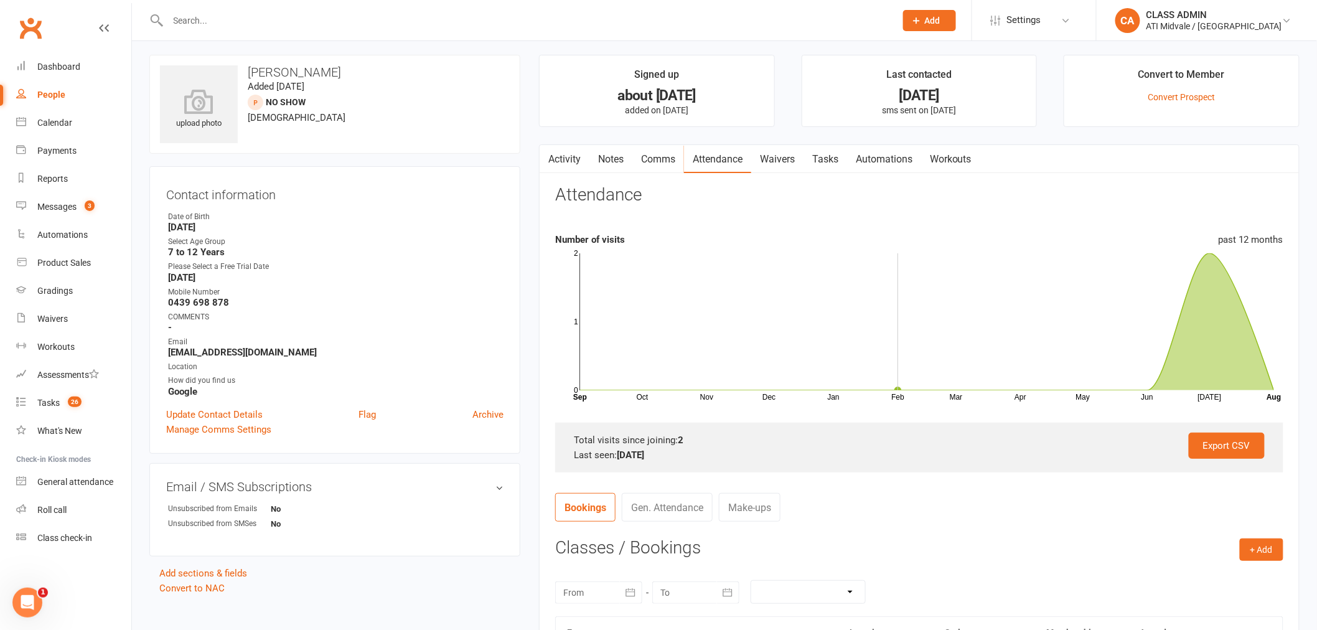
scroll to position [0, 0]
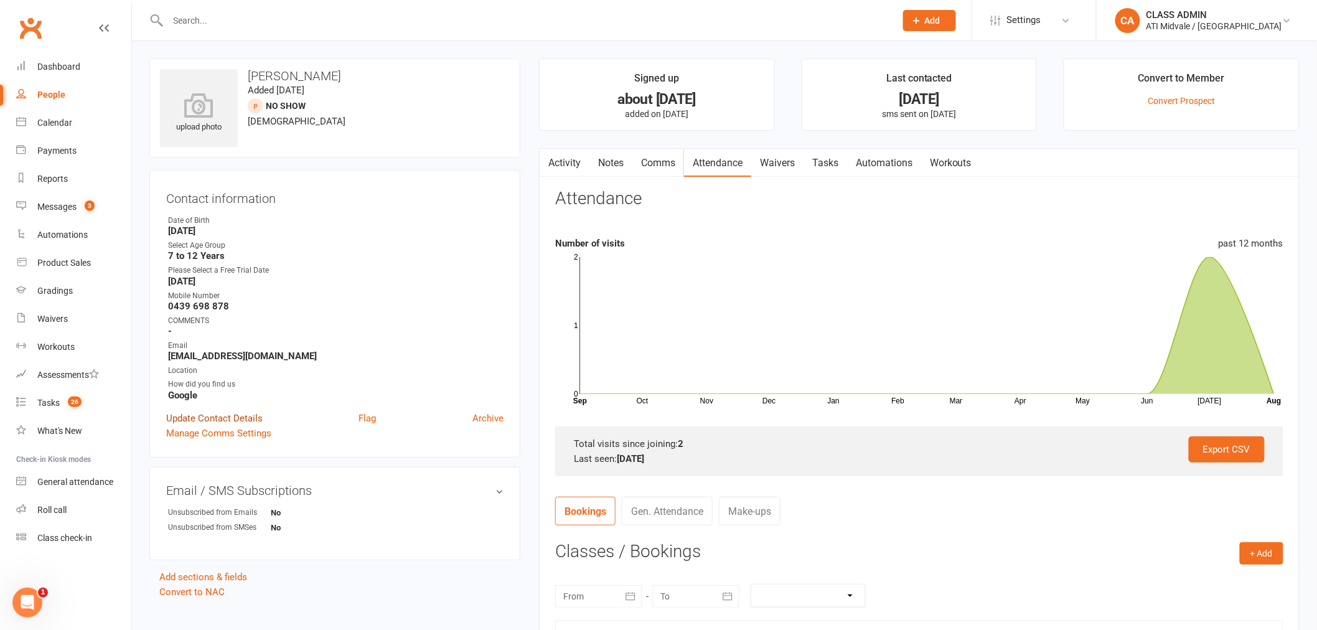
click at [239, 414] on link "Update Contact Details" at bounding box center [214, 418] width 96 height 15
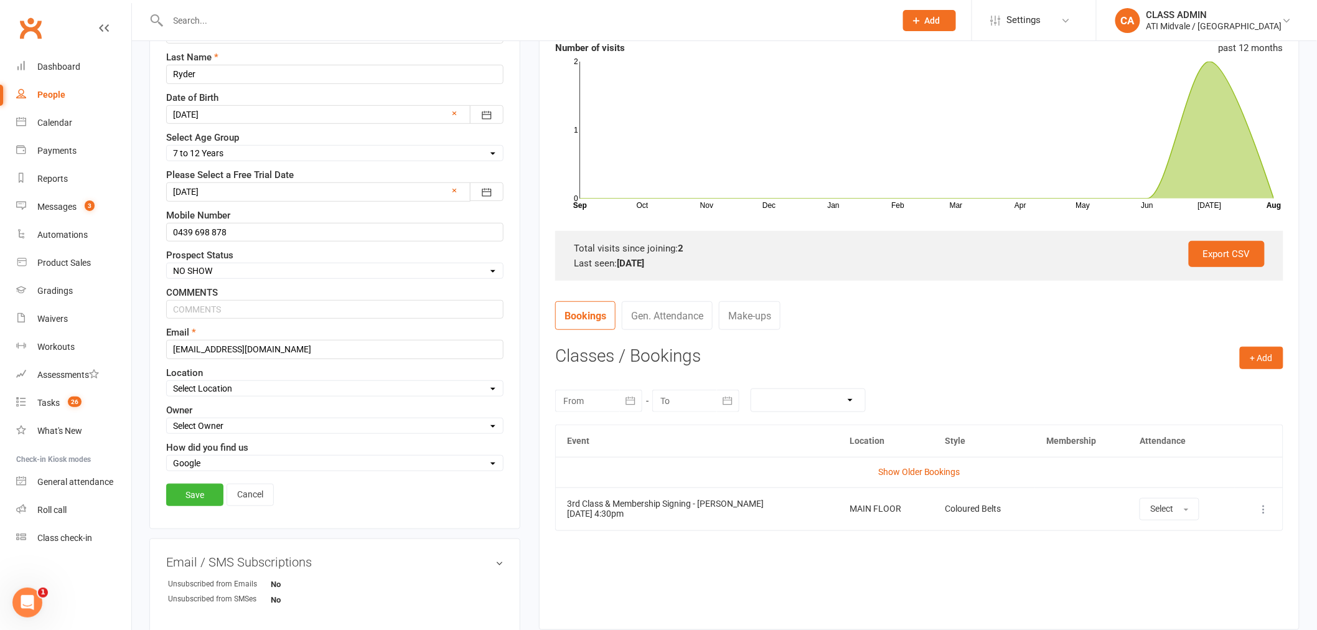
scroll to position [196, 0]
click at [225, 386] on select "Select Location MAIN FLOOR UPSTAIRS" at bounding box center [335, 388] width 336 height 14
select select "0"
click at [167, 382] on select "Select Location MAIN FLOOR UPSTAIRS" at bounding box center [335, 388] width 336 height 14
click at [244, 278] on div "Select Set a Status BOOKED IN FOR FREE TRIAL DID FREE TRAIL BOOKED IN AFTER FRE…" at bounding box center [334, 270] width 337 height 16
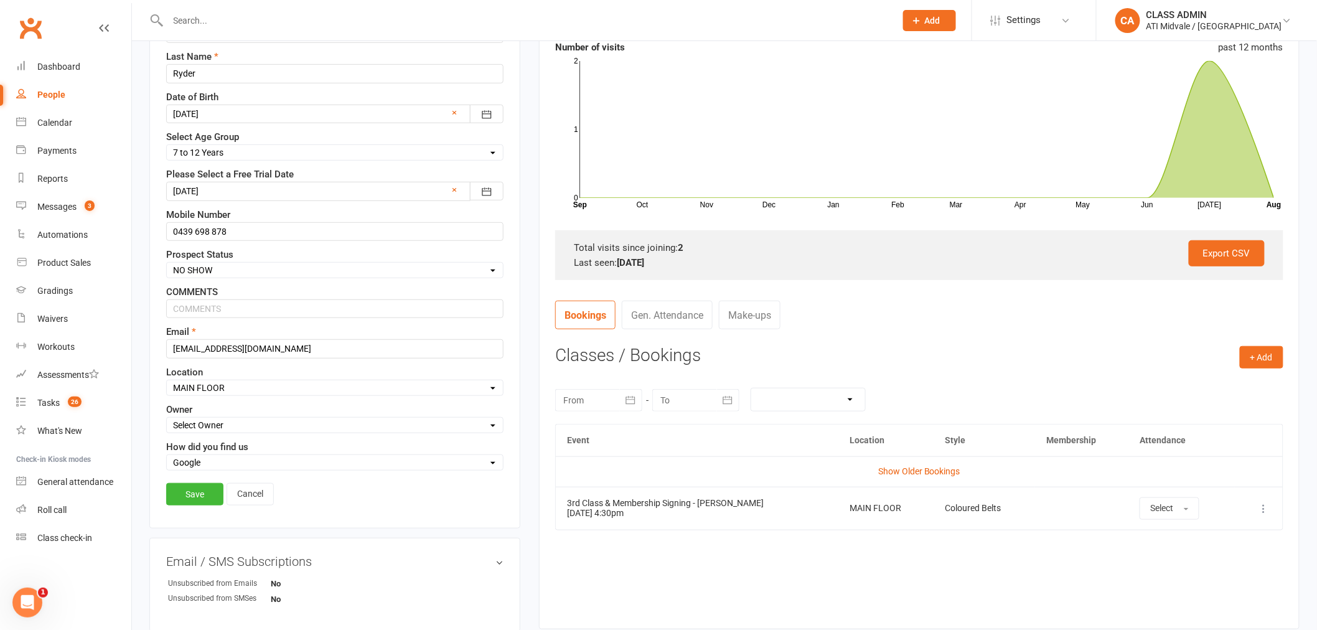
click at [244, 274] on select "Select Set a Status BOOKED IN FOR FREE TRIAL DID FREE TRAIL BOOKED IN AFTER FRE…" at bounding box center [335, 270] width 336 height 14
click at [167, 263] on select "Select Set a Status BOOKED IN FOR FREE TRIAL DID FREE TRAIL BOOKED IN AFTER FRE…" at bounding box center [335, 270] width 336 height 14
click at [224, 274] on select "Select Set a Status BOOKED IN FOR FREE TRIAL DID FREE TRAIL BOOKED IN AFTER FRE…" at bounding box center [335, 270] width 336 height 14
select select "BOOKED IN"
click at [167, 263] on select "Select Set a Status BOOKED IN FOR FREE TRIAL DID FREE TRAIL BOOKED IN AFTER FRE…" at bounding box center [335, 270] width 336 height 14
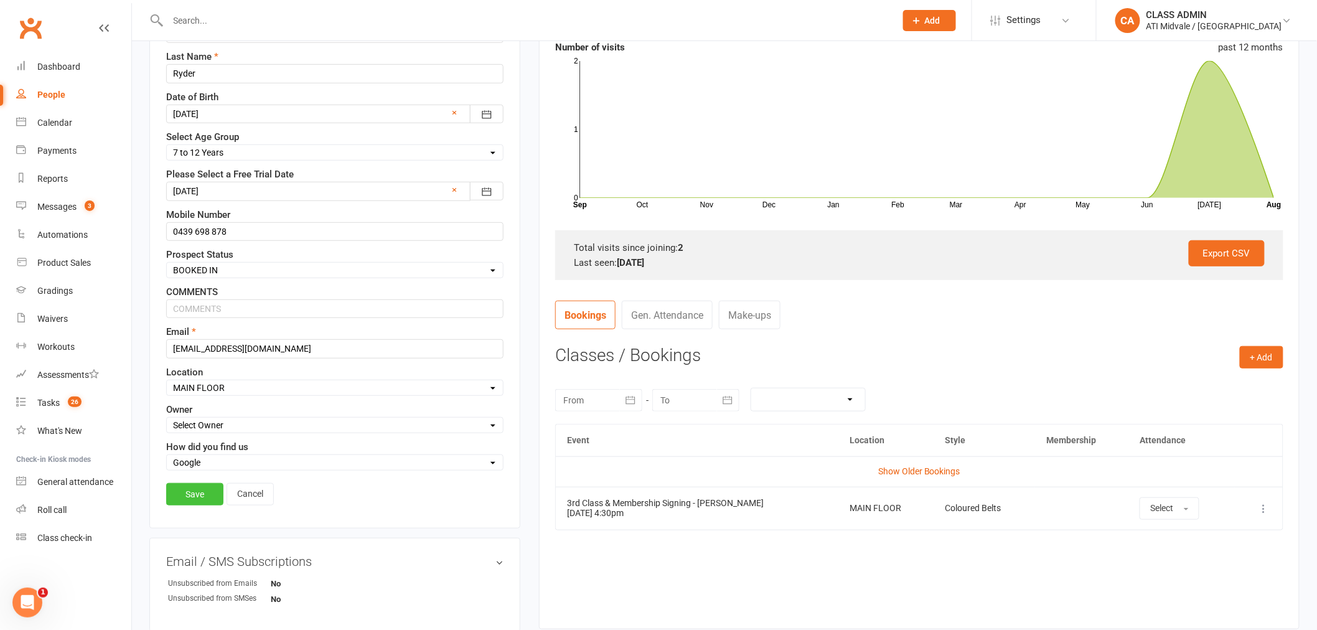
click at [205, 483] on div "Contact information First Name [PERSON_NAME] Last Name [PERSON_NAME] Date of Bi…" at bounding box center [334, 251] width 371 height 555
click at [206, 488] on link "Save" at bounding box center [194, 494] width 57 height 22
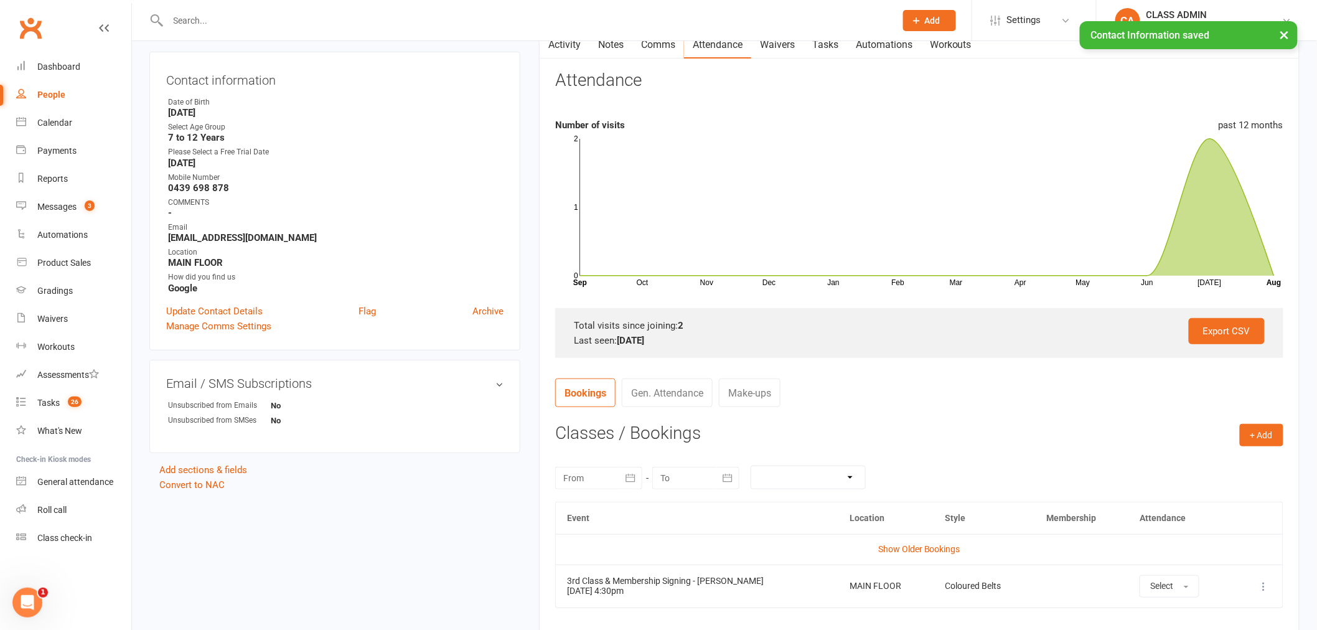
scroll to position [0, 0]
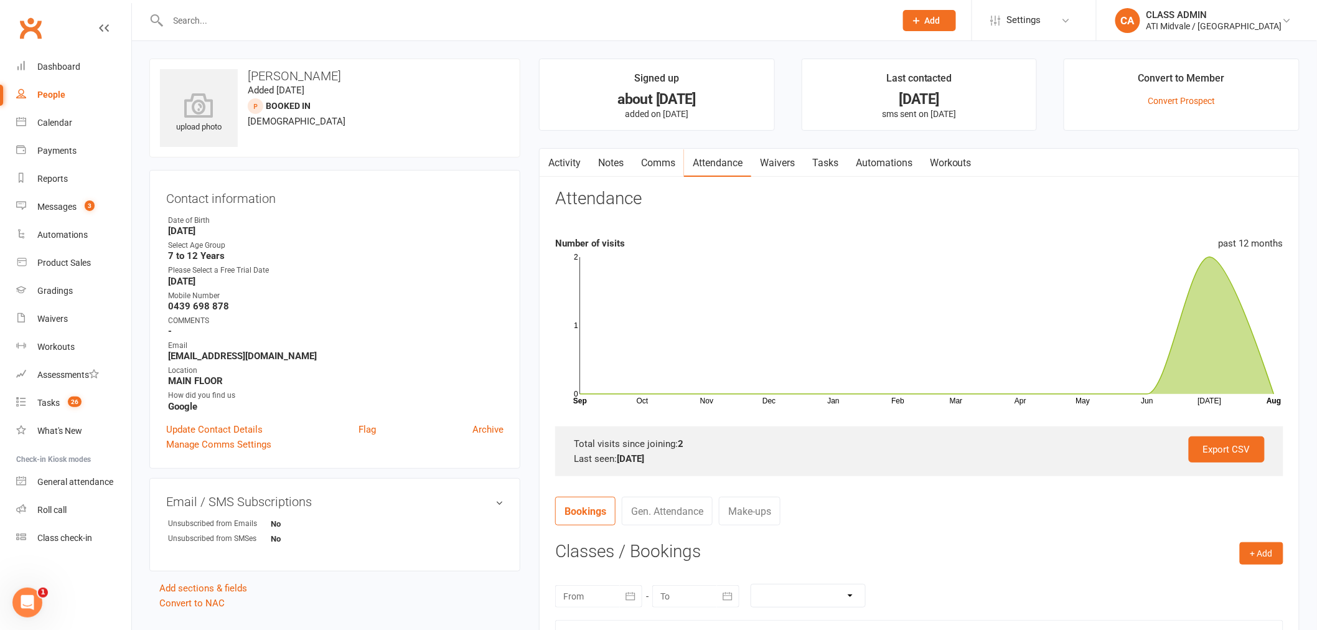
click at [310, 19] on input "text" at bounding box center [525, 20] width 723 height 17
click at [66, 405] on count-badge "26" at bounding box center [72, 403] width 20 height 10
select select "incomplete"
select select "32859"
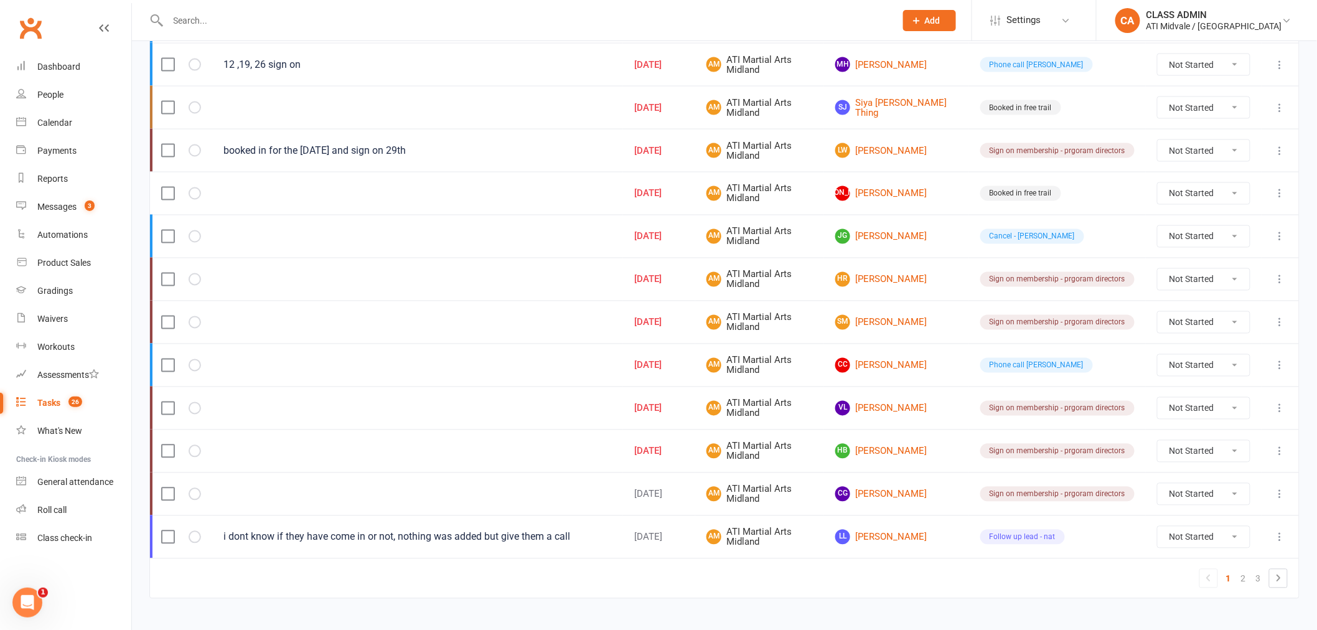
scroll to position [834, 0]
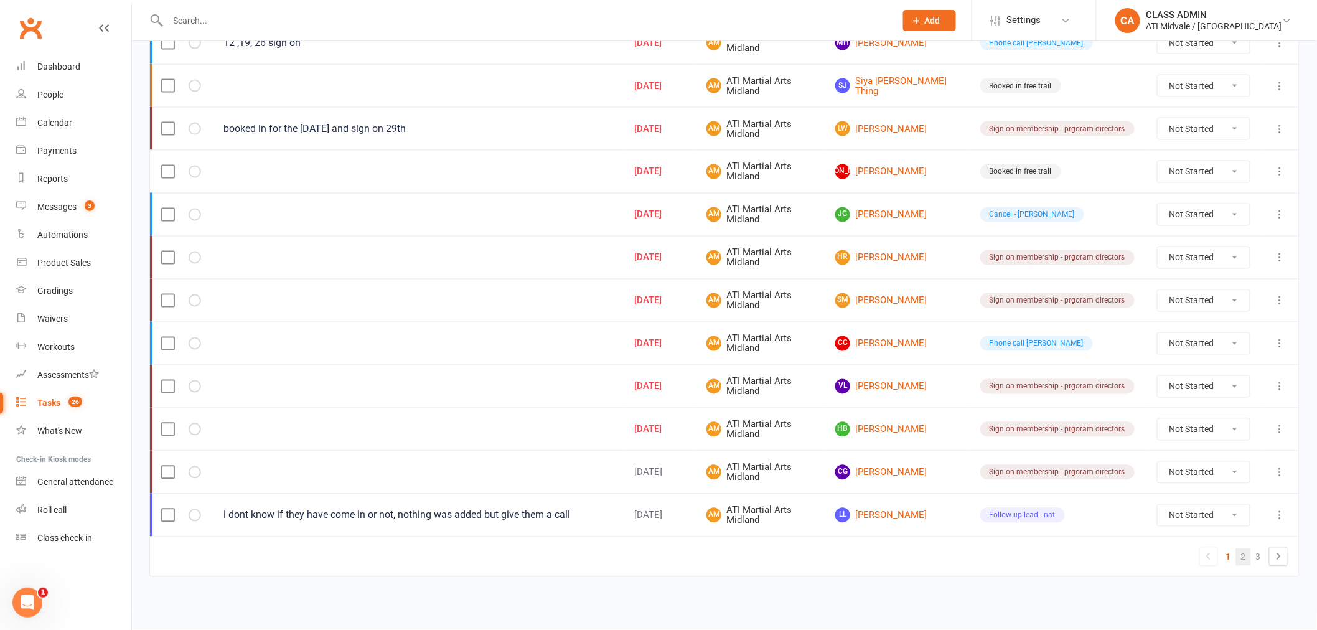
click at [1240, 562] on link "2" at bounding box center [1243, 556] width 15 height 17
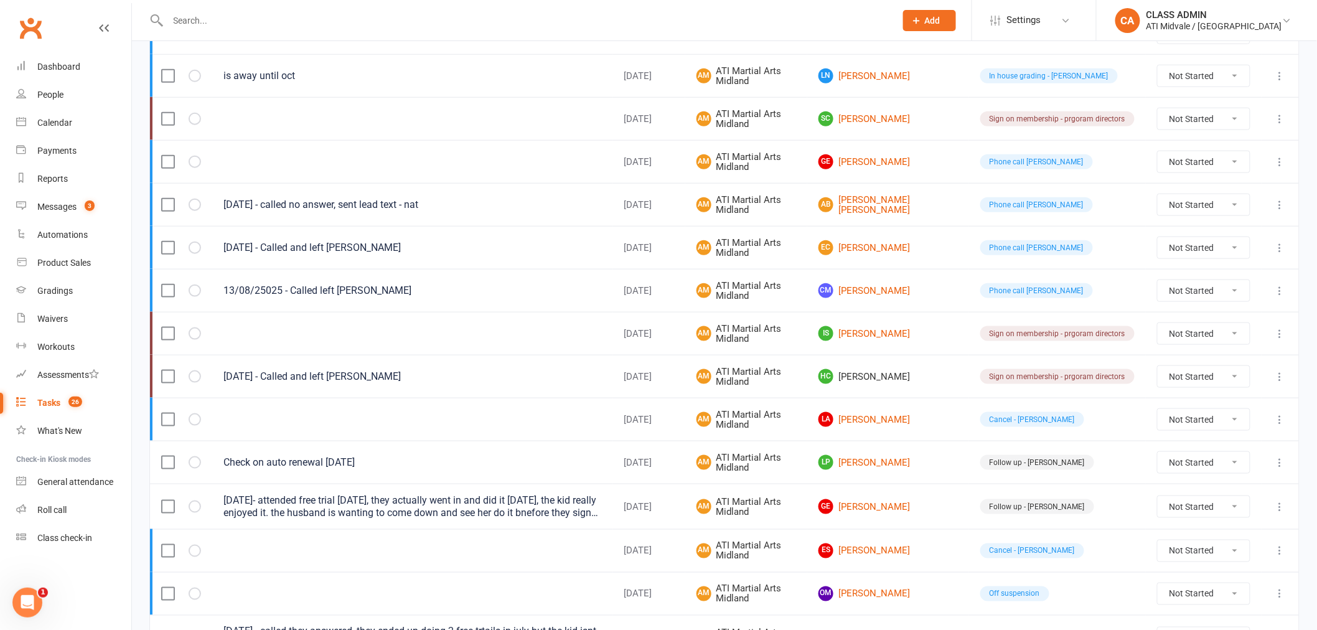
scroll to position [419, 0]
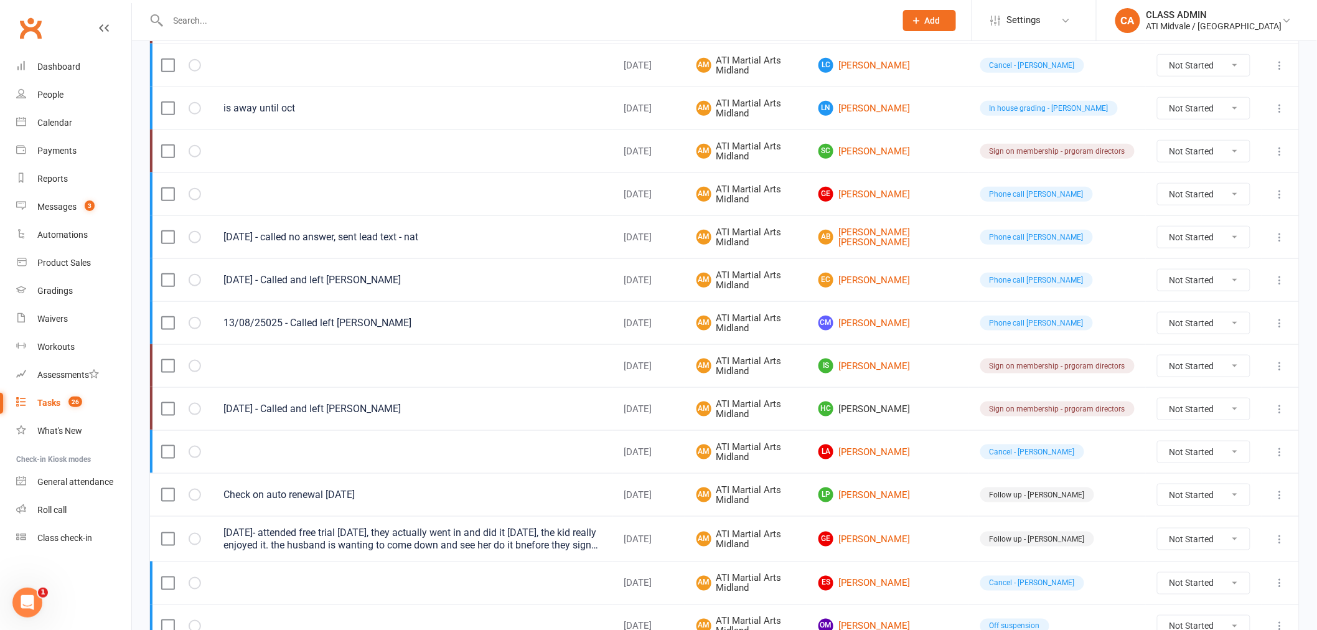
click at [1191, 413] on select "Not Started In Progress Waiting Complete" at bounding box center [1204, 408] width 92 height 21
click at [1158, 401] on select "Not Started In Progress Waiting Complete" at bounding box center [1204, 408] width 92 height 21
select select "unstarted"
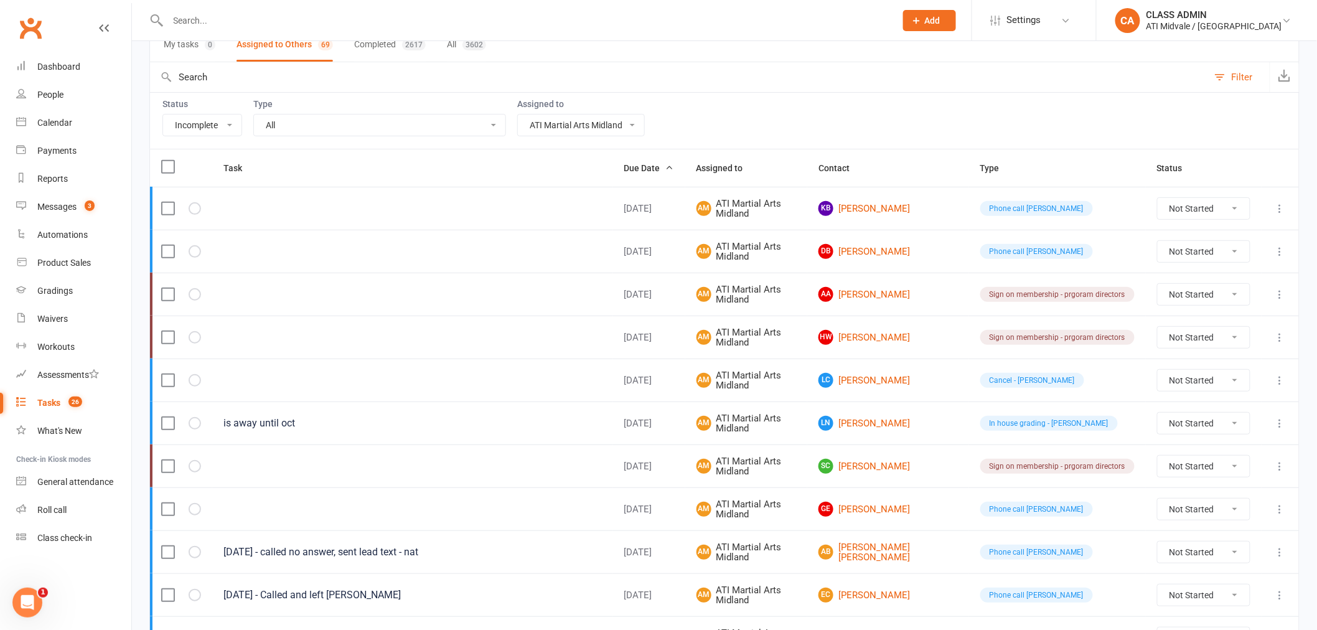
scroll to position [73, 0]
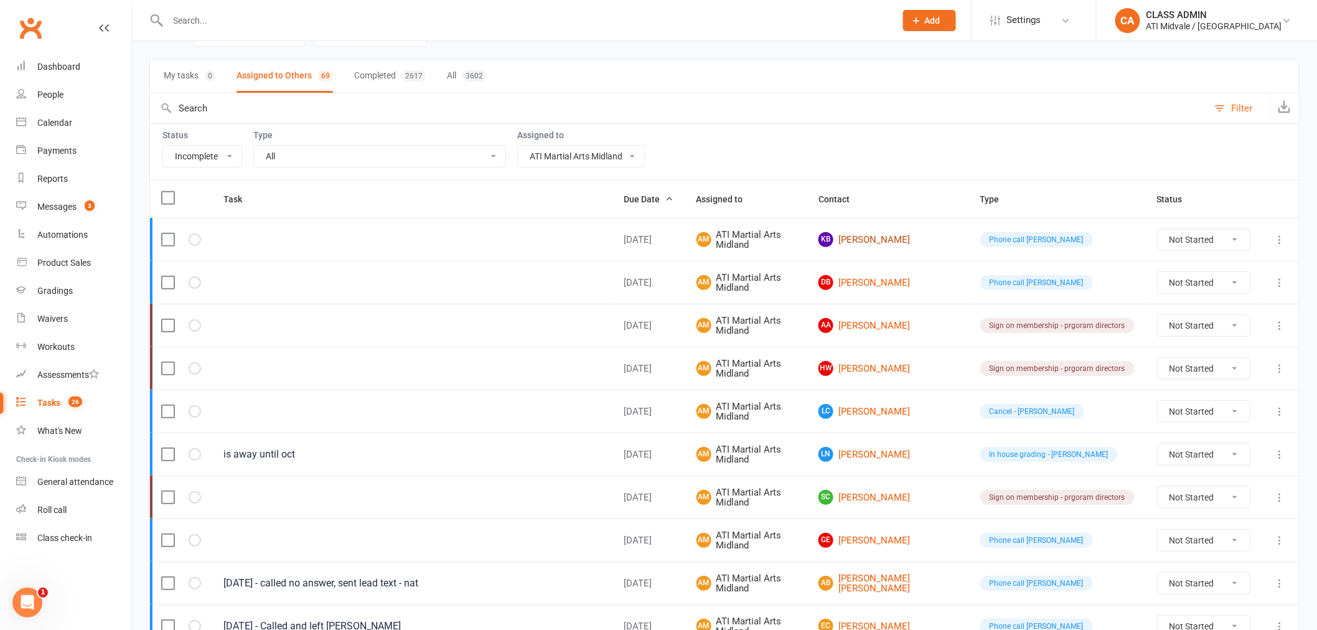
click at [890, 235] on link "KB [PERSON_NAME]" at bounding box center [887, 239] width 139 height 15
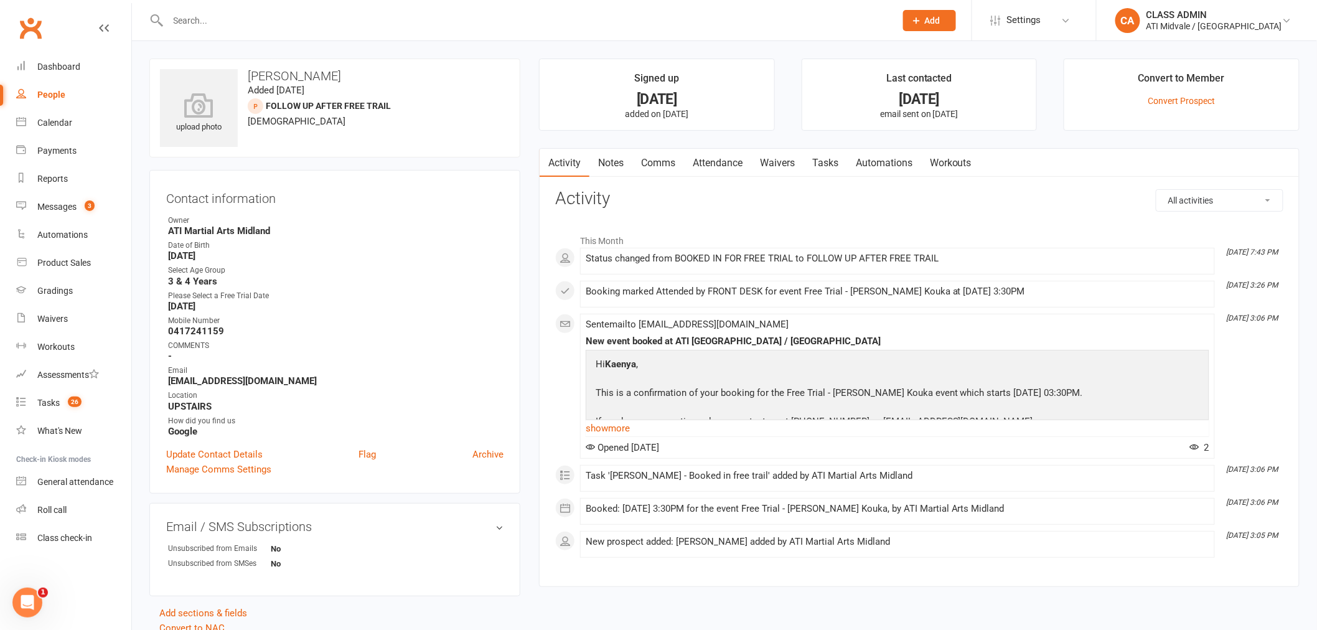
click at [820, 159] on link "Tasks" at bounding box center [825, 163] width 44 height 29
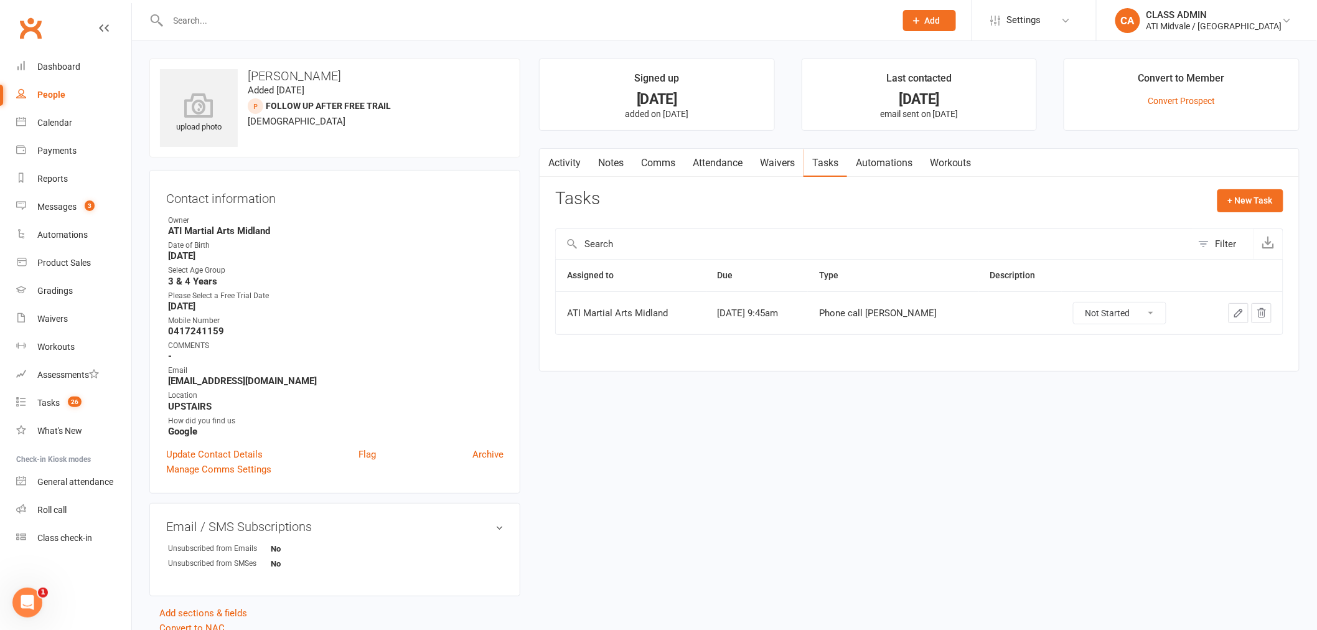
click at [820, 159] on link "Tasks" at bounding box center [825, 163] width 44 height 29
click at [735, 169] on link "Attendance" at bounding box center [717, 163] width 67 height 29
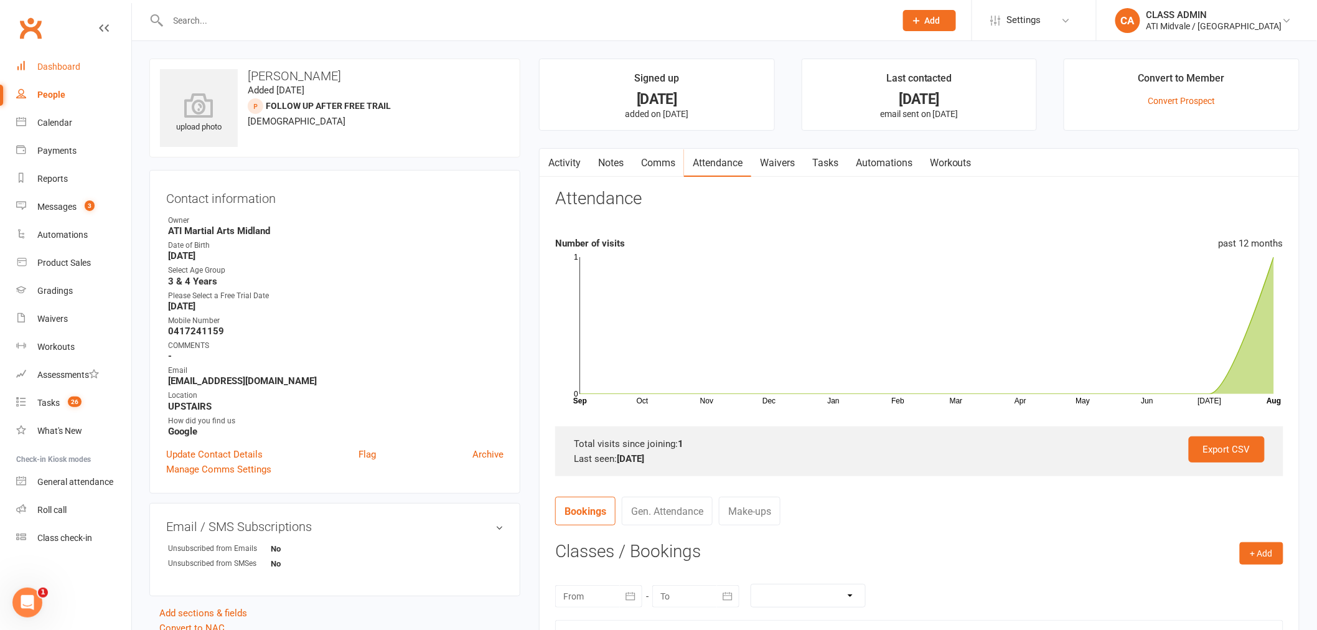
click at [45, 60] on link "Dashboard" at bounding box center [73, 67] width 115 height 28
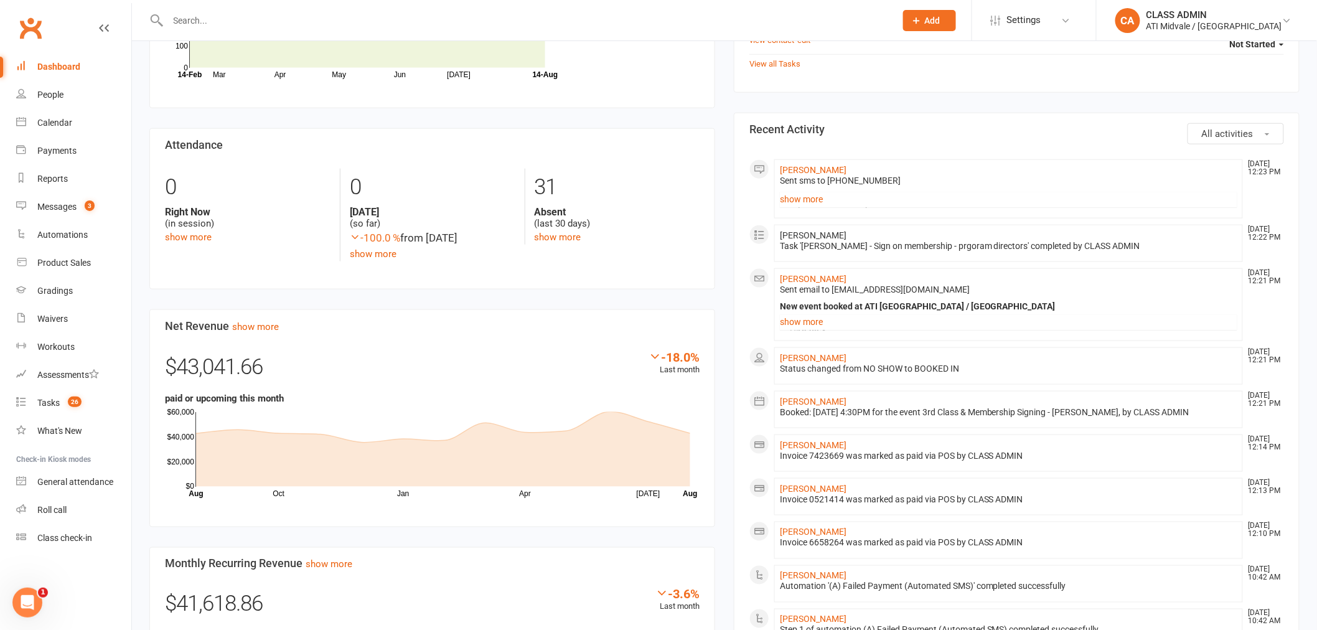
scroll to position [484, 0]
click at [820, 194] on link "show more" at bounding box center [1008, 198] width 457 height 17
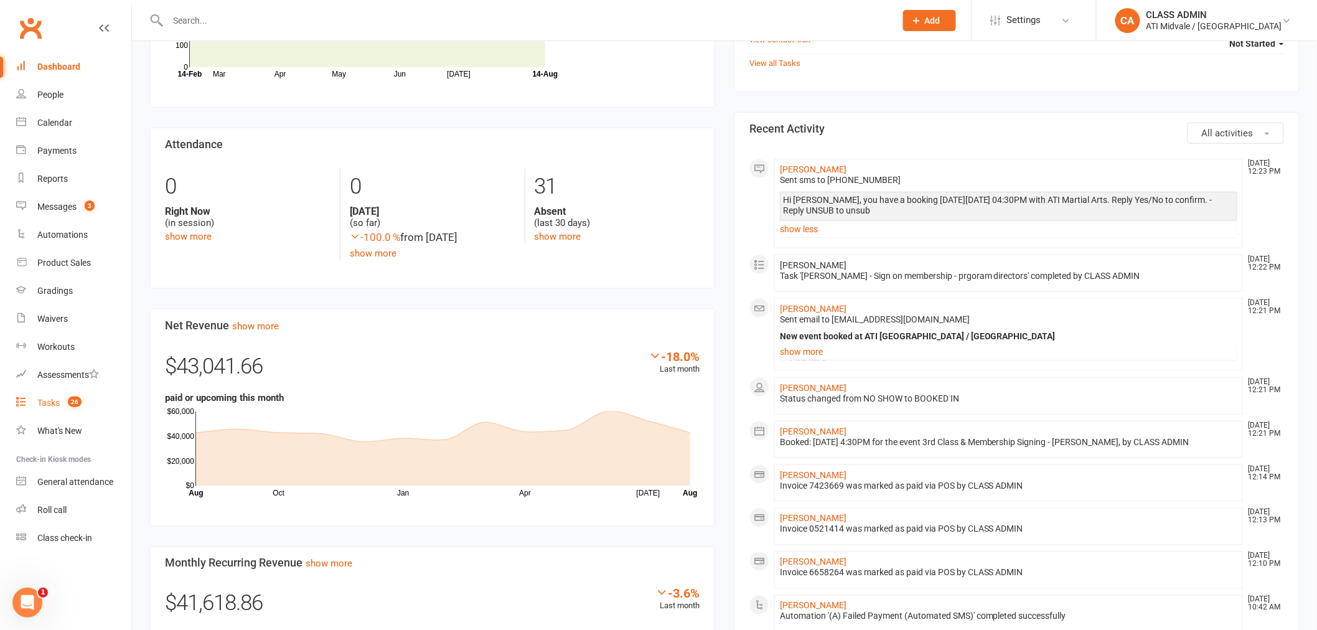
click at [54, 398] on div "Tasks" at bounding box center [48, 403] width 22 height 10
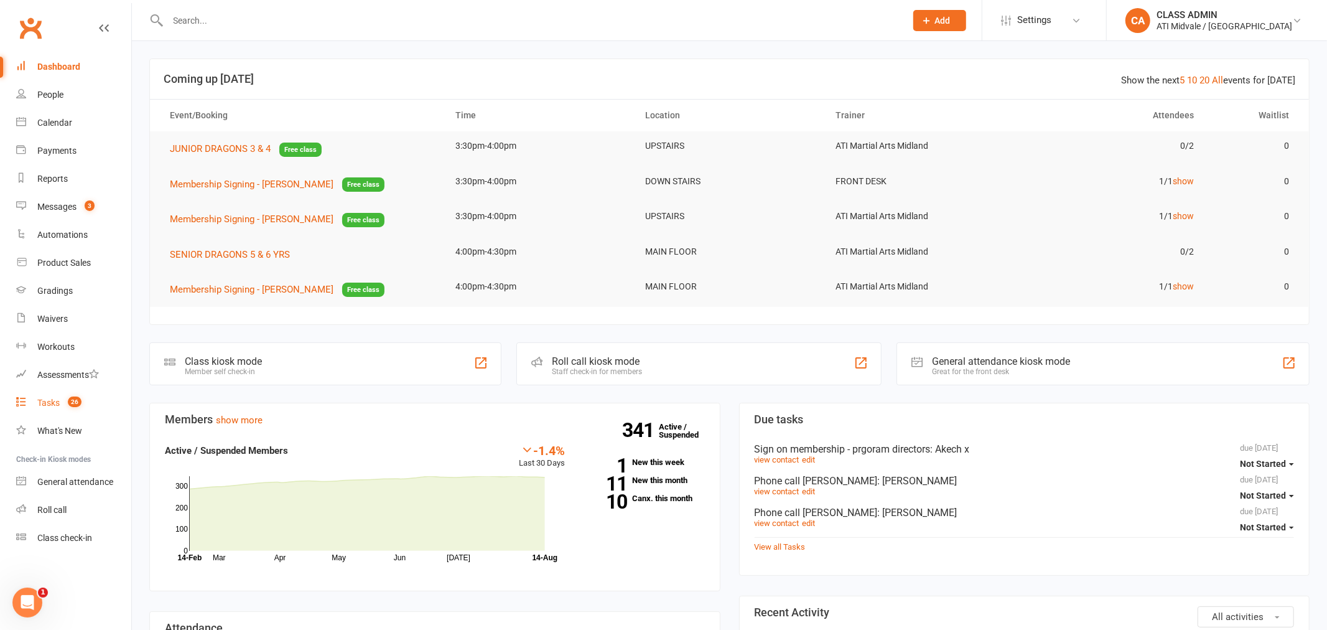
select select "incomplete"
select select "32859"
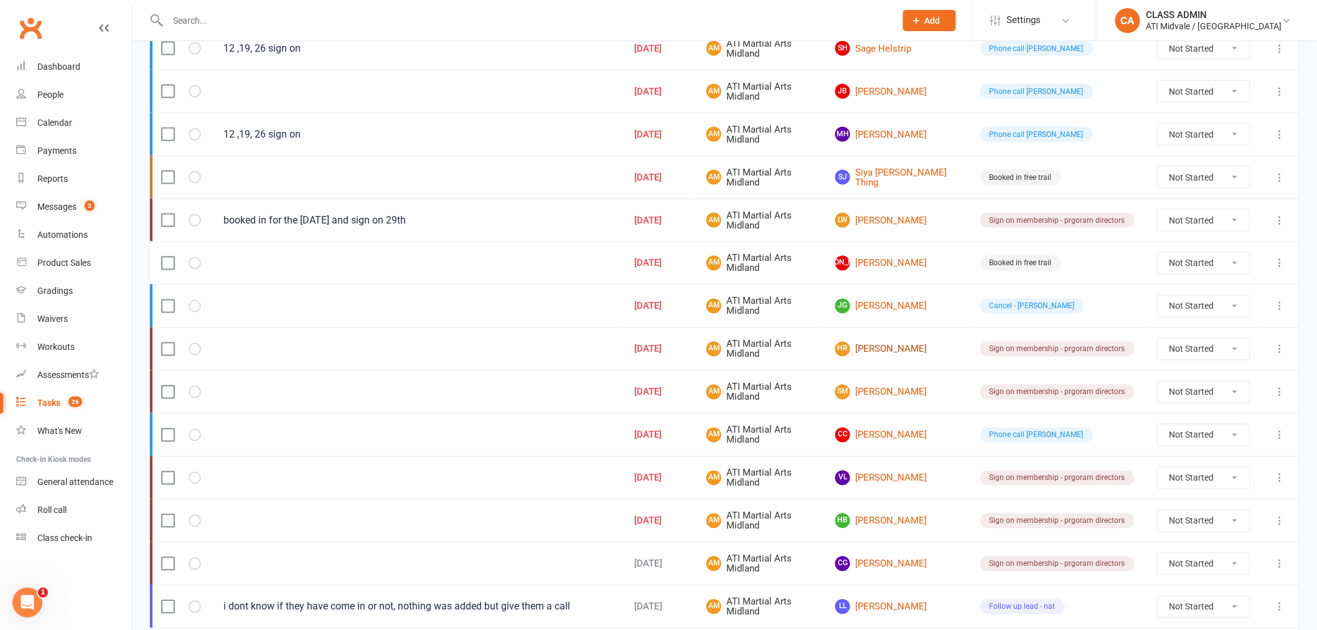
scroll to position [761, 0]
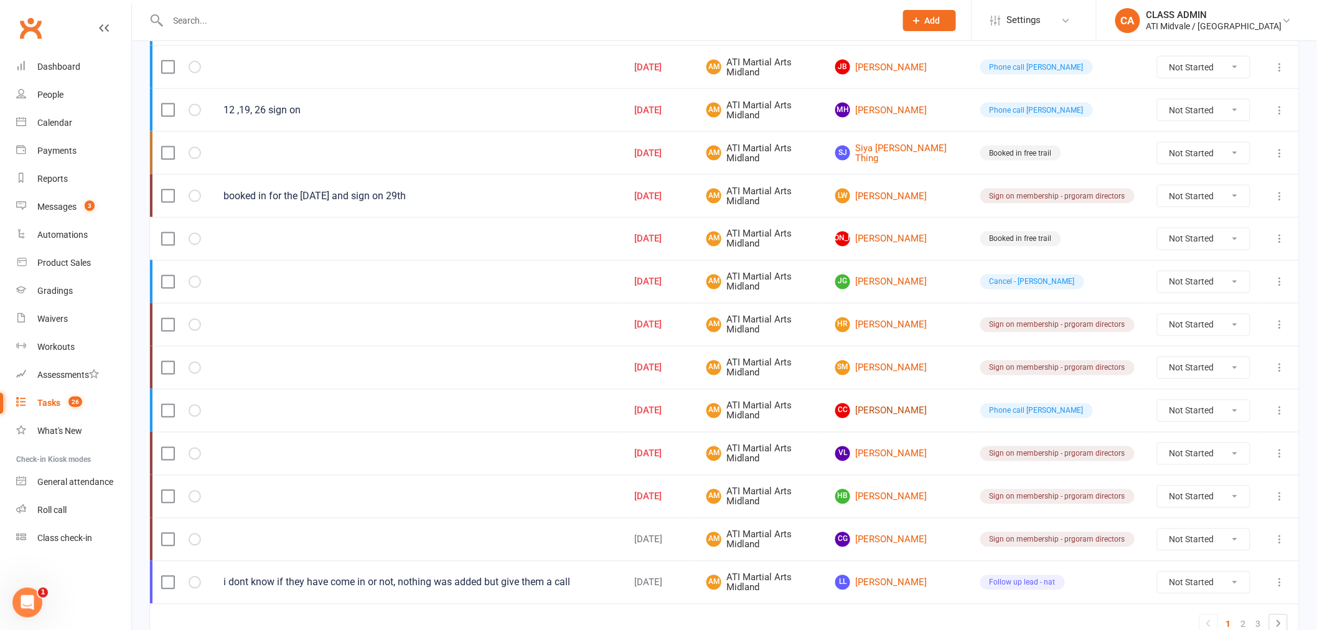
click at [920, 416] on link "CC [PERSON_NAME]" at bounding box center [896, 410] width 123 height 15
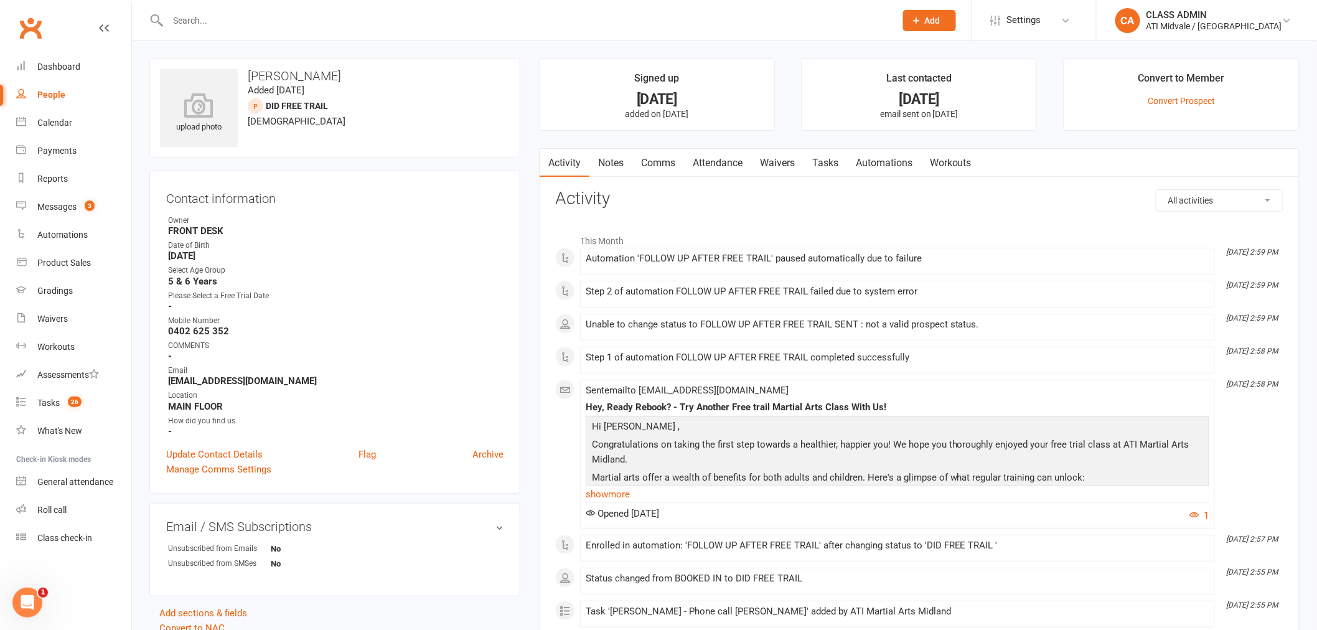
click at [719, 158] on link "Attendance" at bounding box center [717, 163] width 67 height 29
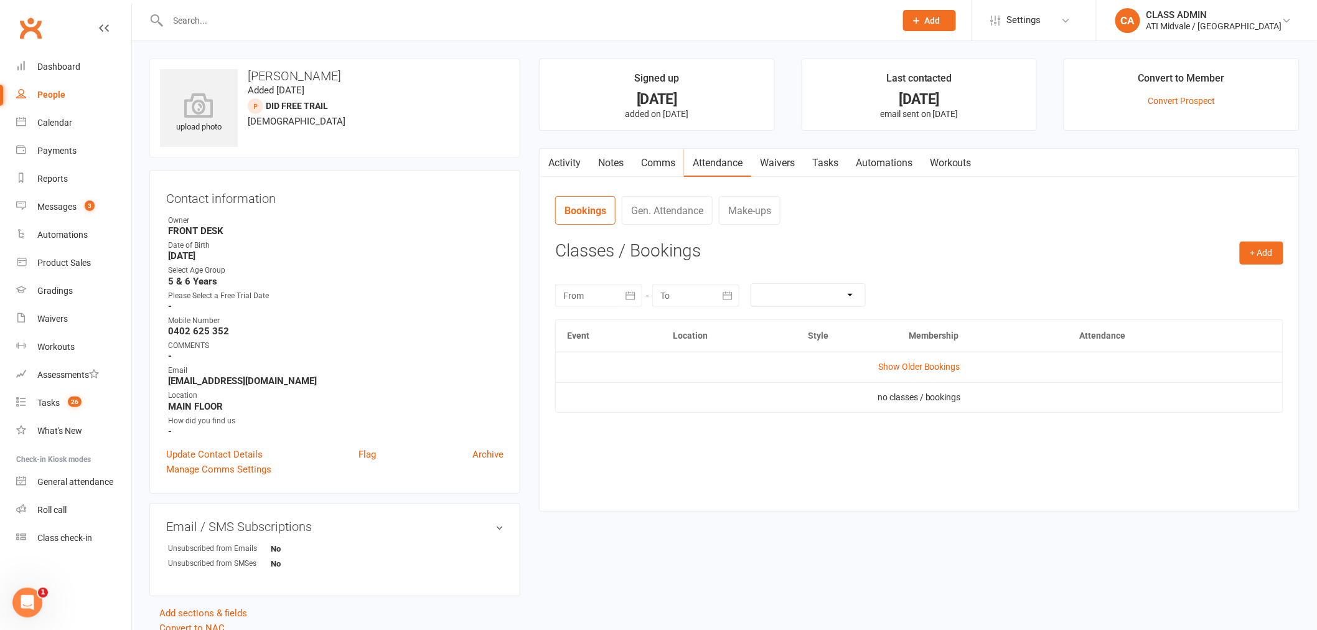
click at [581, 164] on link "Activity" at bounding box center [565, 163] width 50 height 29
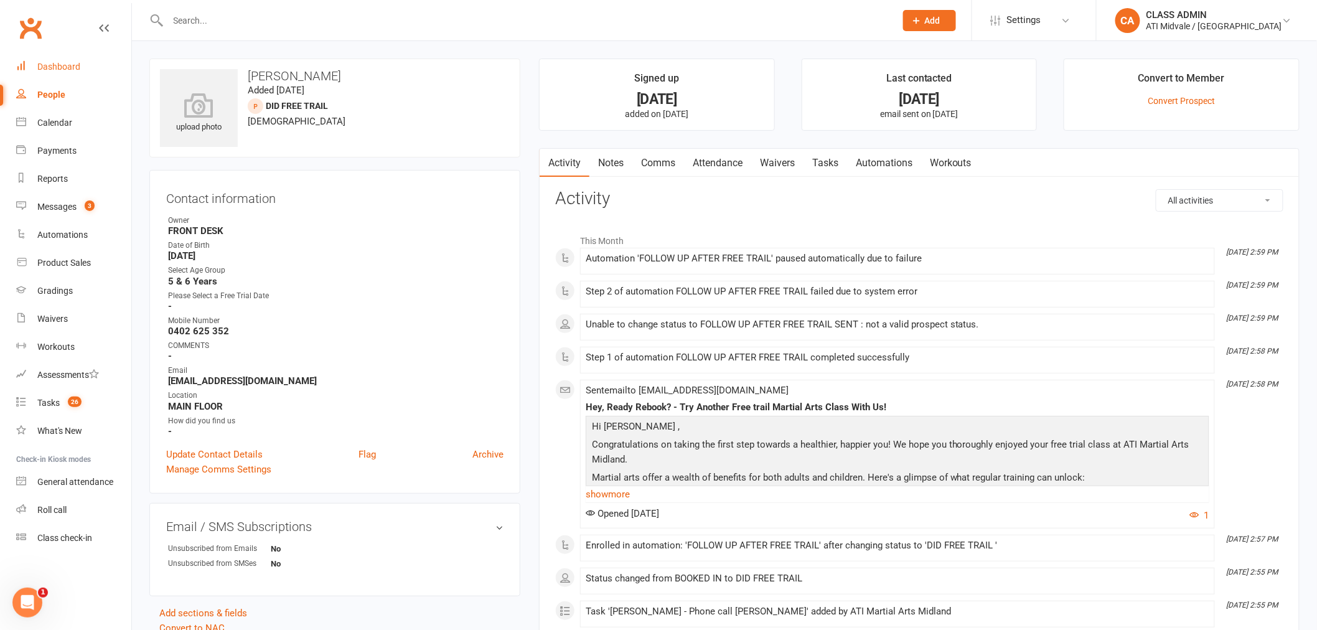
click at [81, 58] on link "Dashboard" at bounding box center [73, 67] width 115 height 28
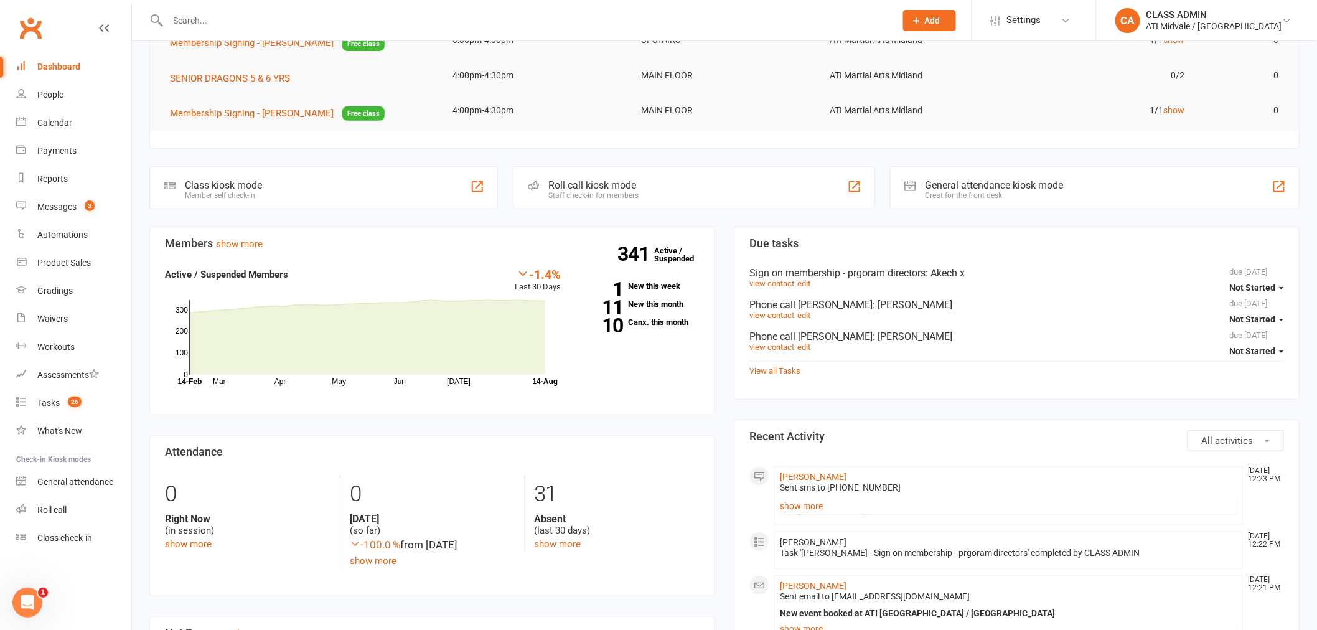
scroll to position [276, 0]
